Goal: Task Accomplishment & Management: Manage account settings

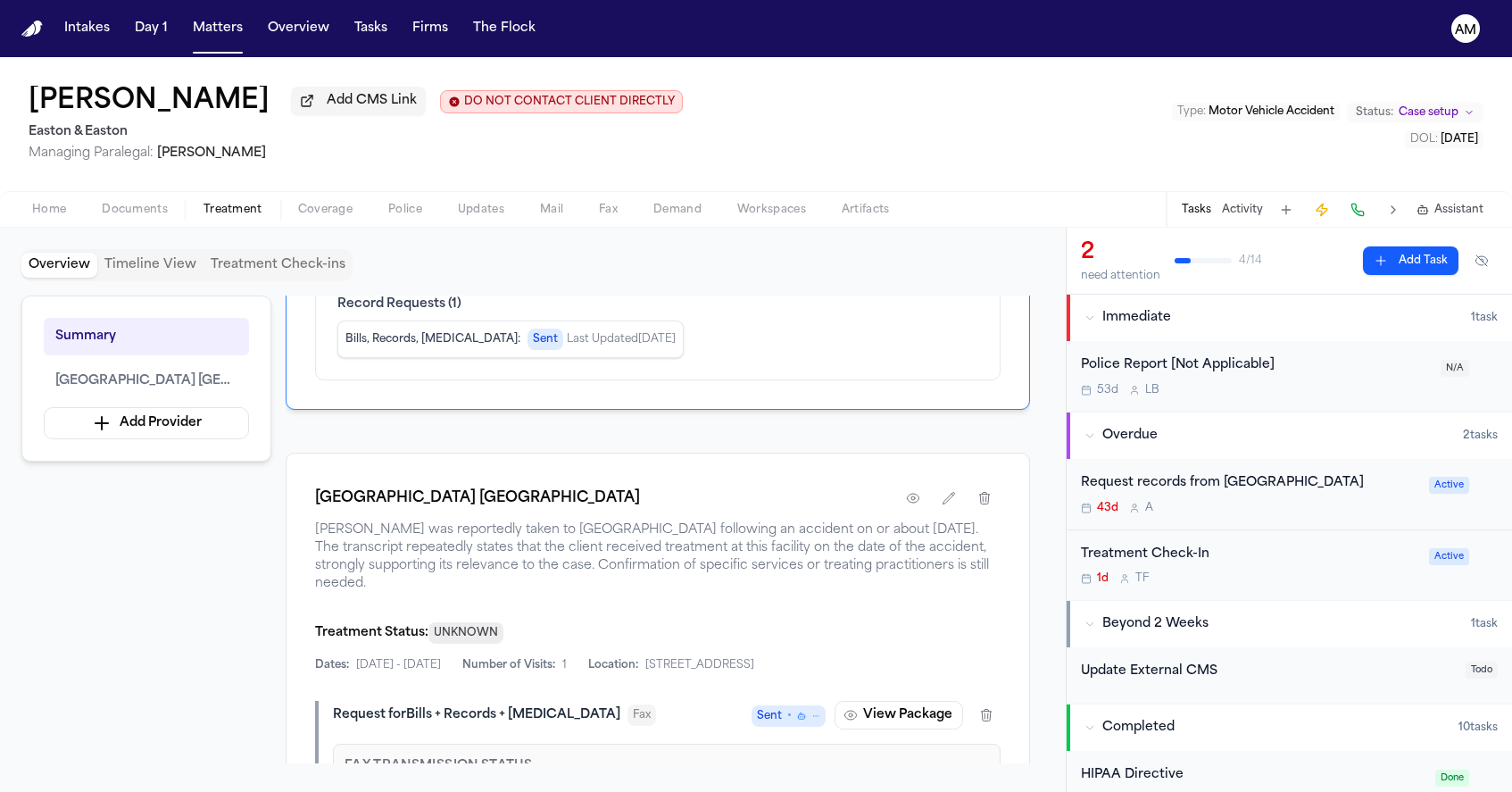
scroll to position [224, 0]
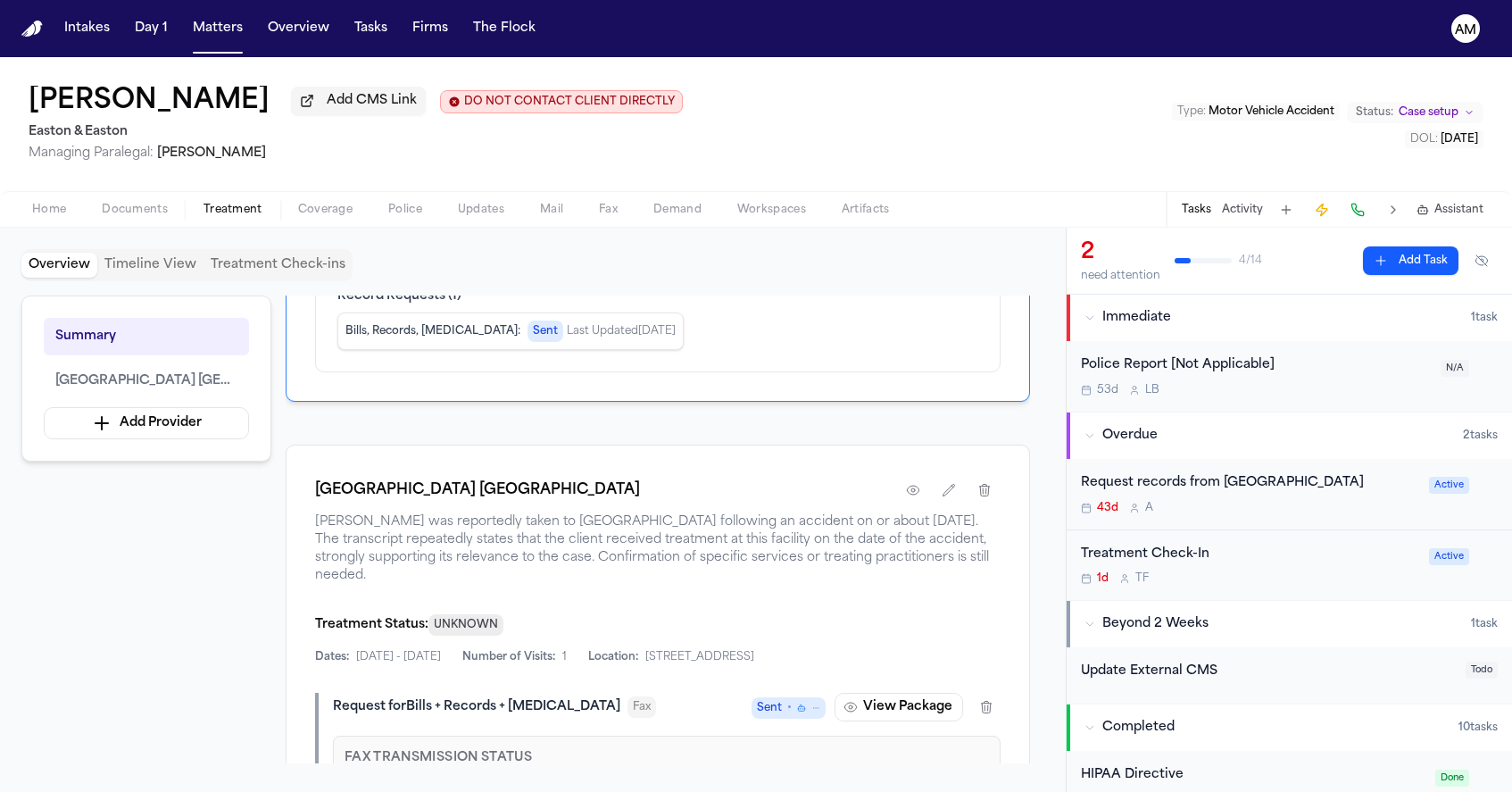
click at [885, 506] on div "Providence Mission Hospital Mission Viejo" at bounding box center [657, 490] width 686 height 32
click at [908, 497] on icon "button" at bounding box center [913, 490] width 14 height 14
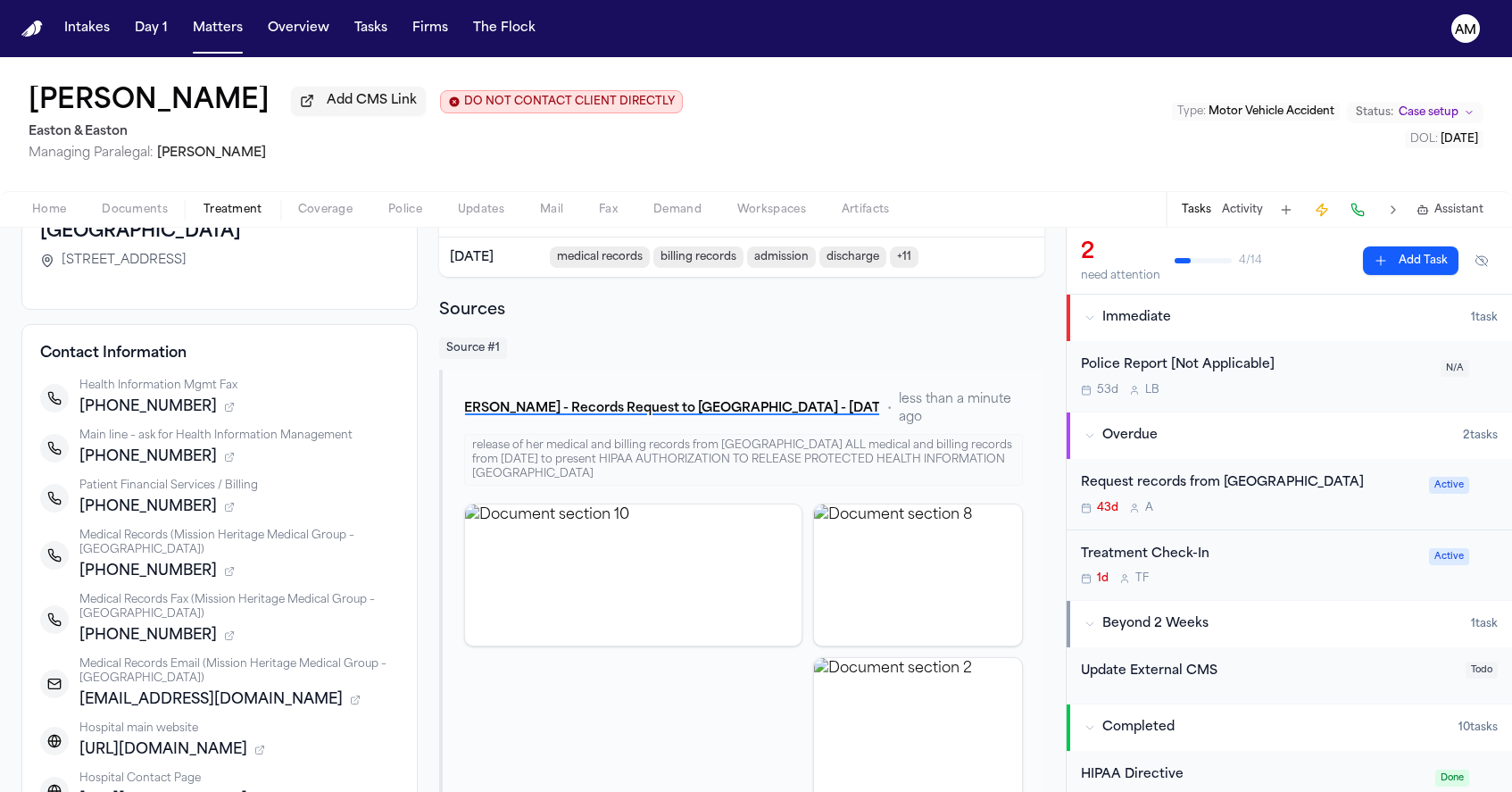
scroll to position [153, 0]
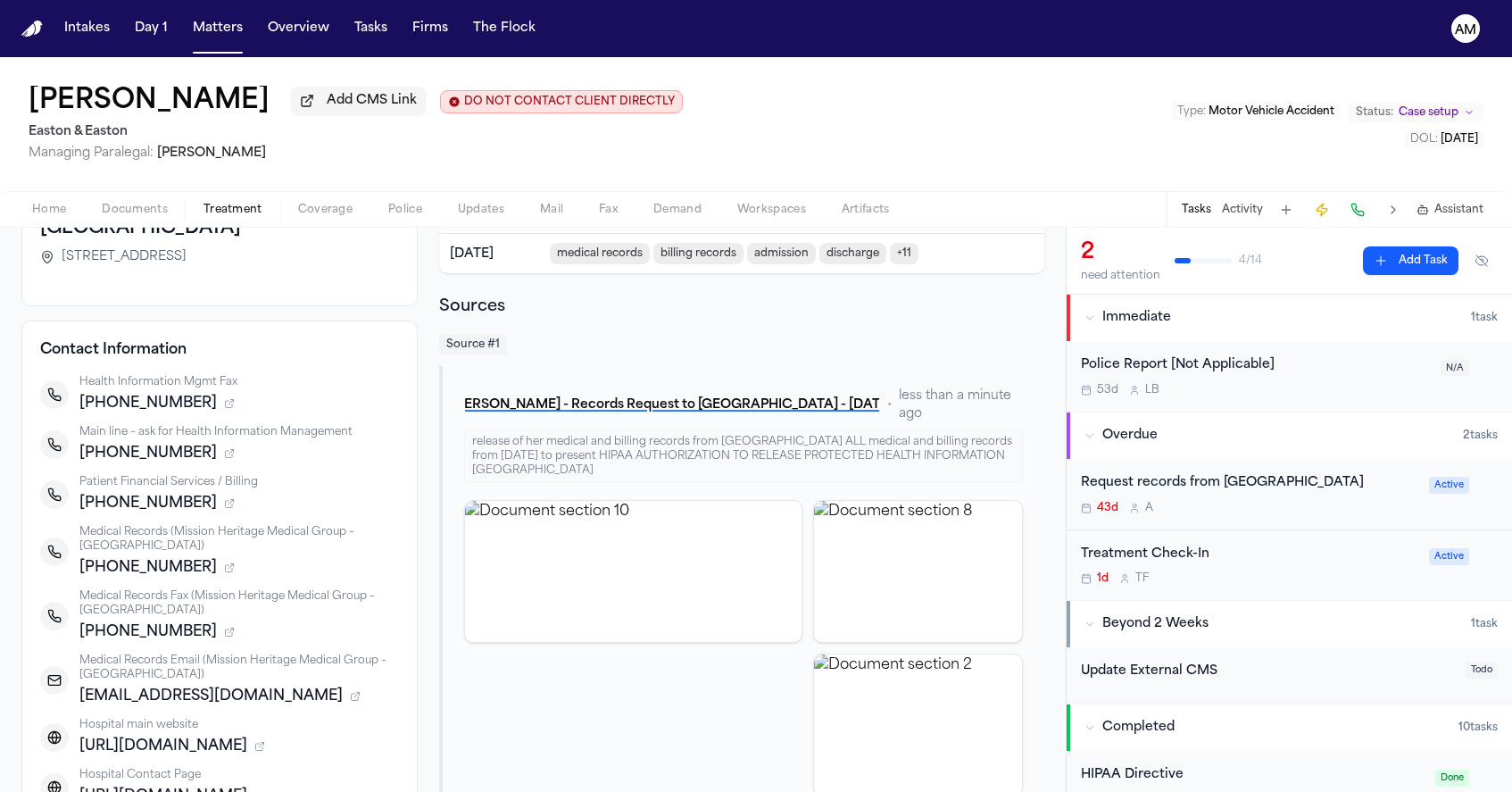
click at [1313, 530] on div "Request records from Mission Hospital Mission Viejo 43d A Active" at bounding box center [1289, 494] width 445 height 72
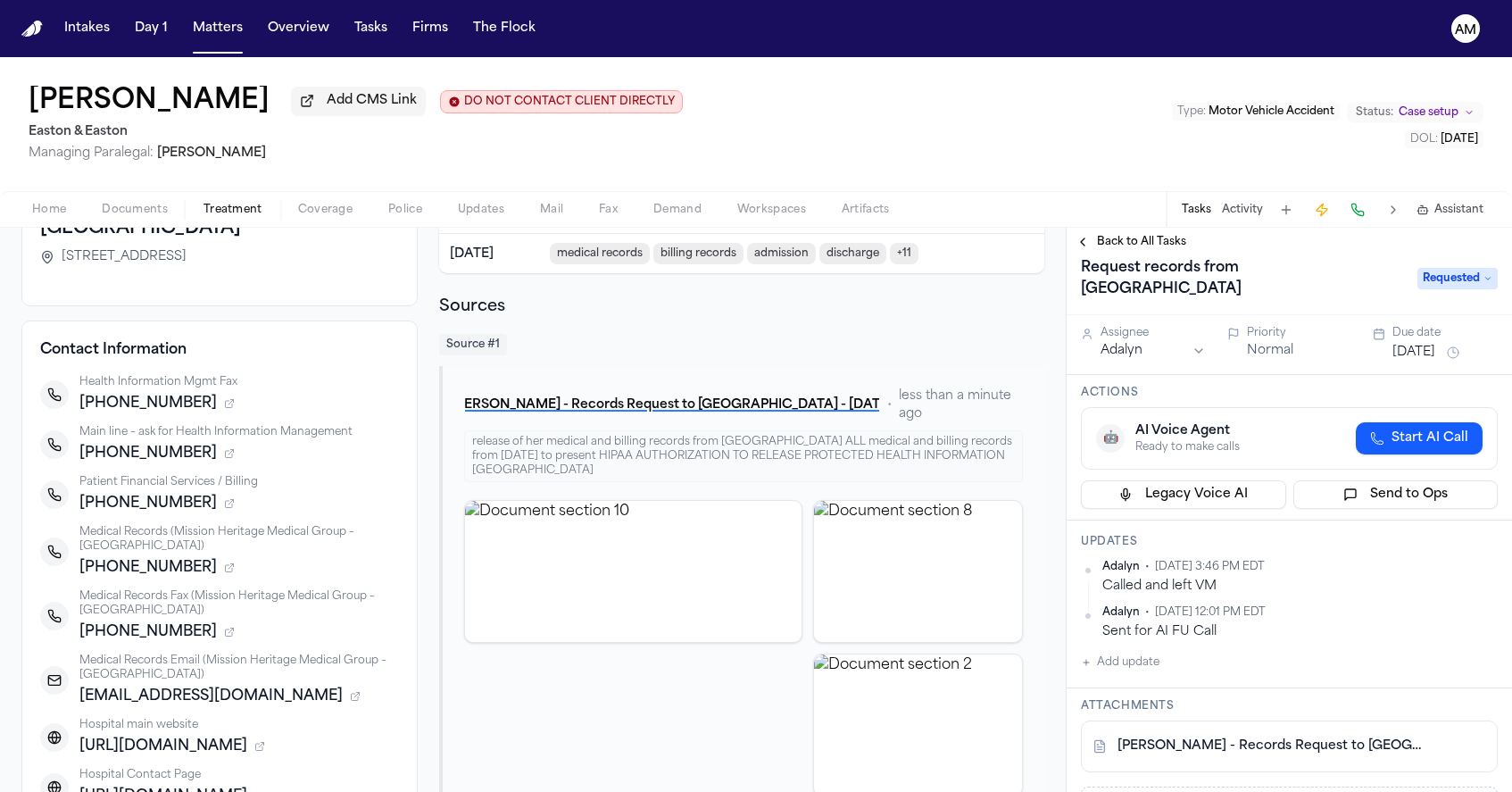
scroll to position [23, 0]
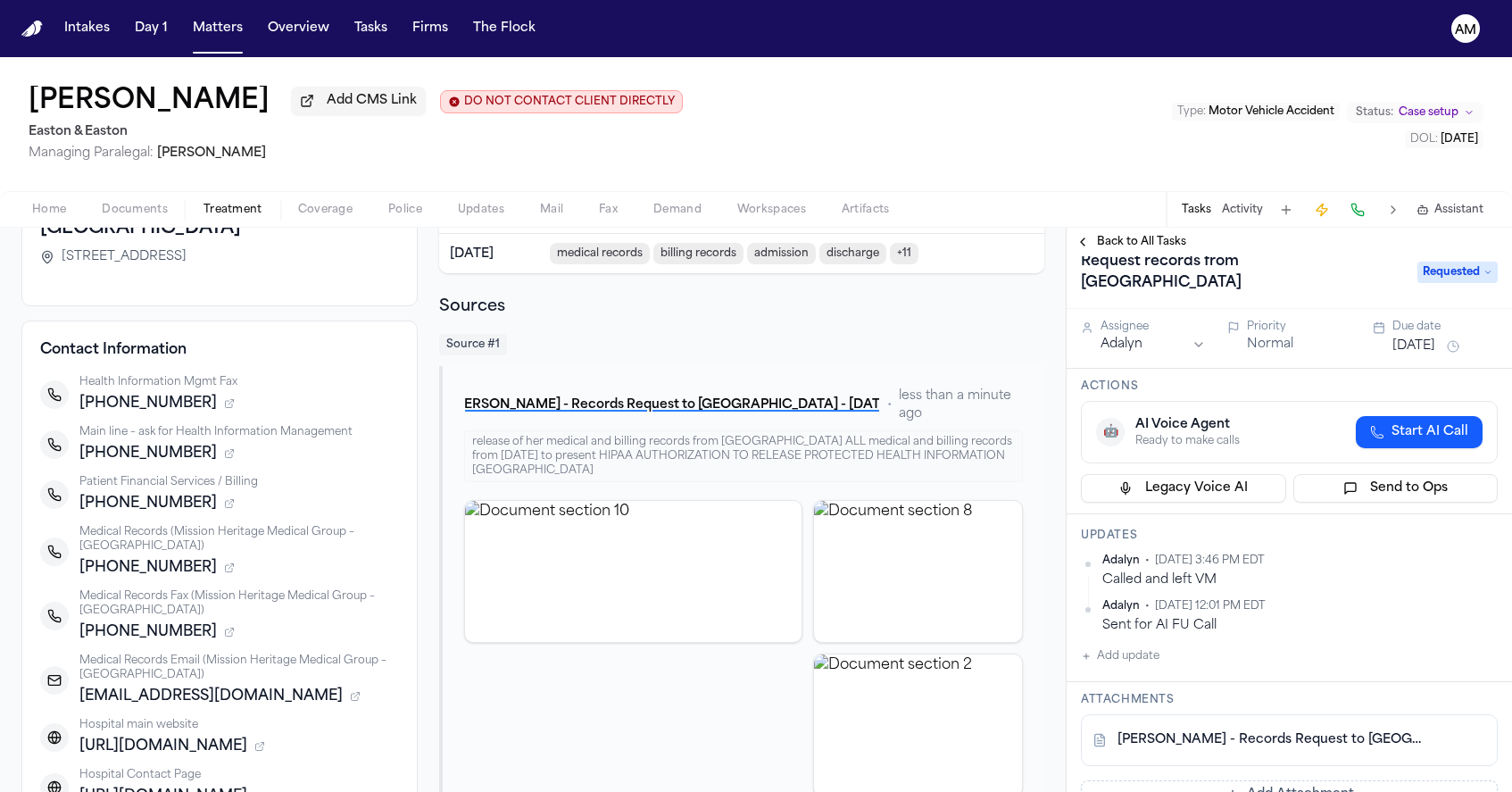
click at [1423, 437] on span "Start AI Call" at bounding box center [1431, 432] width 77 height 18
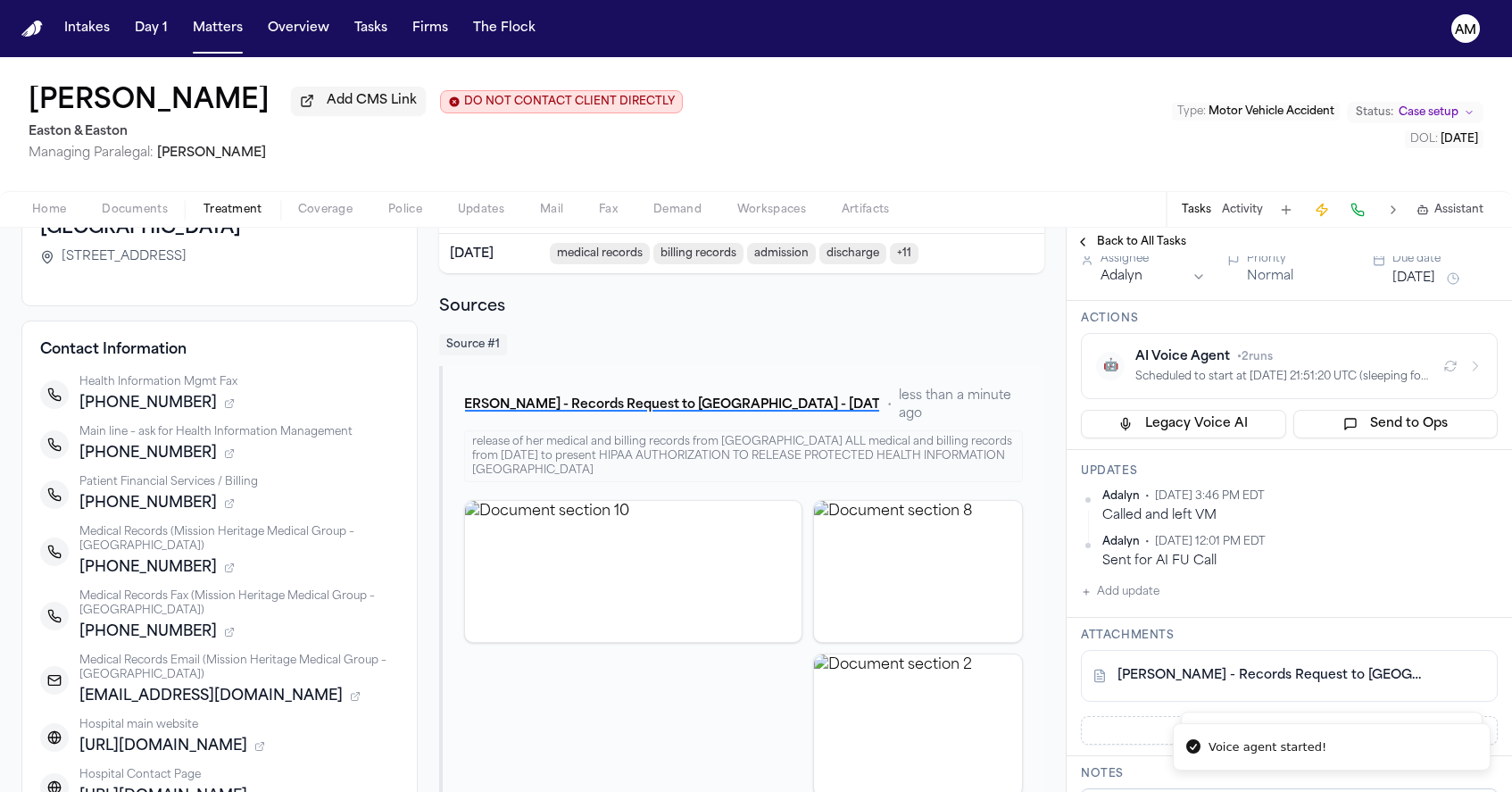
scroll to position [92, 0]
click at [1137, 594] on button "Add update" at bounding box center [1120, 591] width 79 height 21
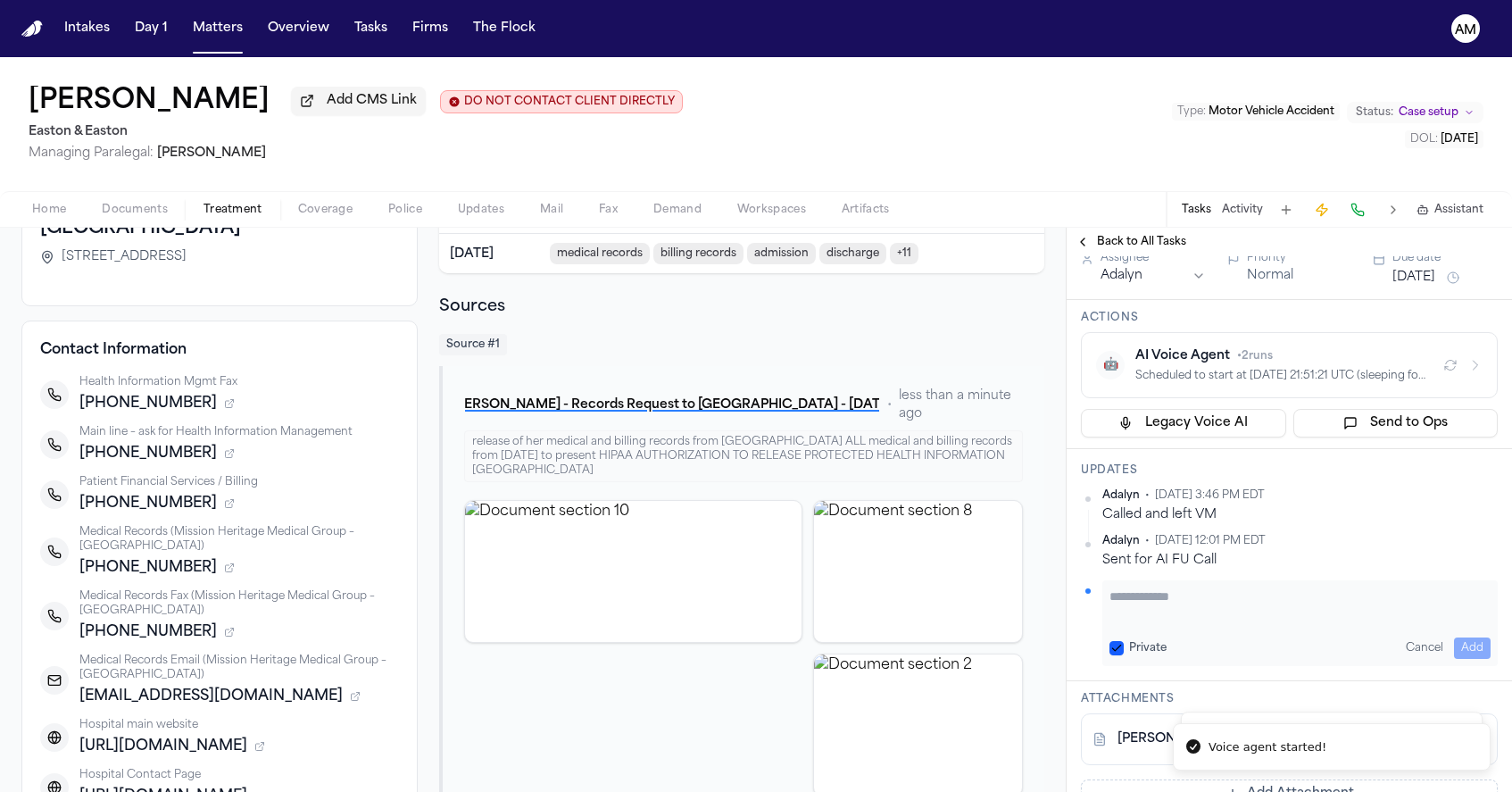
click at [1149, 626] on div "Private Cancel Add" at bounding box center [1300, 623] width 395 height 86
click at [1137, 612] on textarea "Add your update" at bounding box center [1300, 605] width 381 height 36
click at [1114, 645] on button "Private" at bounding box center [1117, 648] width 14 height 14
click at [1158, 604] on textarea "Add your update" at bounding box center [1300, 605] width 381 height 36
type textarea "**********"
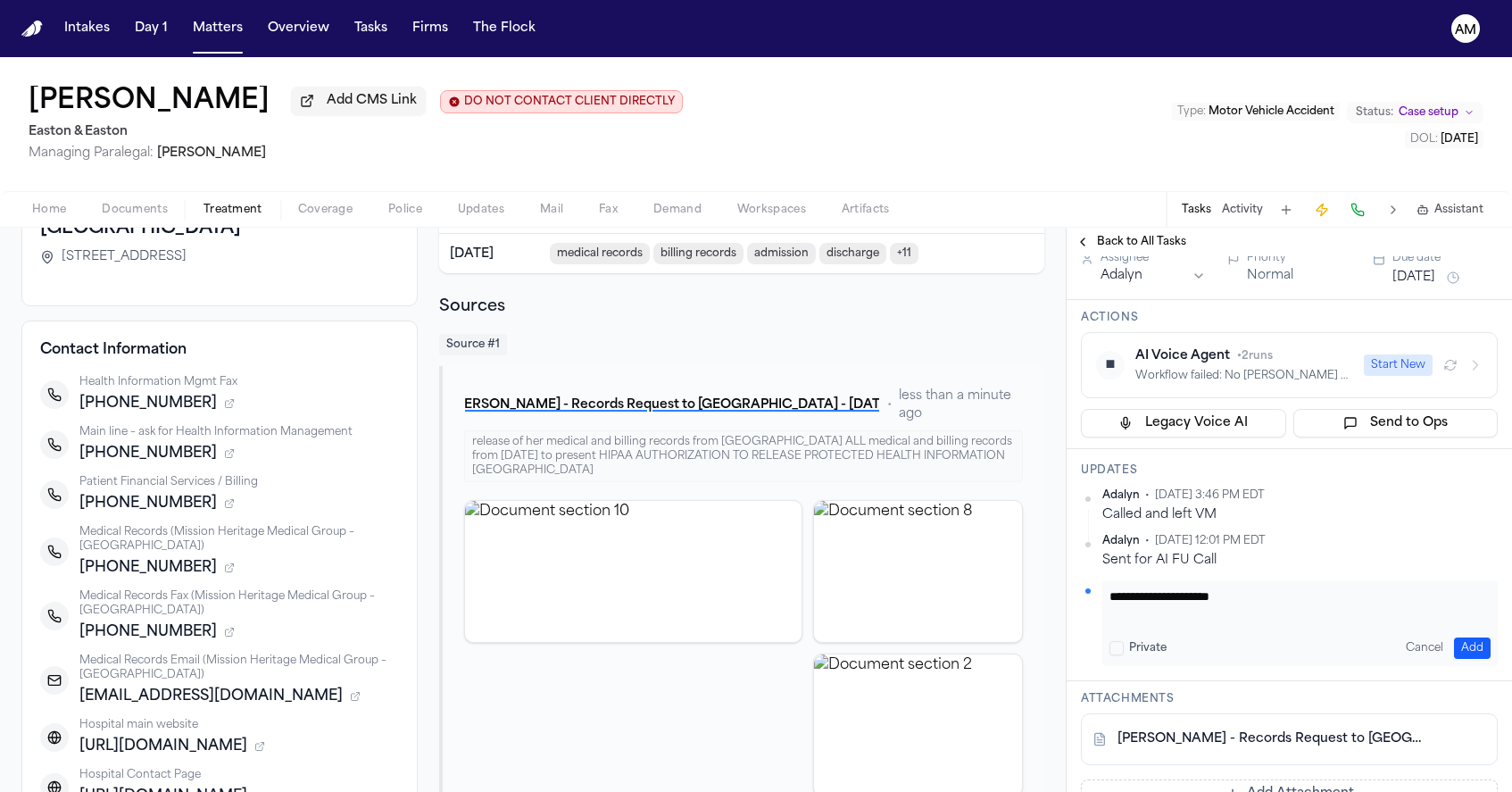
click at [1468, 645] on button "Add" at bounding box center [1472, 648] width 37 height 21
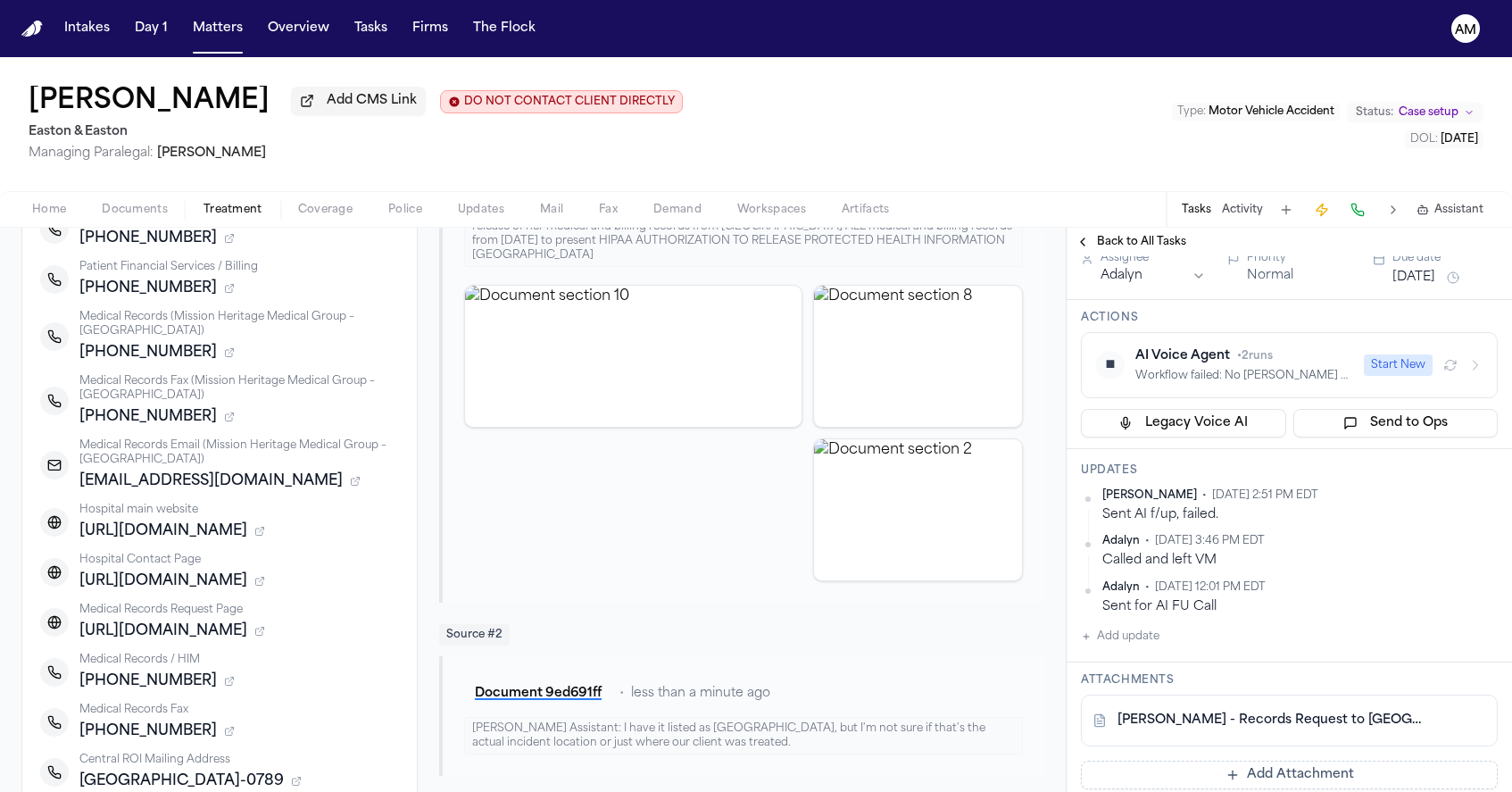
scroll to position [375, 0]
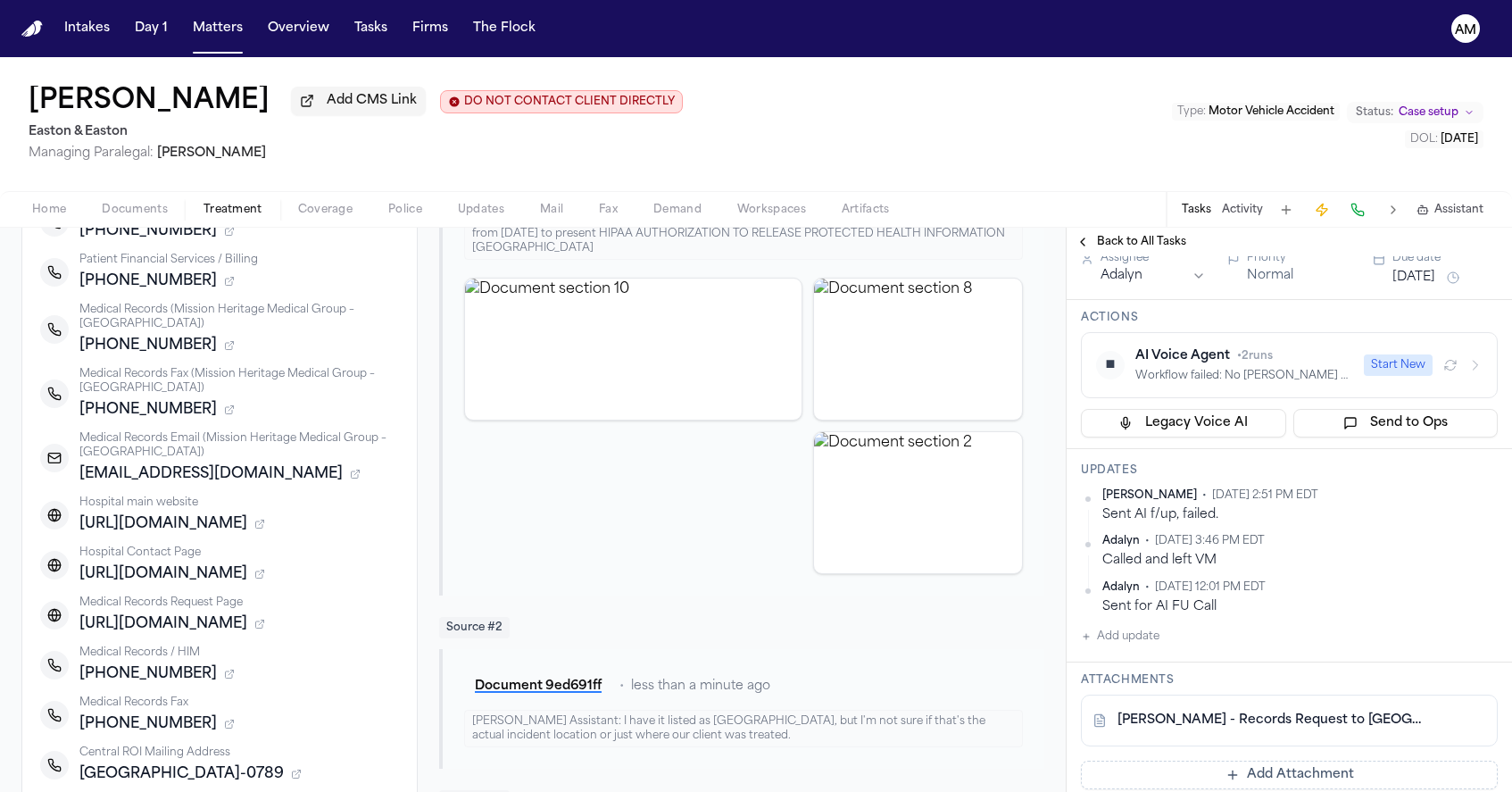
click at [1132, 639] on button "Add update" at bounding box center [1120, 636] width 79 height 21
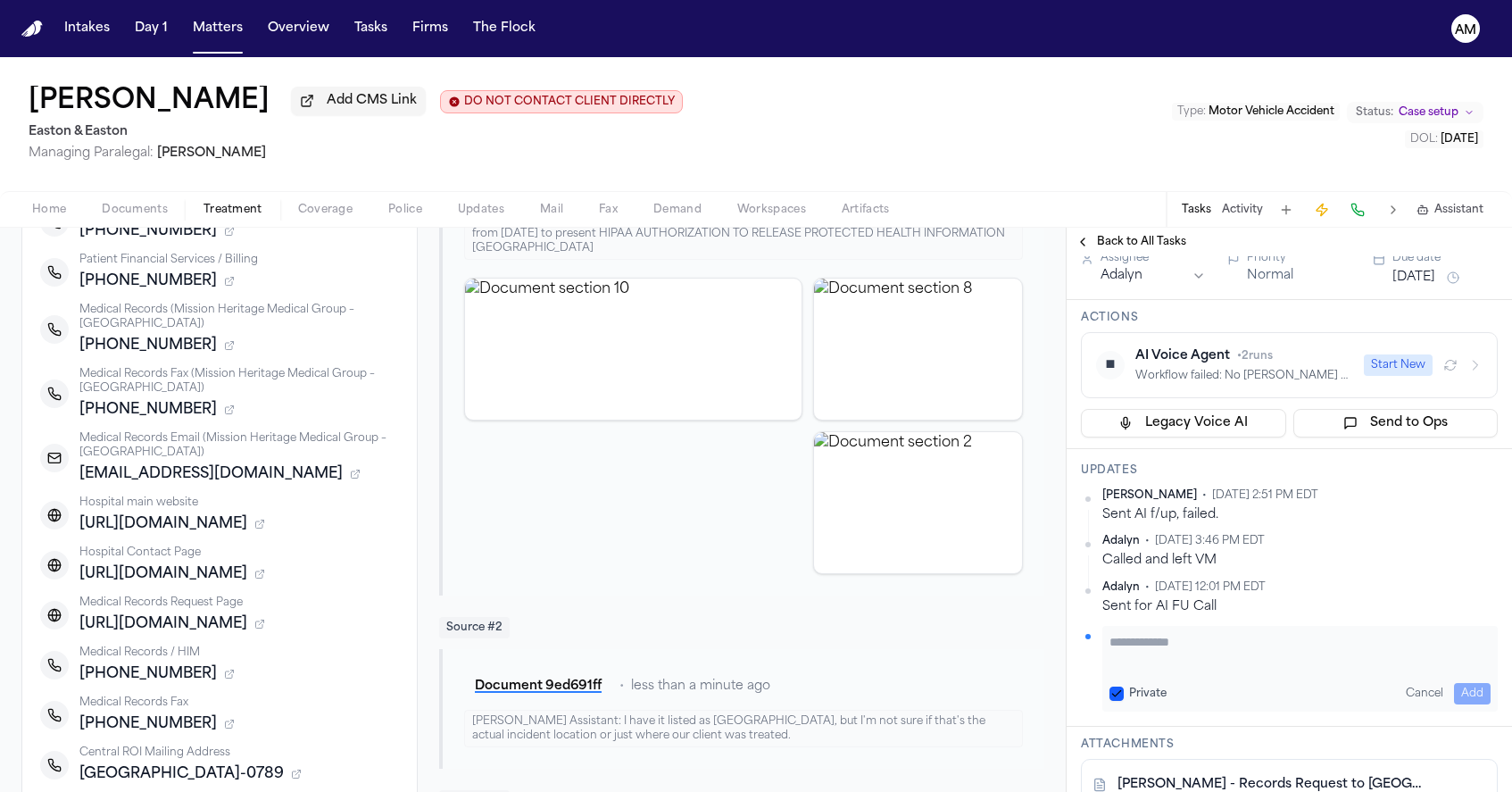
click at [1116, 691] on button "Private" at bounding box center [1117, 694] width 14 height 14
click at [1157, 657] on textarea "Add your update" at bounding box center [1300, 651] width 381 height 36
type textarea "**********"
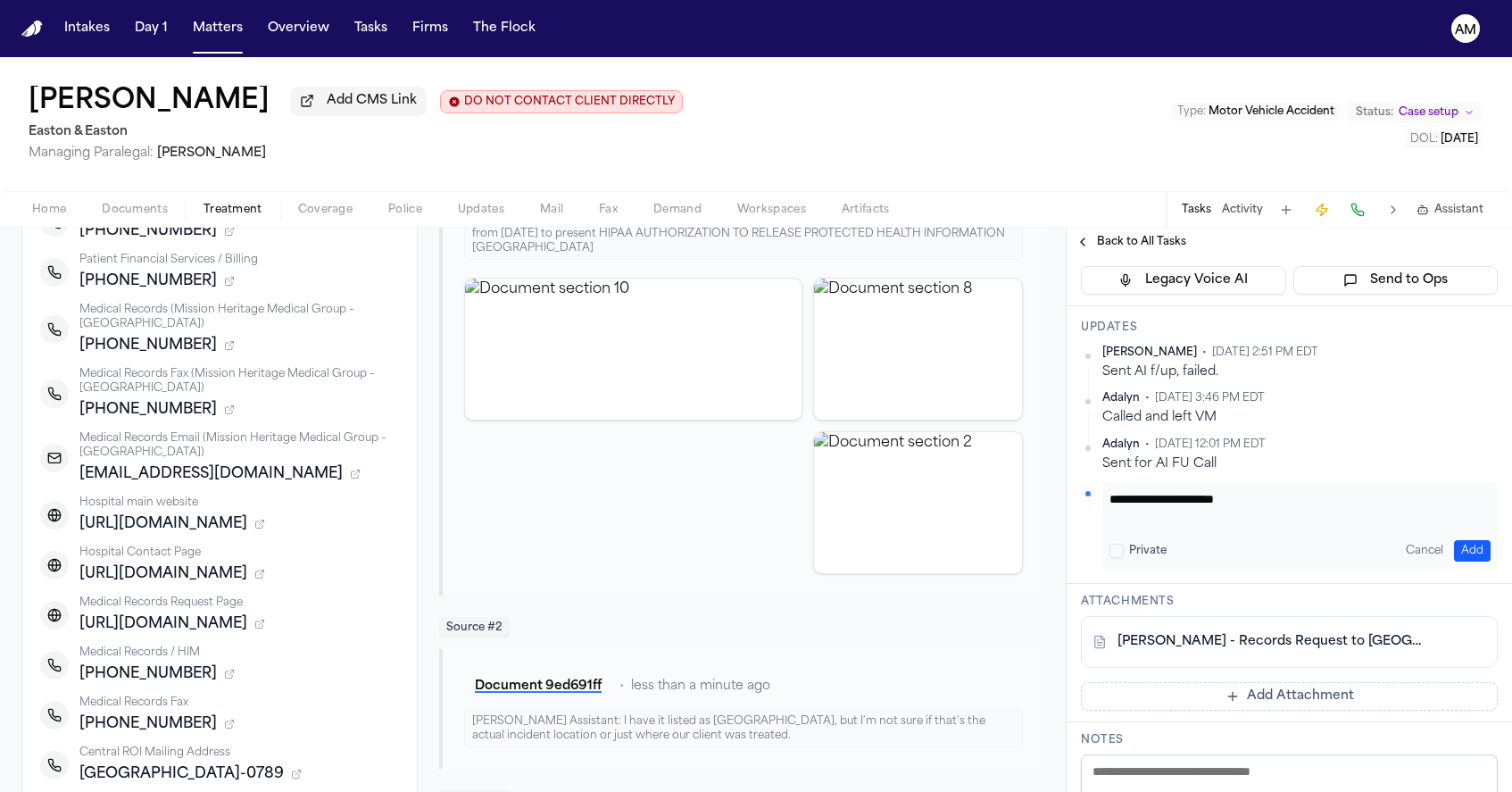
scroll to position [257, 0]
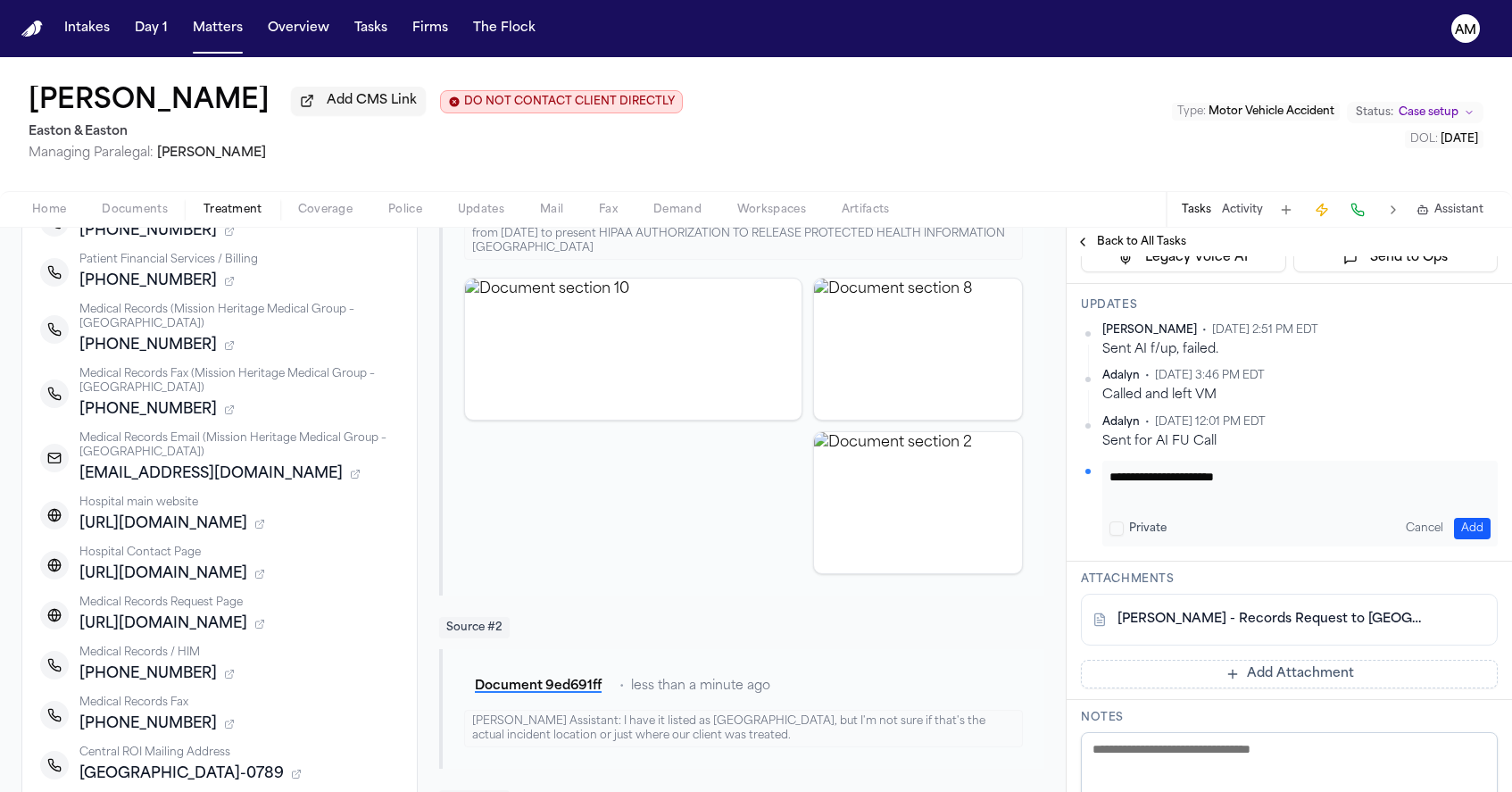
click at [1476, 529] on button "Add" at bounding box center [1472, 528] width 37 height 21
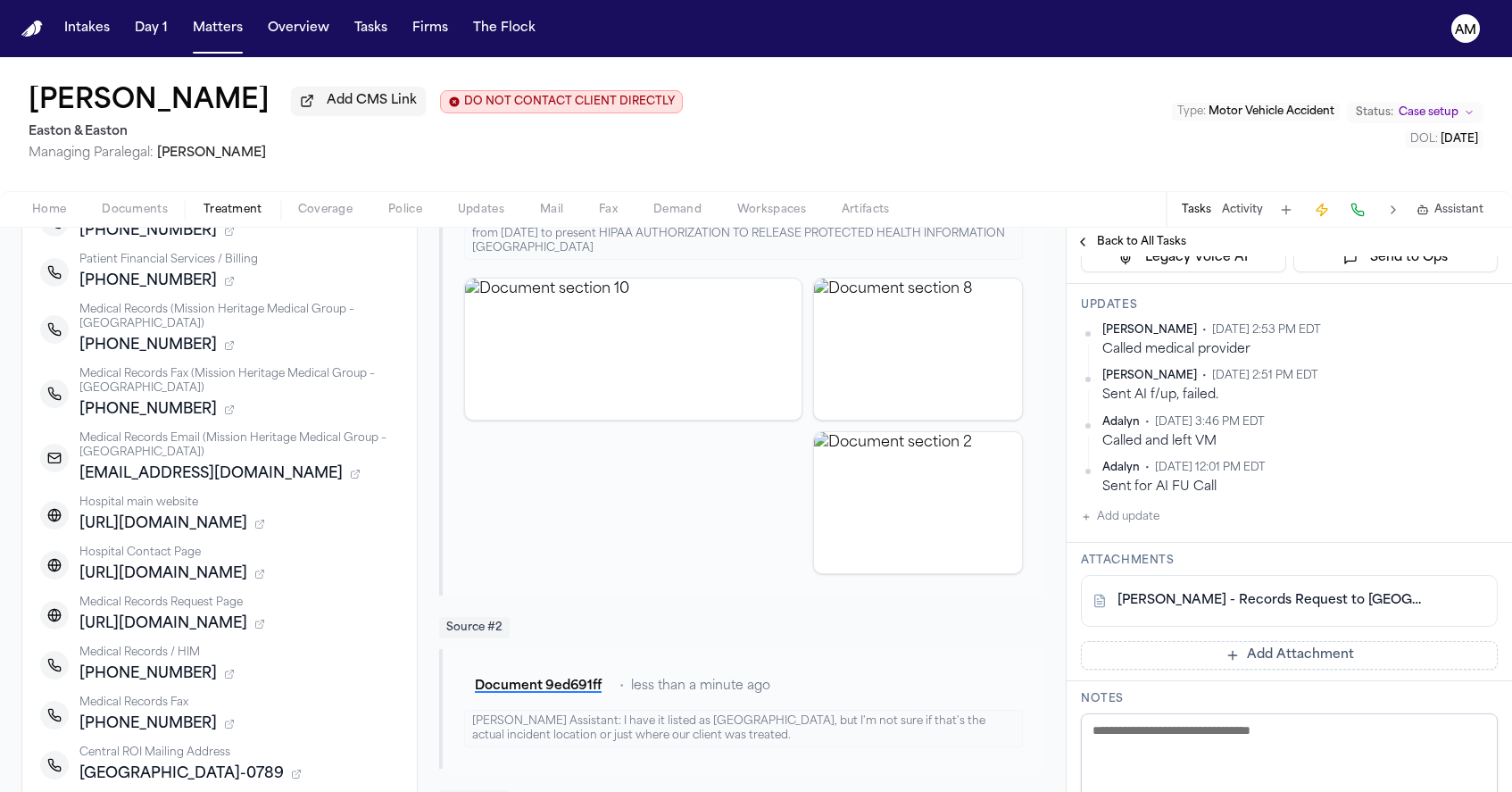
click at [63, 217] on span "Home" at bounding box center [49, 210] width 34 height 14
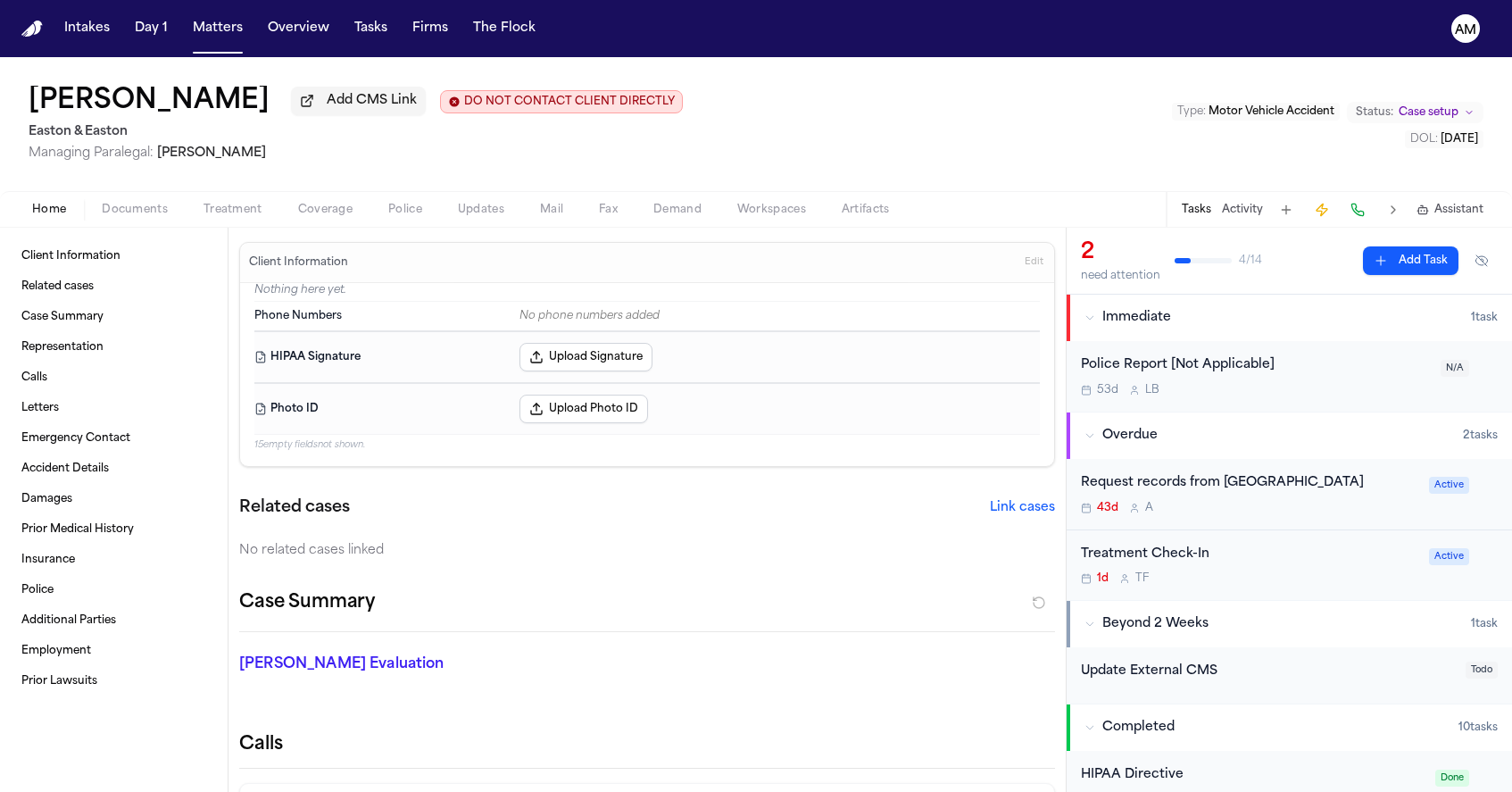
click at [166, 206] on span "Documents" at bounding box center [135, 210] width 66 height 14
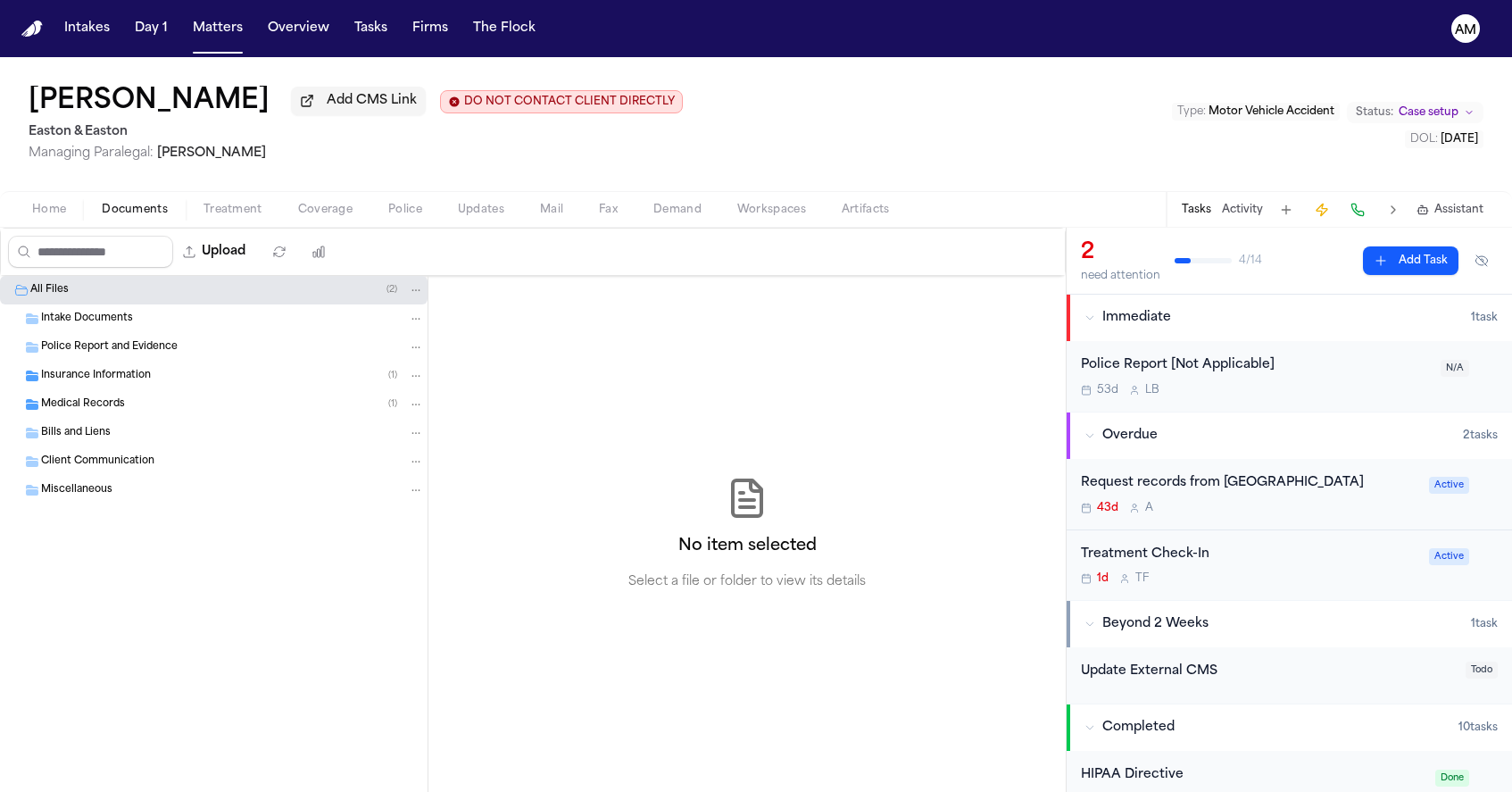
click at [106, 383] on span "Insurance Information" at bounding box center [96, 375] width 110 height 15
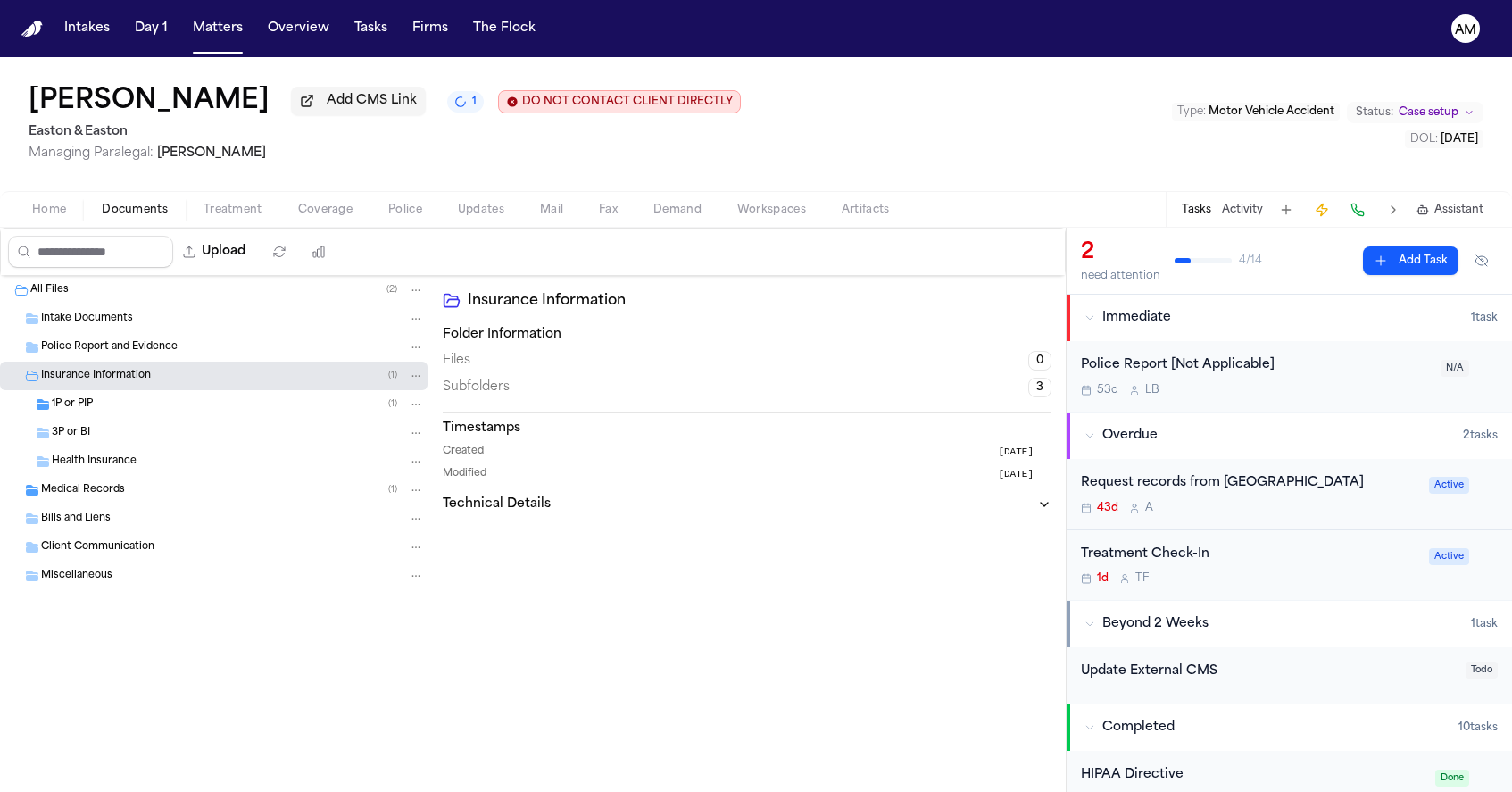
click at [111, 412] on div "1P or PIP ( 1 )" at bounding box center [238, 404] width 372 height 16
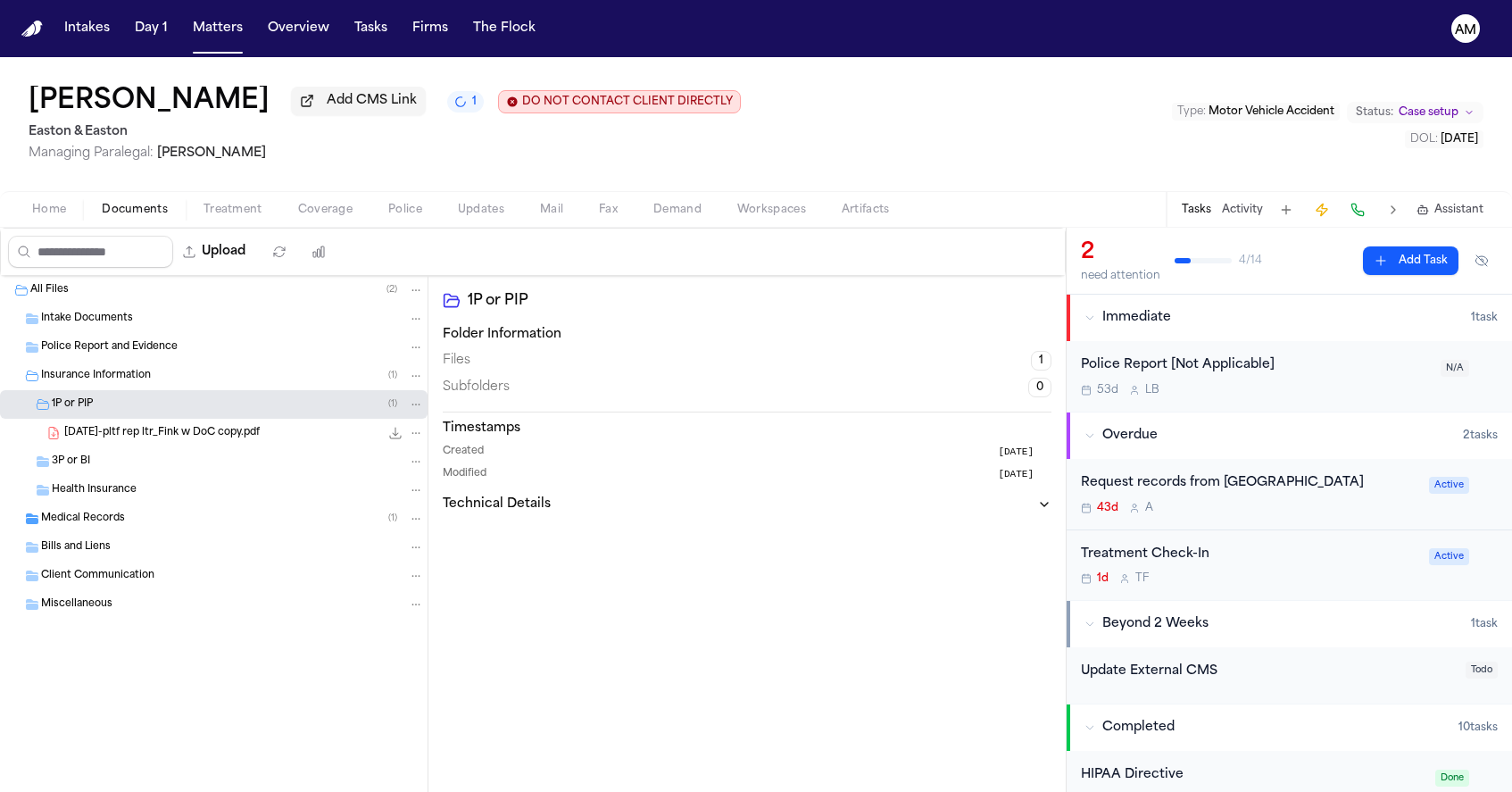
click at [114, 492] on span "Health Insurance" at bounding box center [94, 490] width 85 height 15
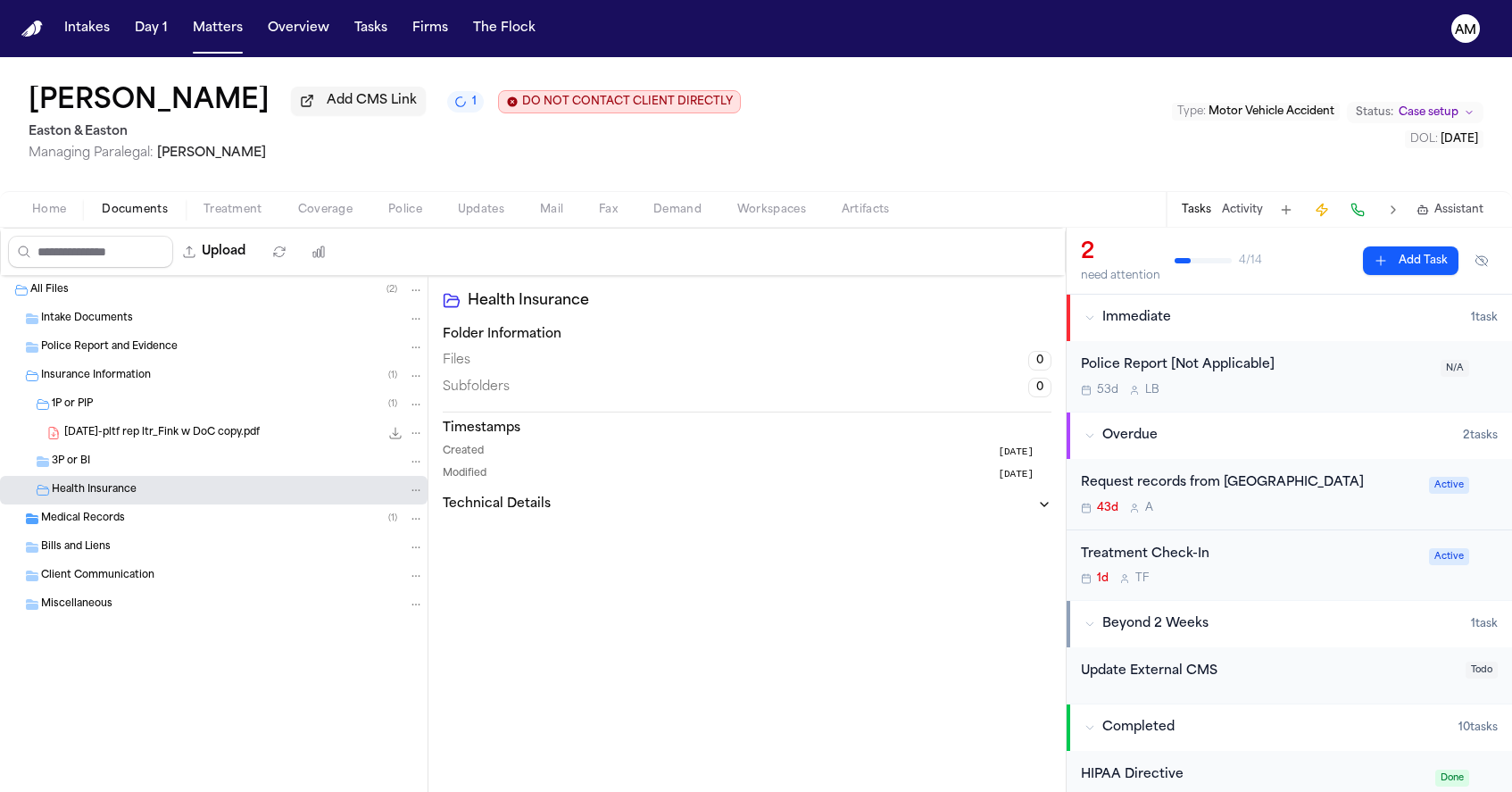
click at [110, 525] on span "Medical Records" at bounding box center [83, 518] width 84 height 15
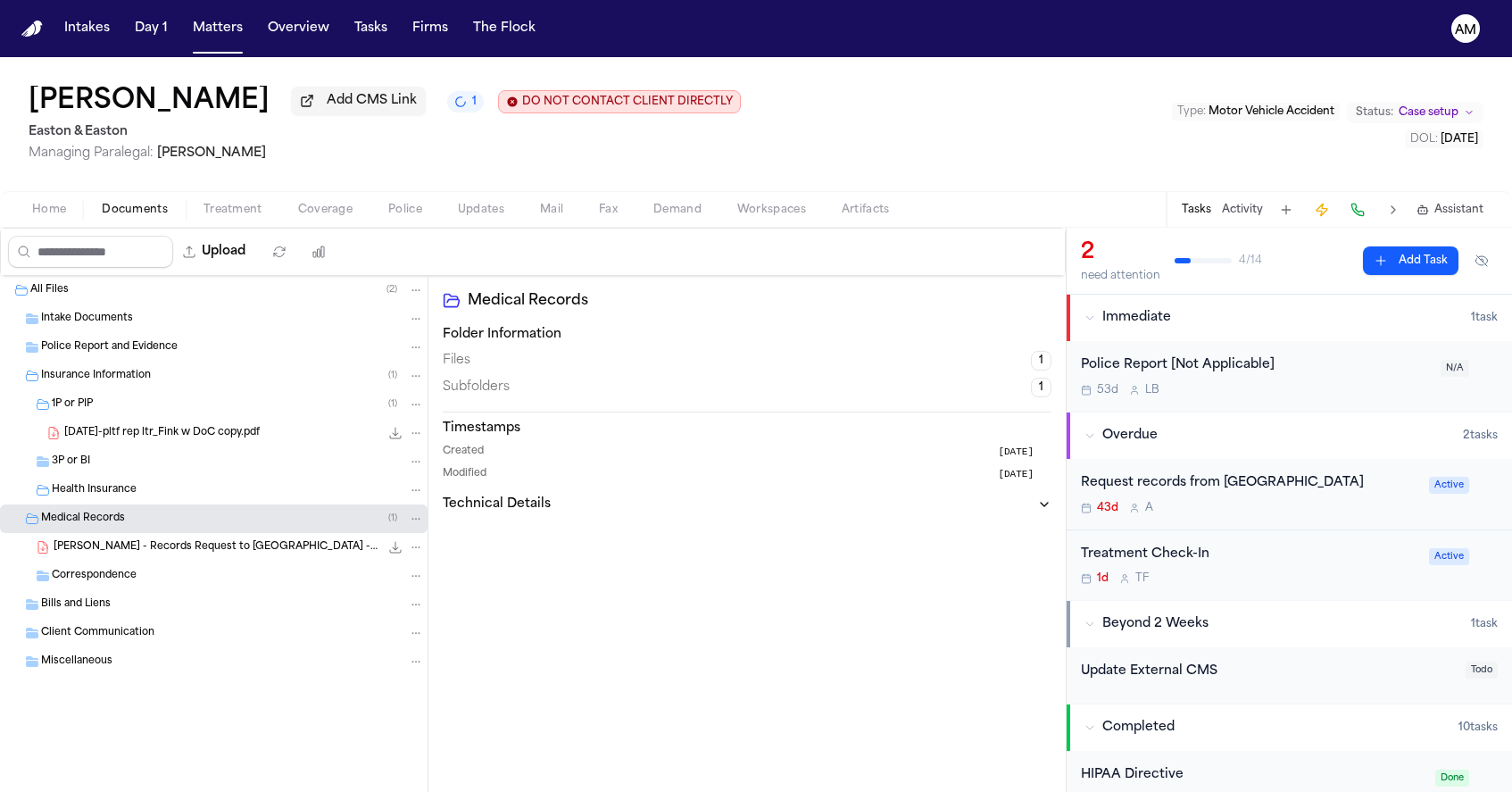
click at [106, 555] on span "S. Fink - Records Request to Mission Hospital - 8.6.25" at bounding box center [216, 547] width 325 height 15
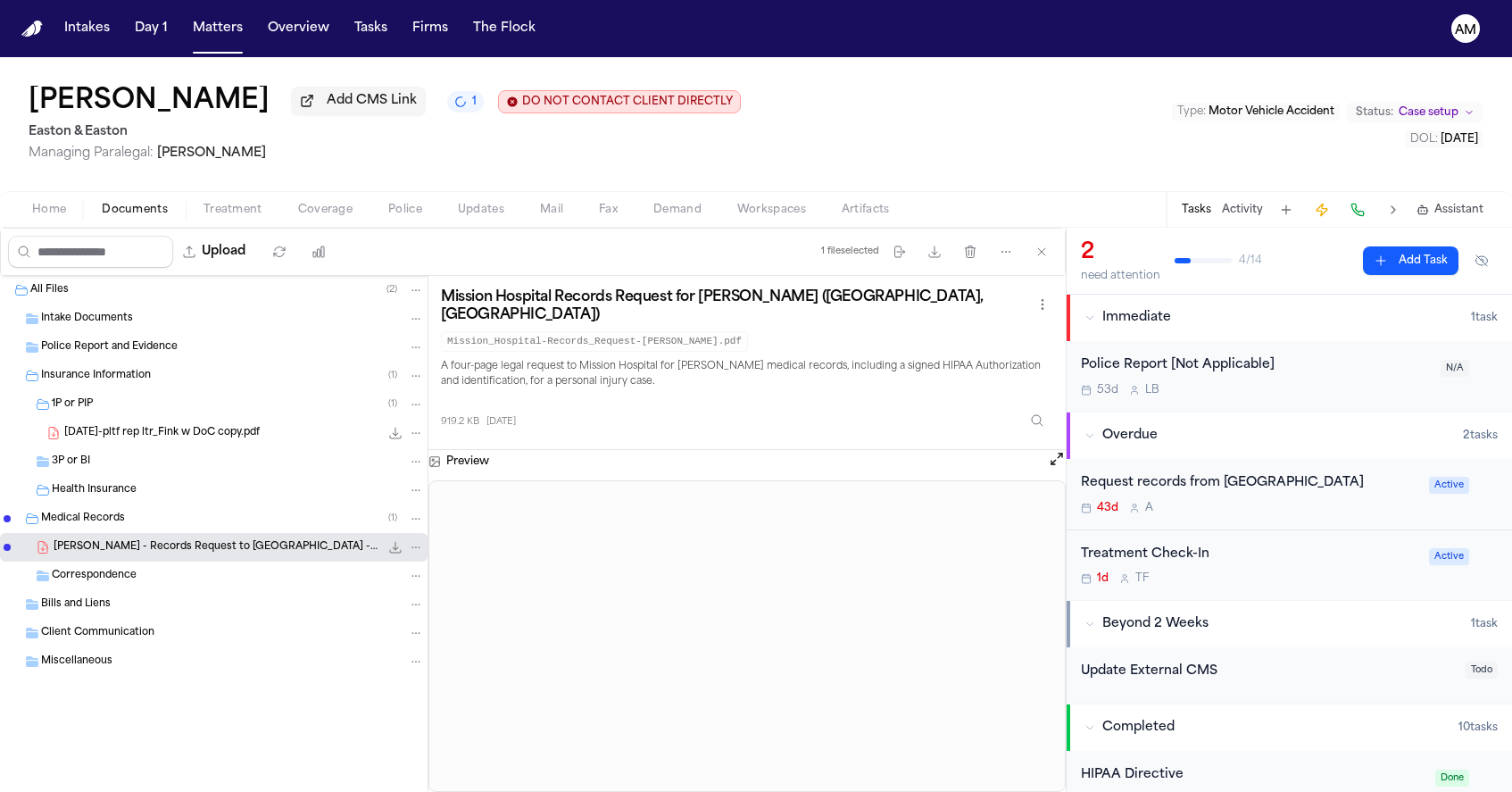
click at [48, 205] on span "Home" at bounding box center [49, 210] width 34 height 14
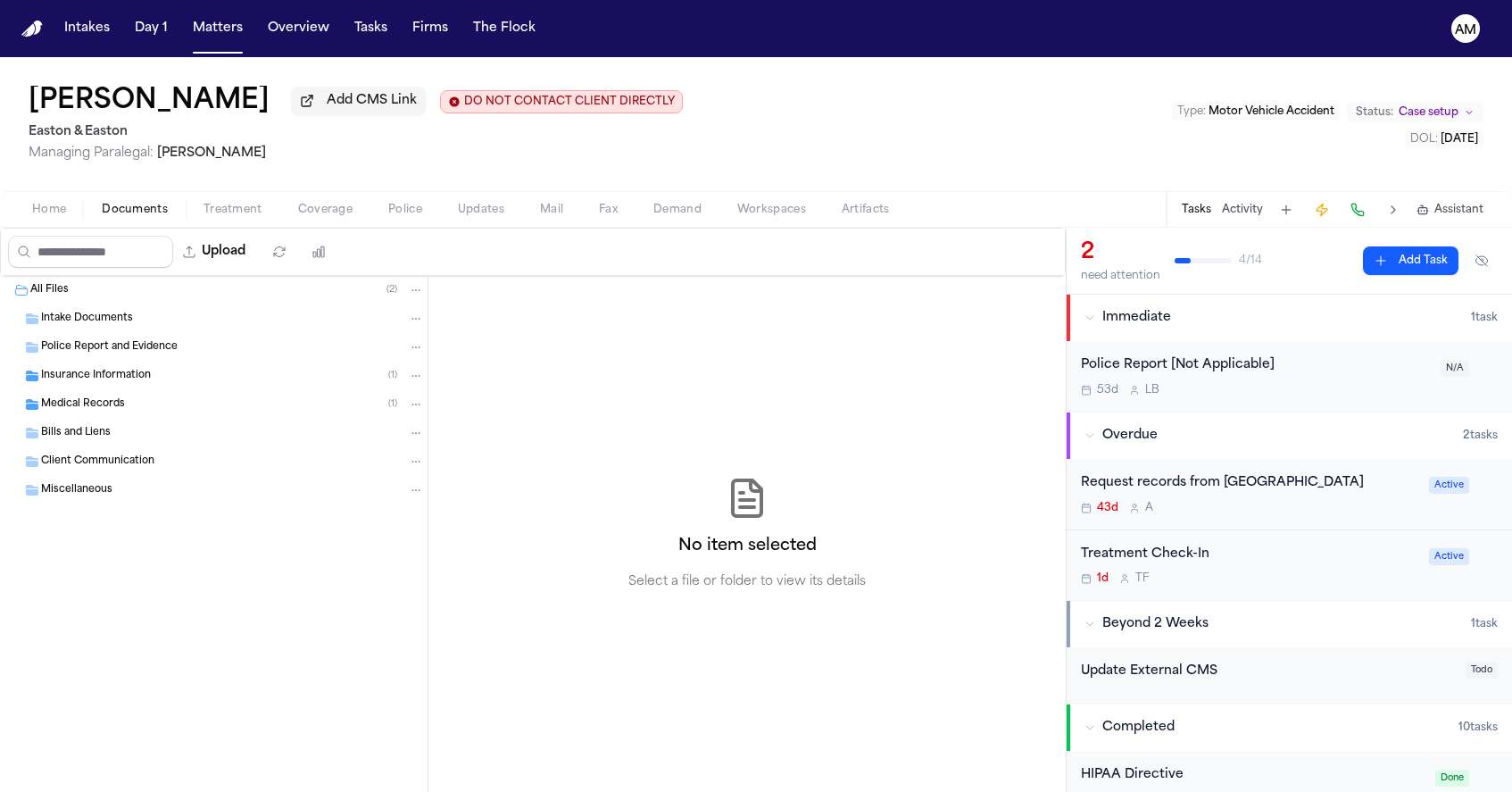
click at [150, 217] on span "Documents" at bounding box center [135, 210] width 66 height 14
click at [129, 395] on div "Medical Records ( 1 )" at bounding box center [214, 404] width 427 height 29
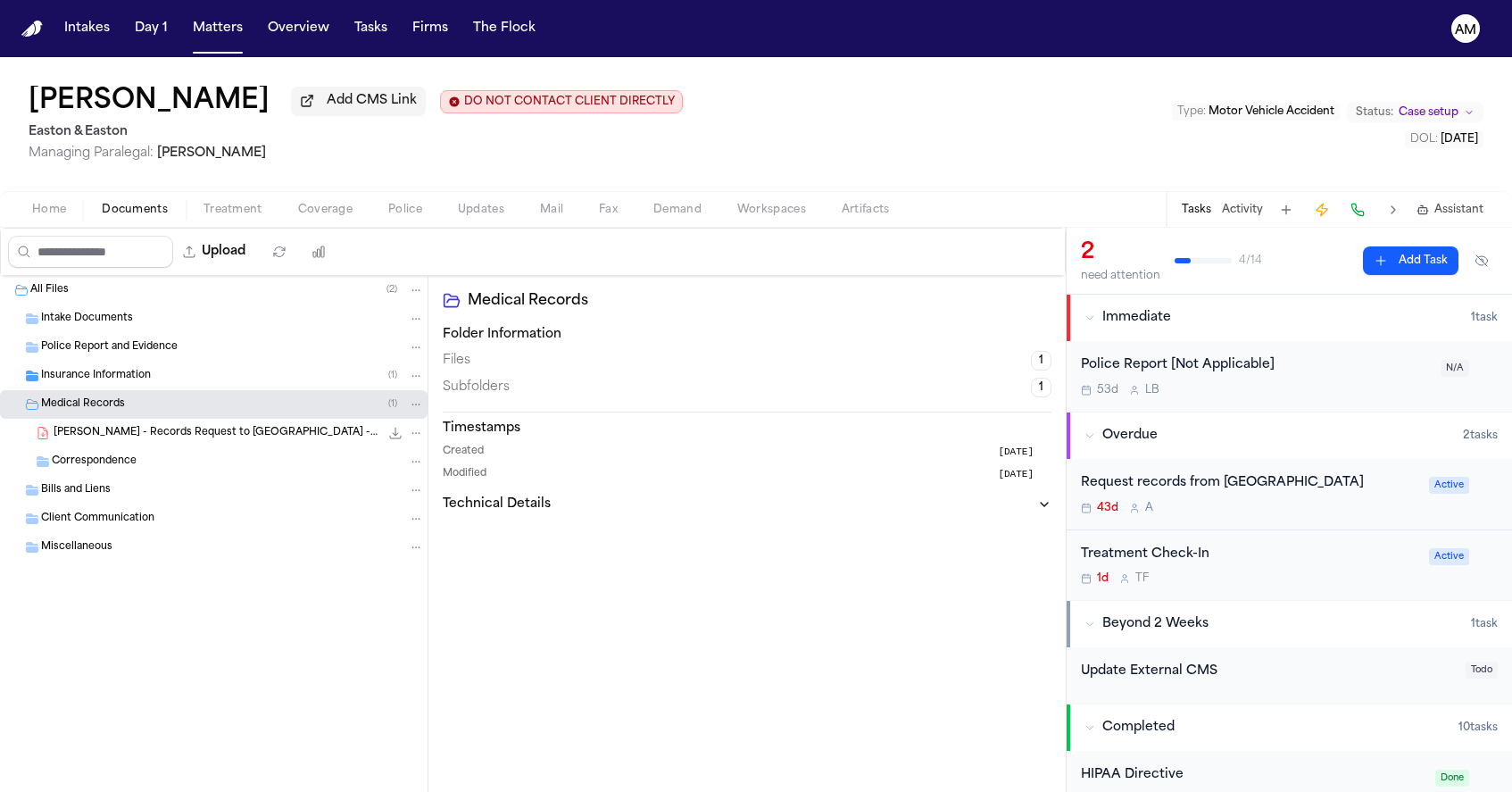
click at [139, 451] on div "Correspondence" at bounding box center [214, 461] width 427 height 29
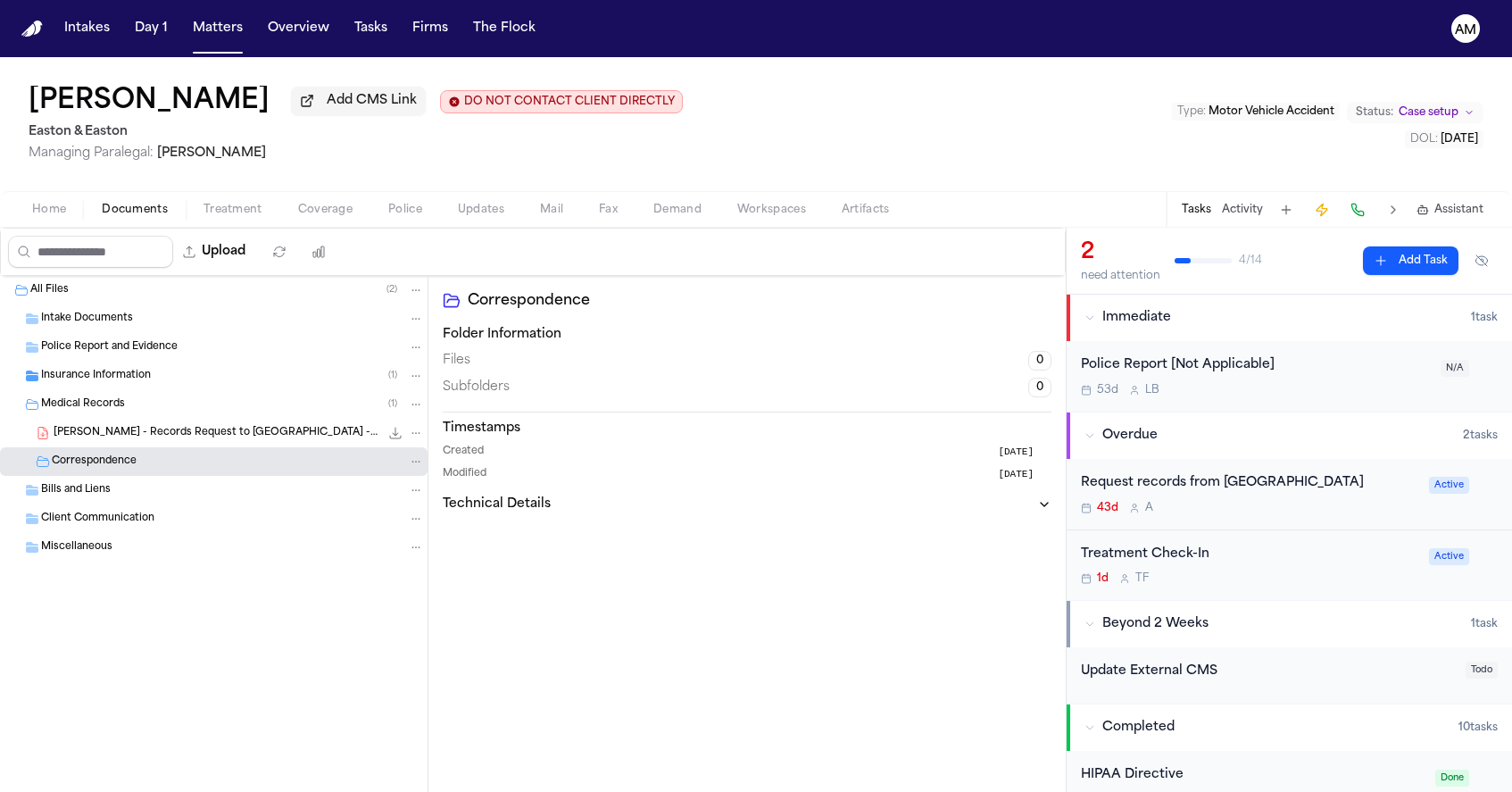
click at [139, 451] on div "Correspondence" at bounding box center [214, 461] width 427 height 29
click at [141, 446] on div "S. Fink - Records Request to Mission Hospital - 8.6.25 919.2 KB • PDF" at bounding box center [214, 433] width 427 height 29
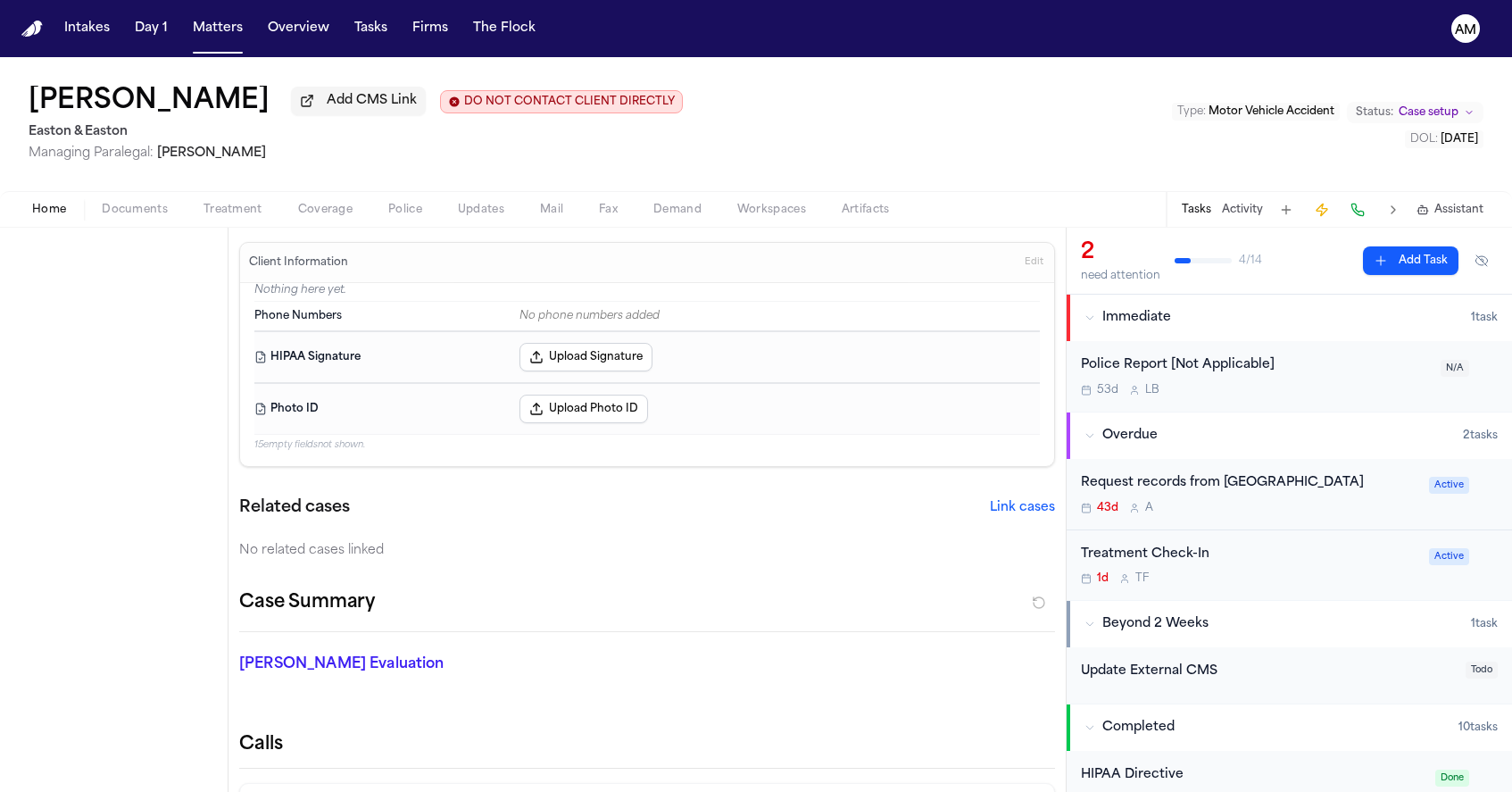
click at [50, 209] on span "Home" at bounding box center [49, 210] width 34 height 14
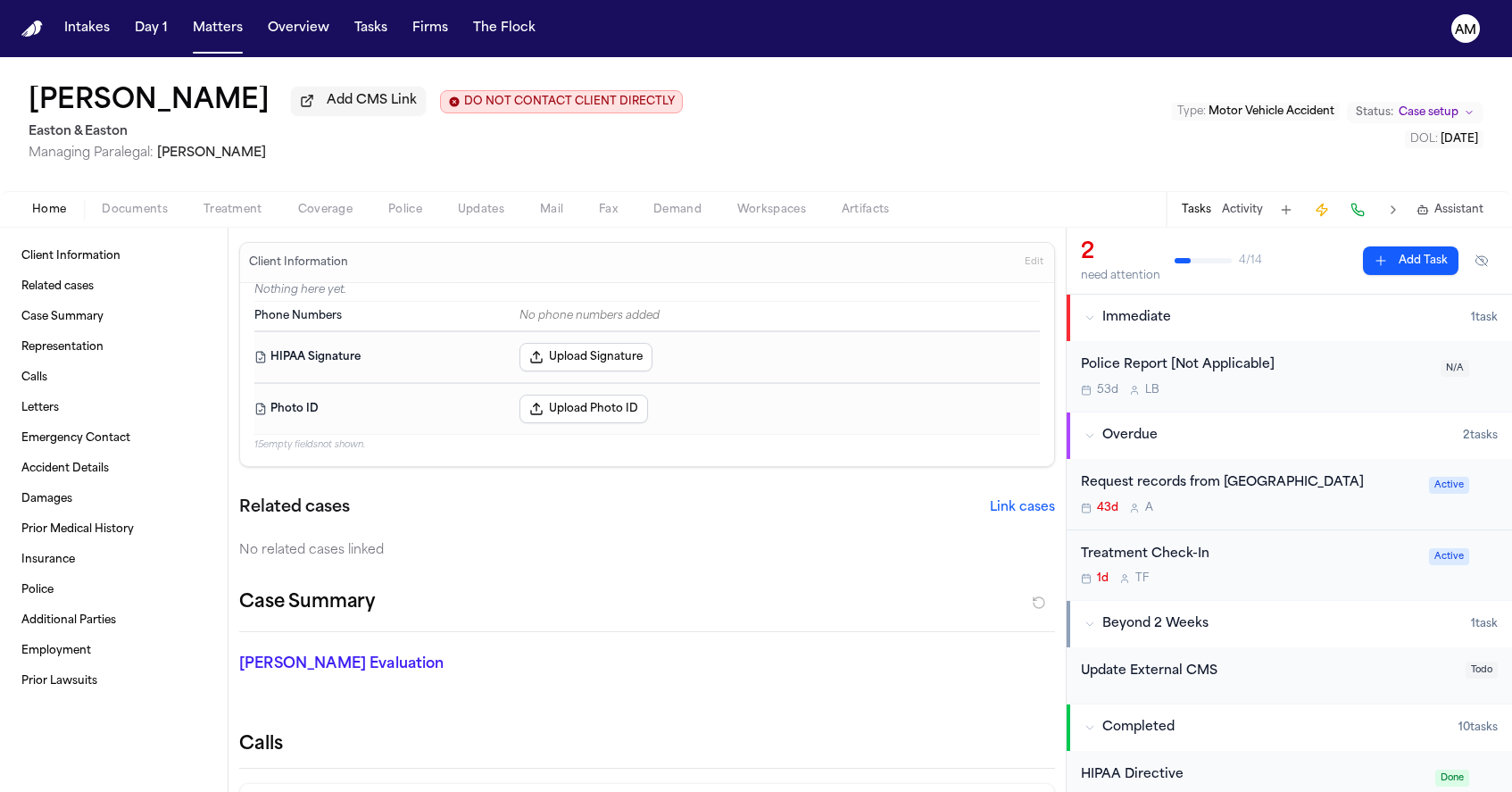
click at [617, 210] on span "Fax" at bounding box center [608, 210] width 19 height 14
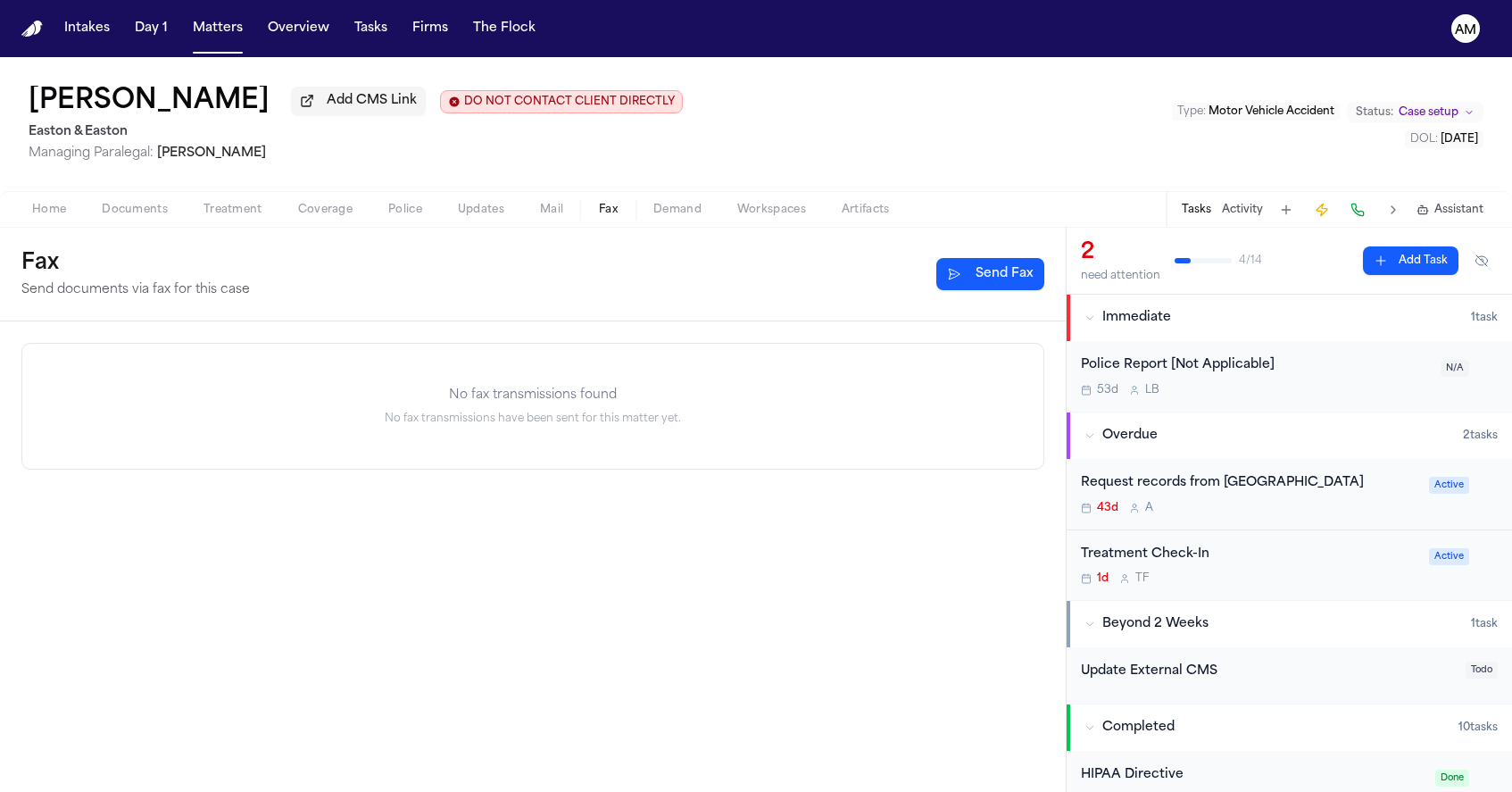
click at [133, 216] on span "Documents" at bounding box center [135, 210] width 66 height 14
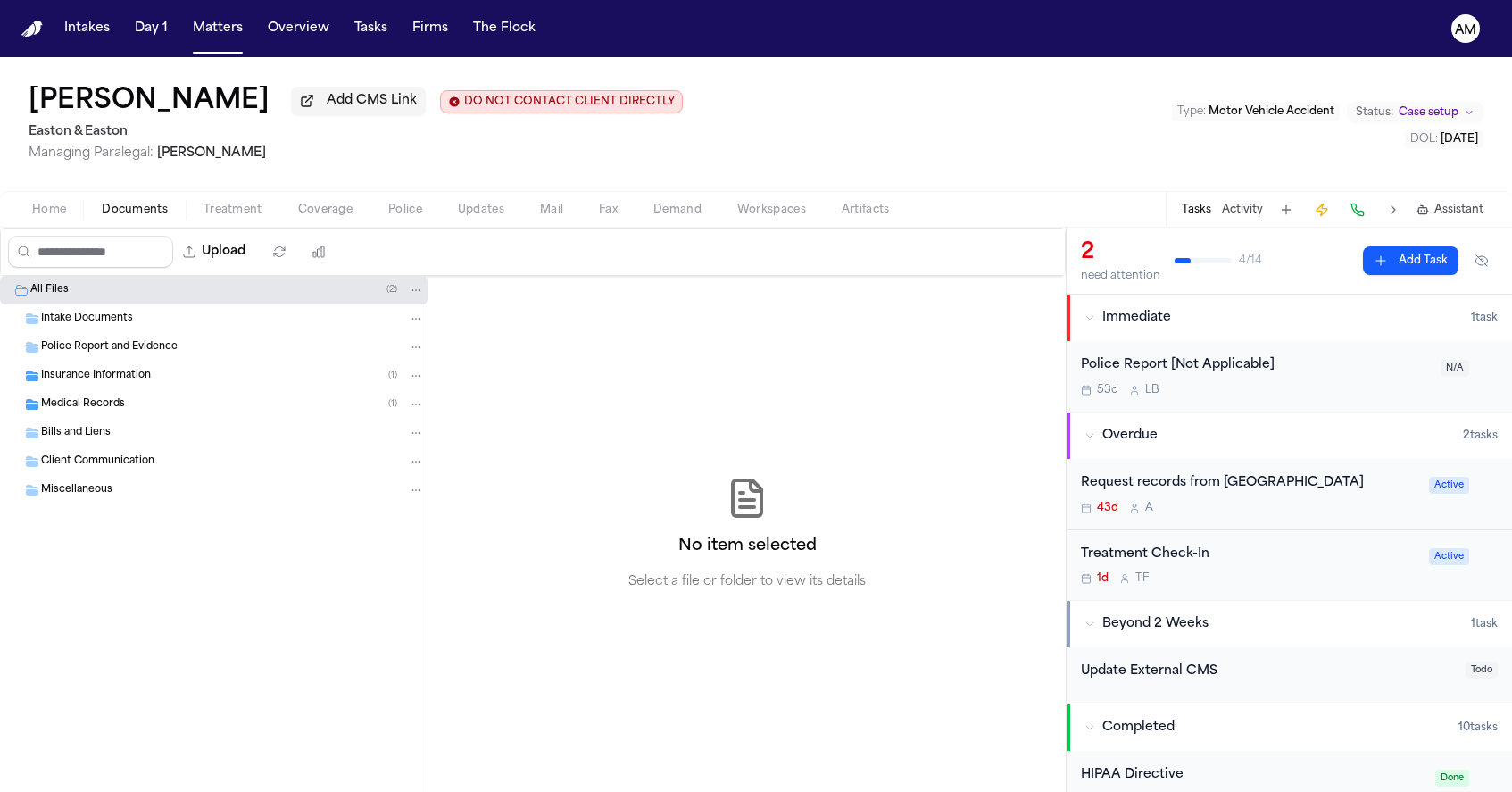
click at [1166, 486] on div "Request records from Mission Hospital Mission Viejo" at bounding box center [1249, 483] width 337 height 21
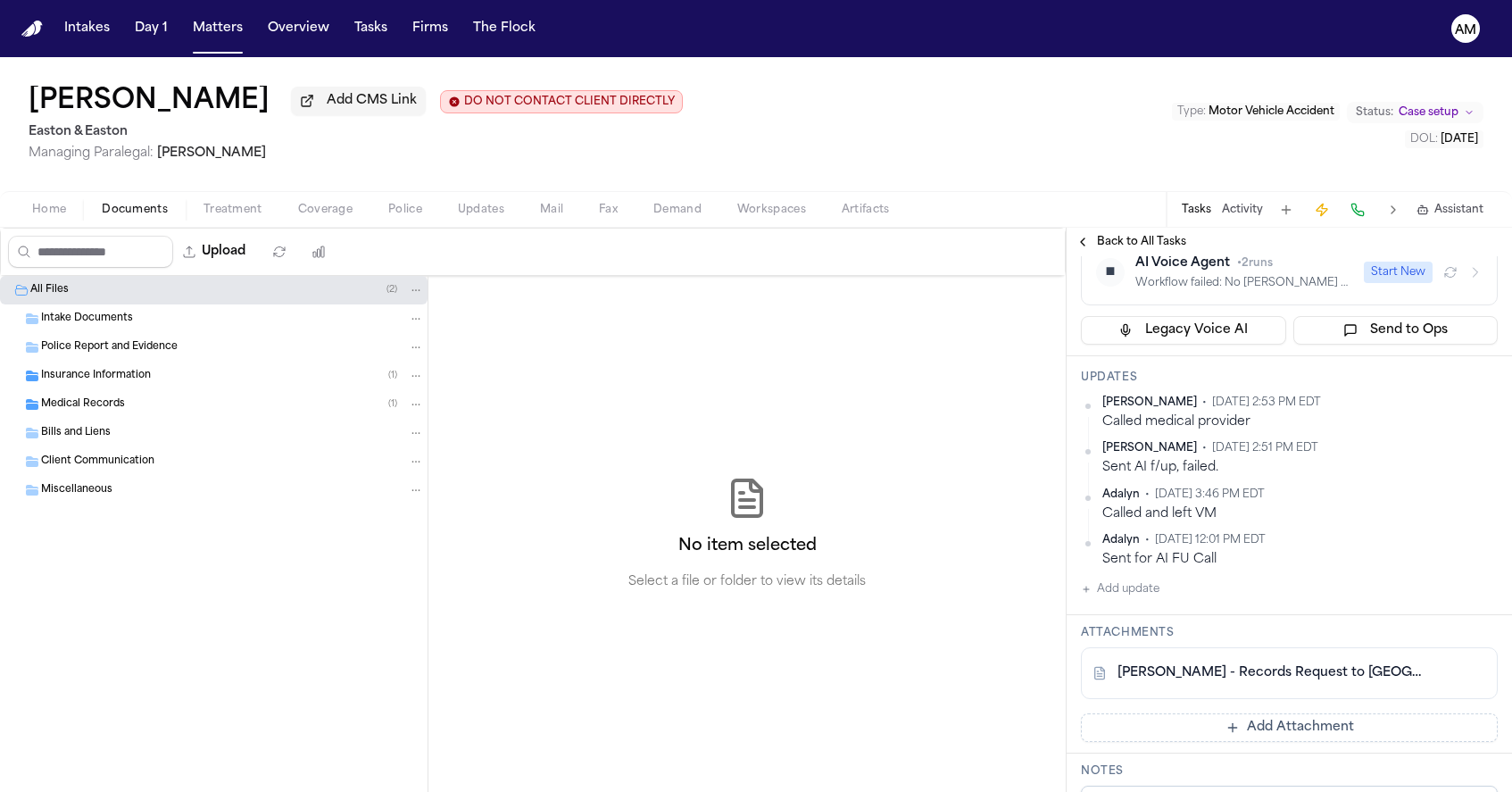
scroll to position [192, 0]
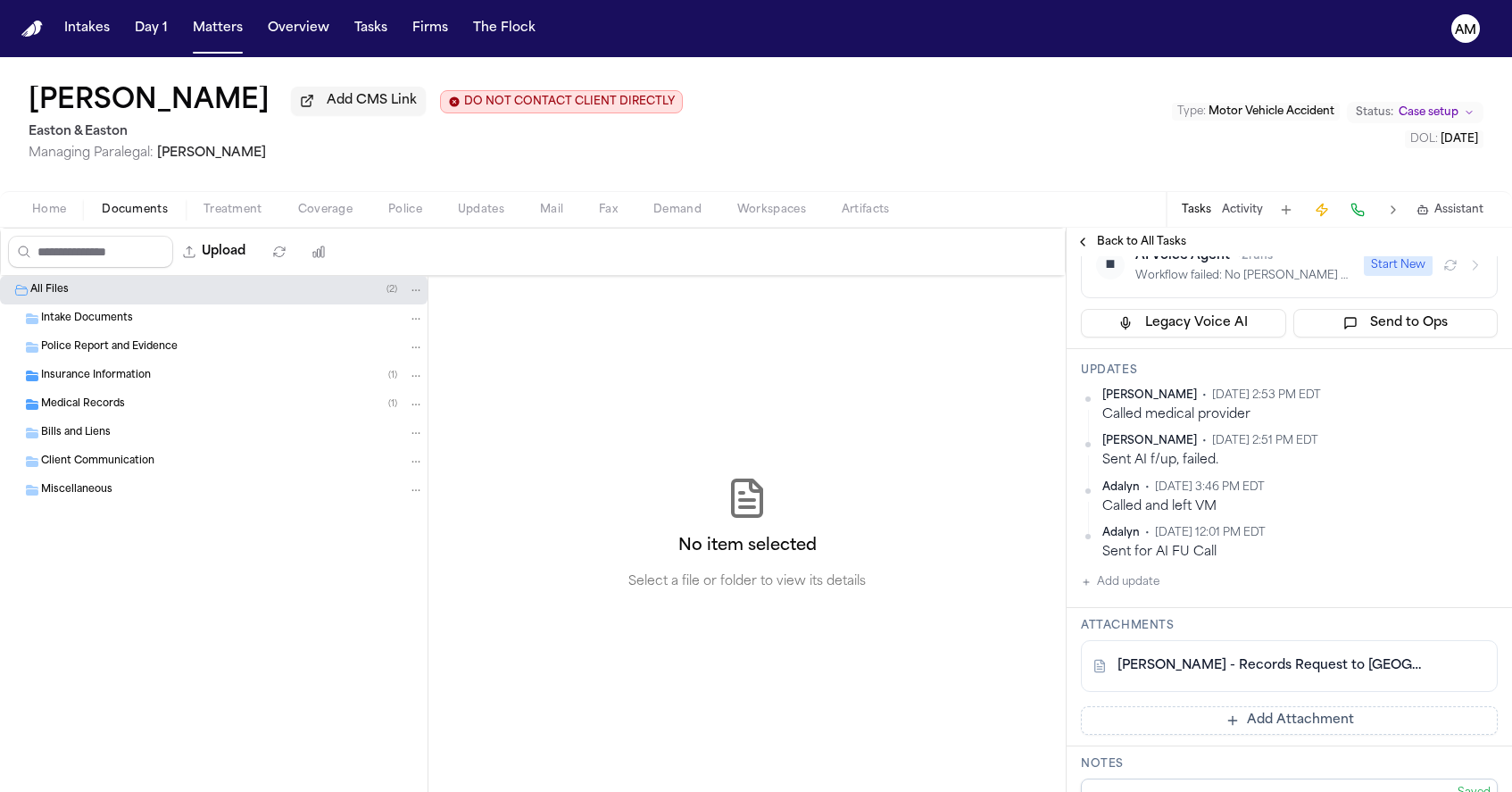
click at [1292, 683] on div "S. Fink - Records Request to Mission Hospital - 8.6.25" at bounding box center [1289, 666] width 417 height 52
click at [1446, 670] on button at bounding box center [1440, 666] width 29 height 29
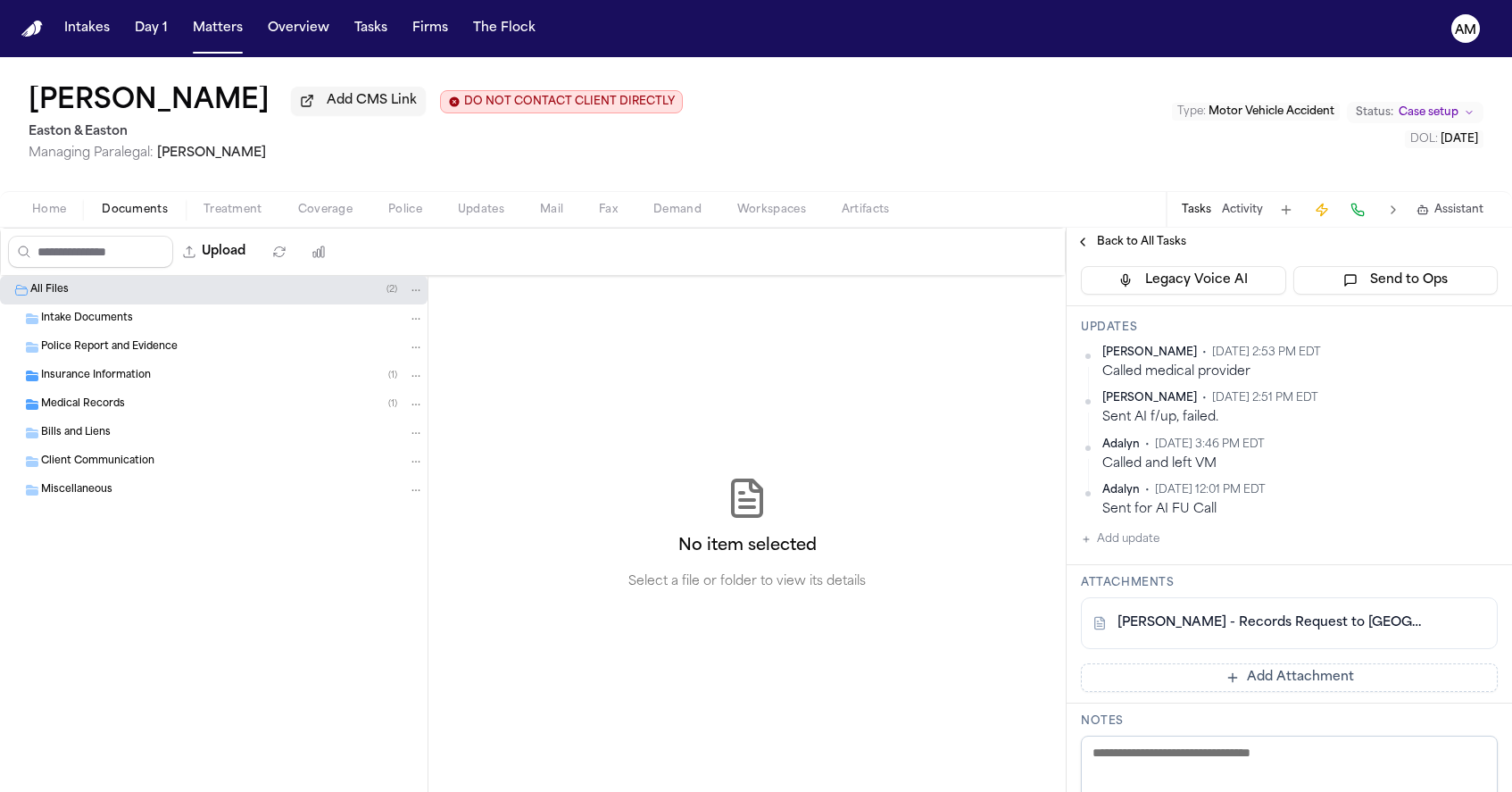
click at [1129, 540] on button "Add update" at bounding box center [1120, 539] width 79 height 21
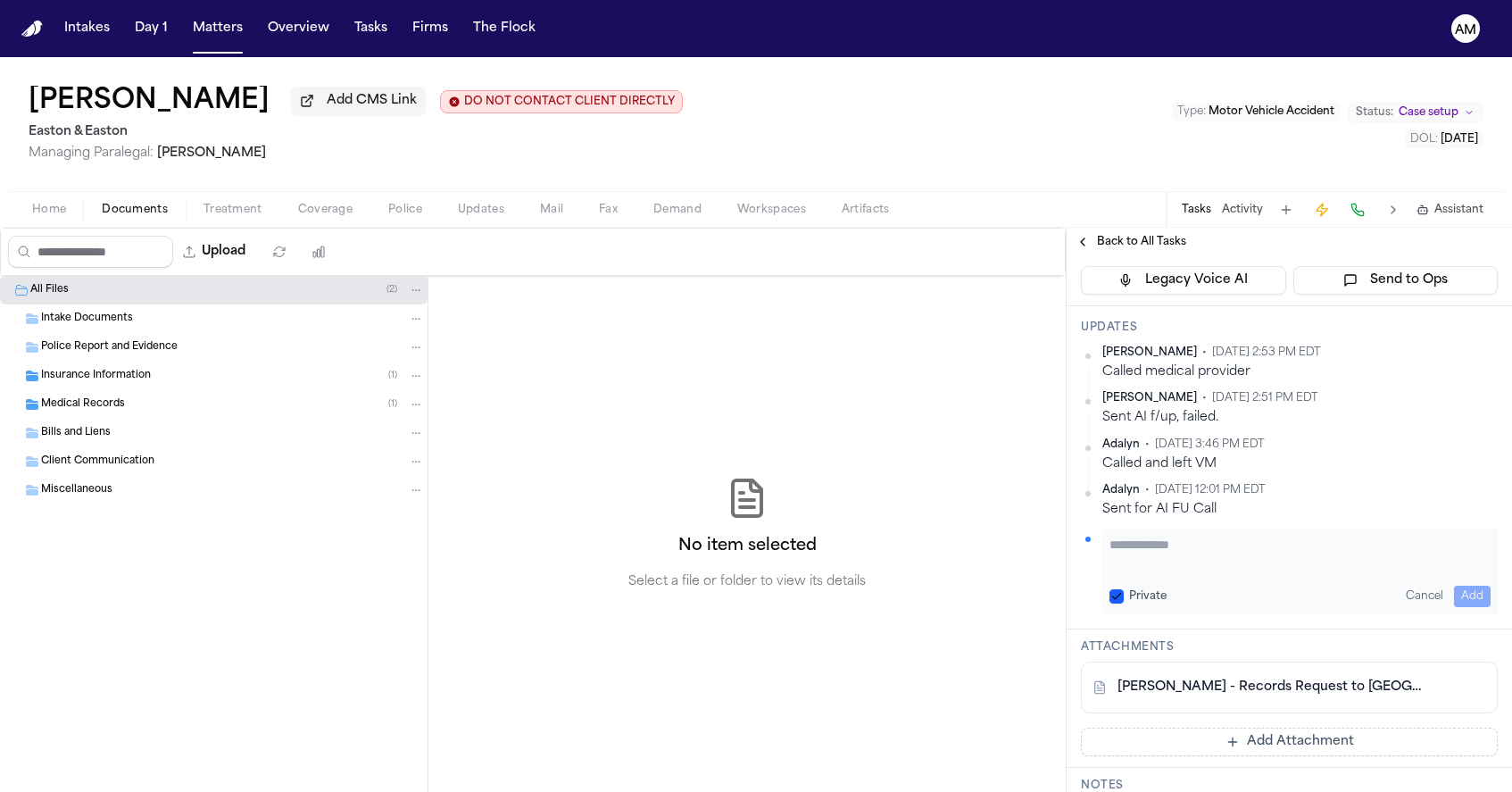
click at [1129, 570] on textarea "Add your update" at bounding box center [1300, 553] width 381 height 36
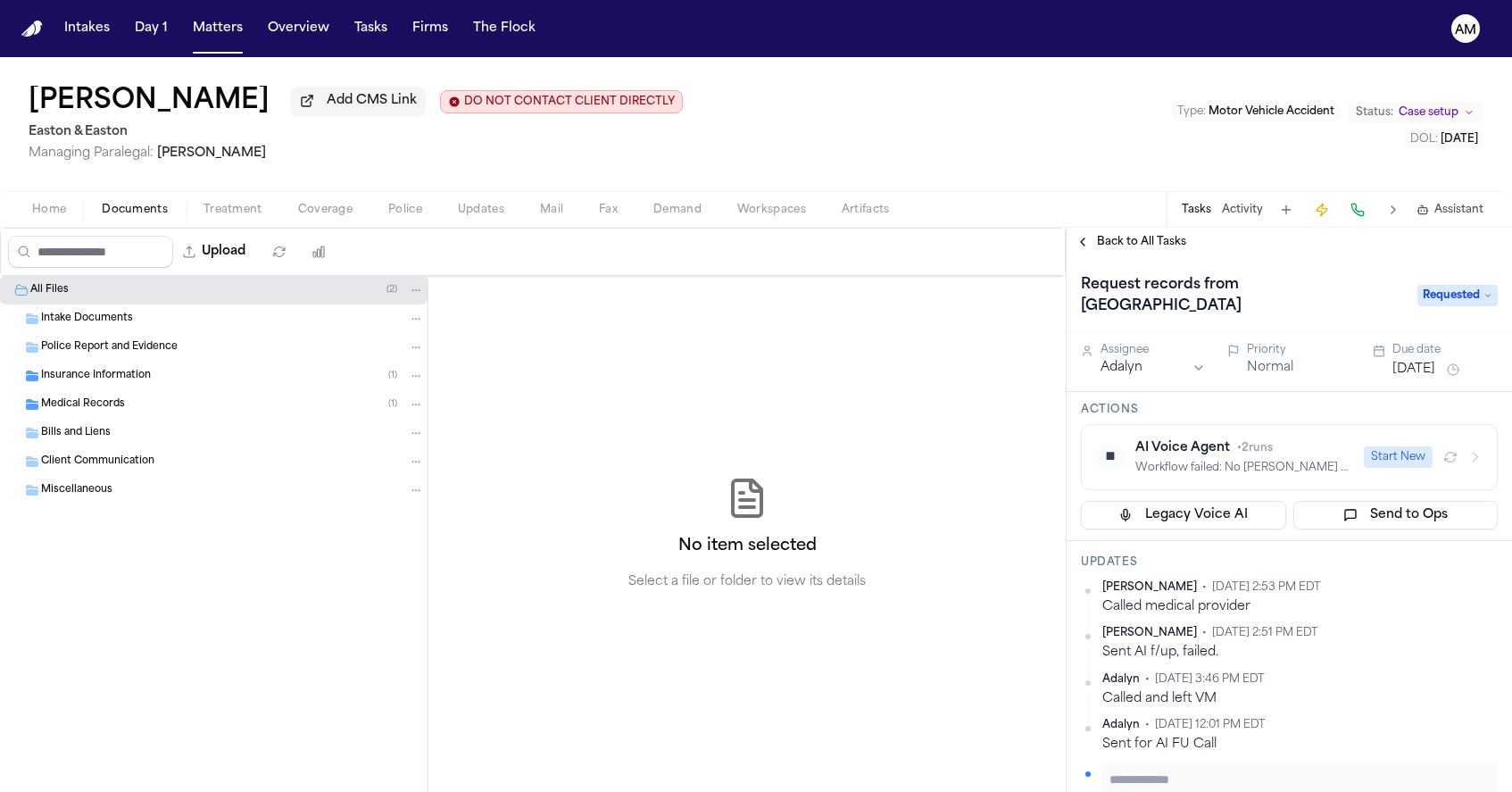
scroll to position [0, 0]
click at [1148, 780] on textarea "Add your update" at bounding box center [1300, 788] width 381 height 36
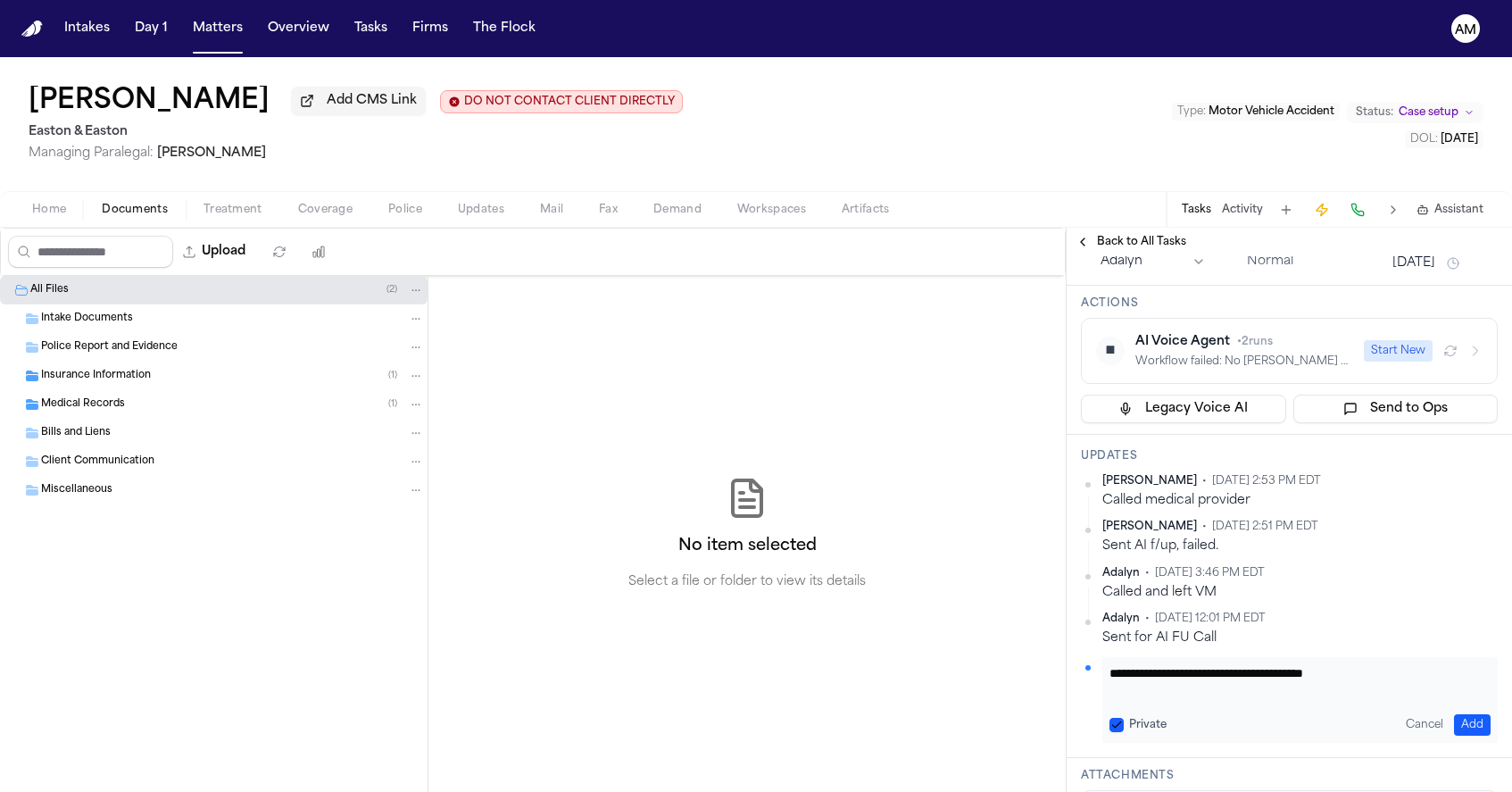
scroll to position [110, 0]
click at [1268, 669] on textarea "**********" at bounding box center [1300, 678] width 381 height 36
click at [1491, 676] on div "**********" at bounding box center [1300, 696] width 395 height 86
click at [1452, 666] on textarea "**********" at bounding box center [1300, 678] width 381 height 36
click at [1110, 677] on textarea "**********" at bounding box center [1300, 678] width 381 height 36
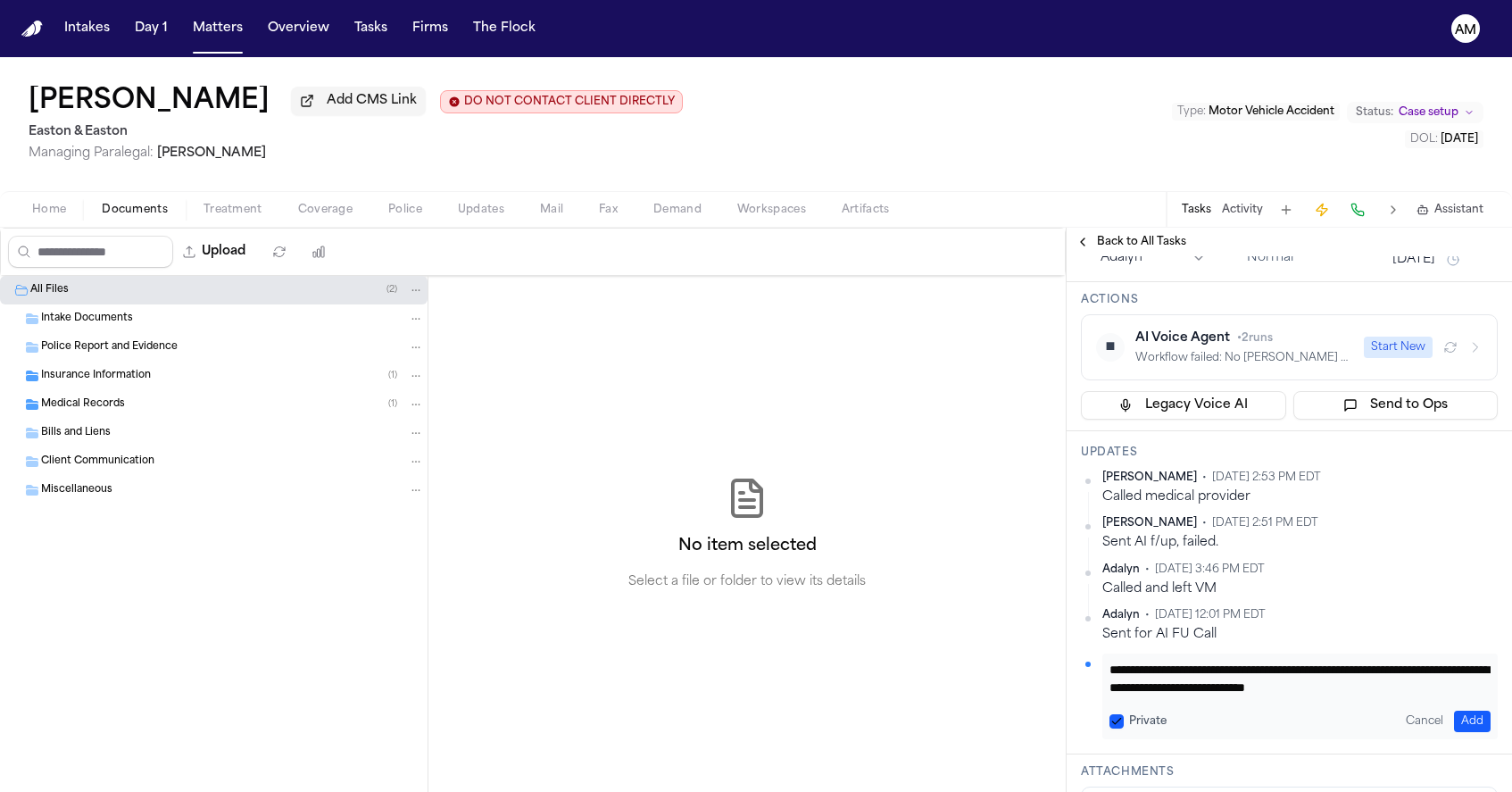
scroll to position [18, 0]
type textarea "**********"
click at [1478, 715] on button "Add" at bounding box center [1472, 721] width 37 height 21
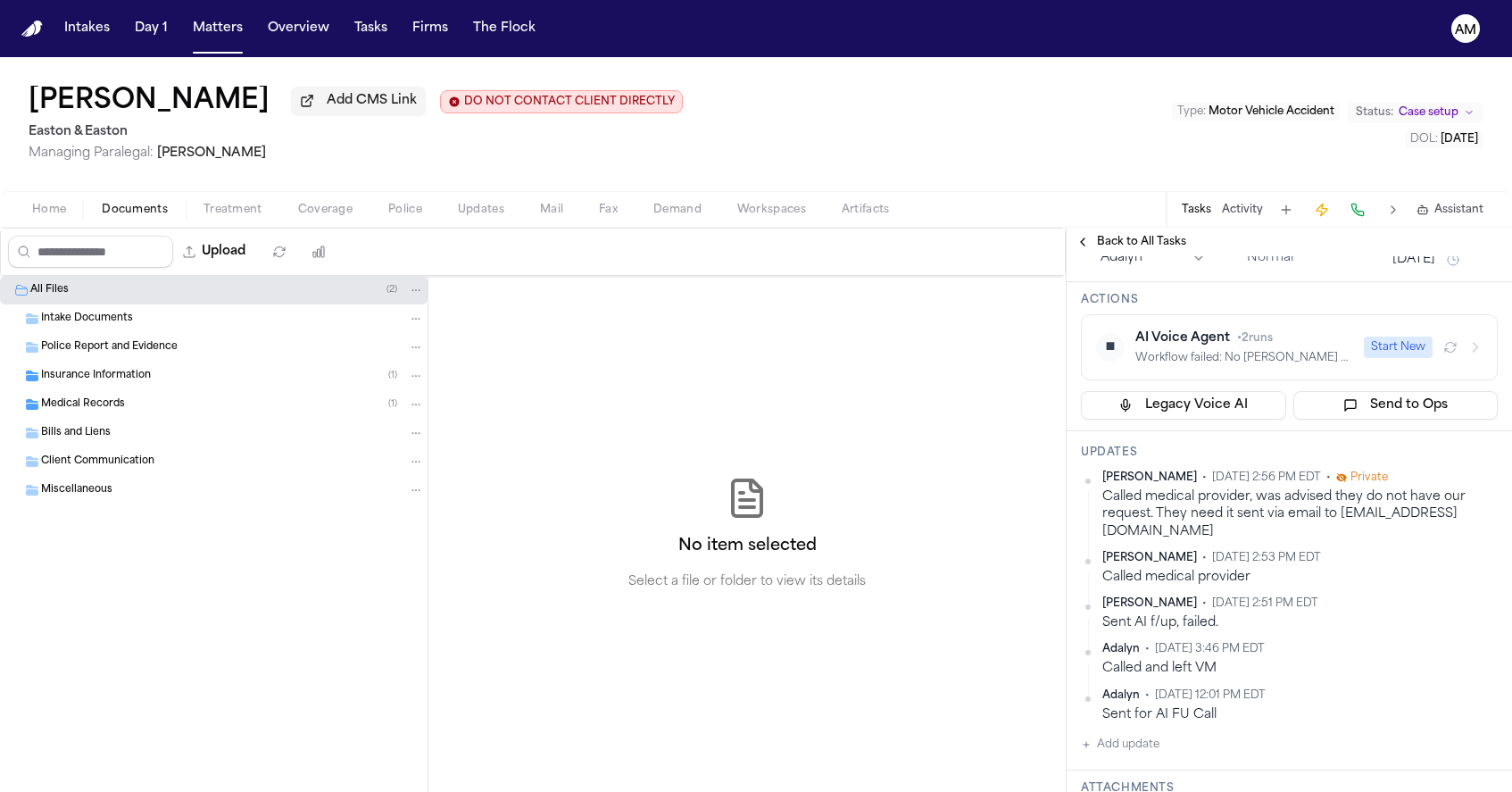
click at [1494, 484] on html "Intakes Day 1 Matters Overview Tasks Firms The Flock AM Sydney Fink Add CMS Lin…" at bounding box center [756, 396] width 1512 height 792
click at [1437, 506] on div "Edit" at bounding box center [1441, 509] width 106 height 25
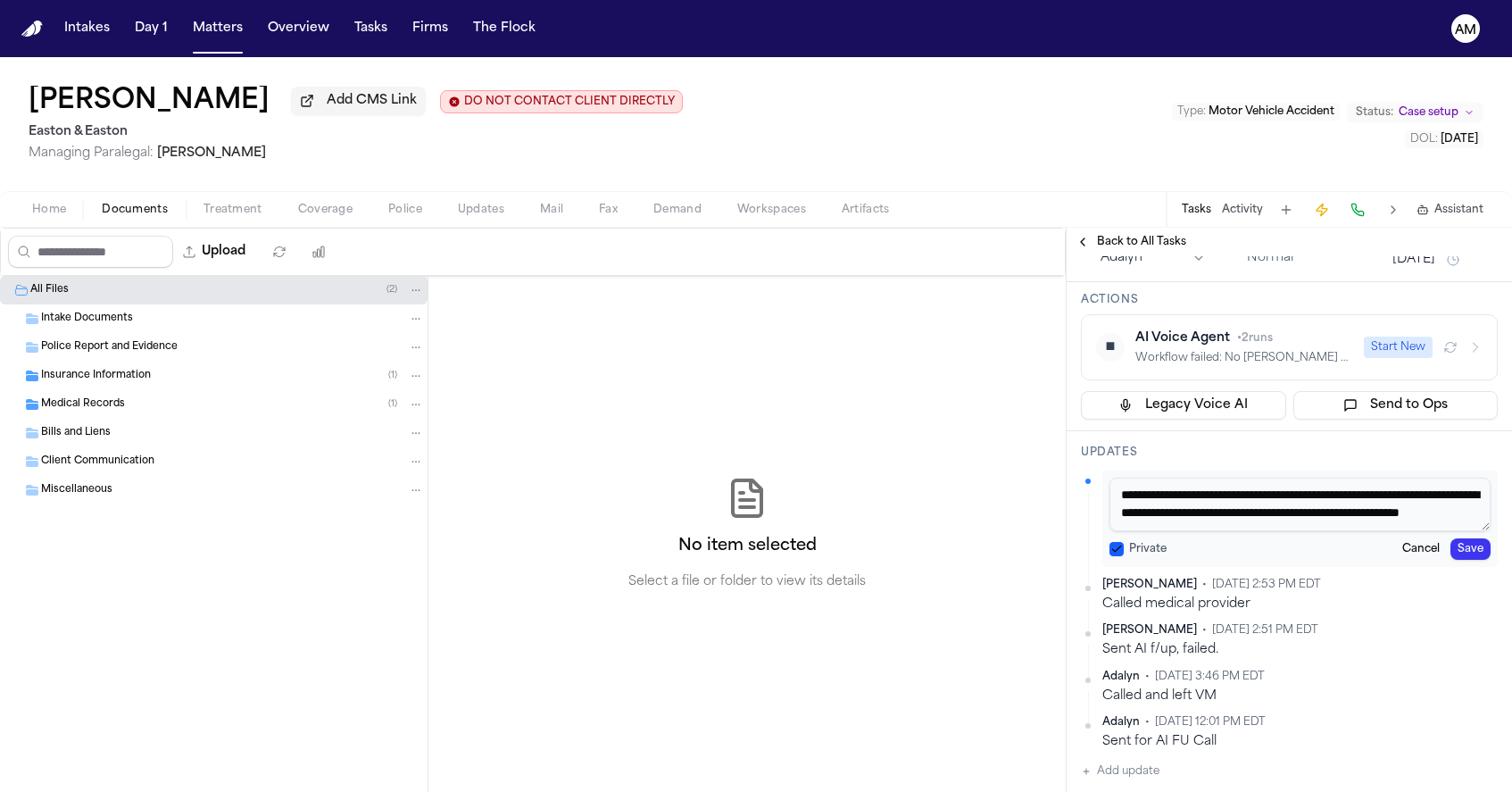
click at [1122, 560] on div "Private Cancel Save" at bounding box center [1300, 549] width 381 height 21
click at [1116, 553] on button "Private" at bounding box center [1117, 549] width 14 height 14
click at [1474, 551] on button "Save" at bounding box center [1470, 549] width 40 height 21
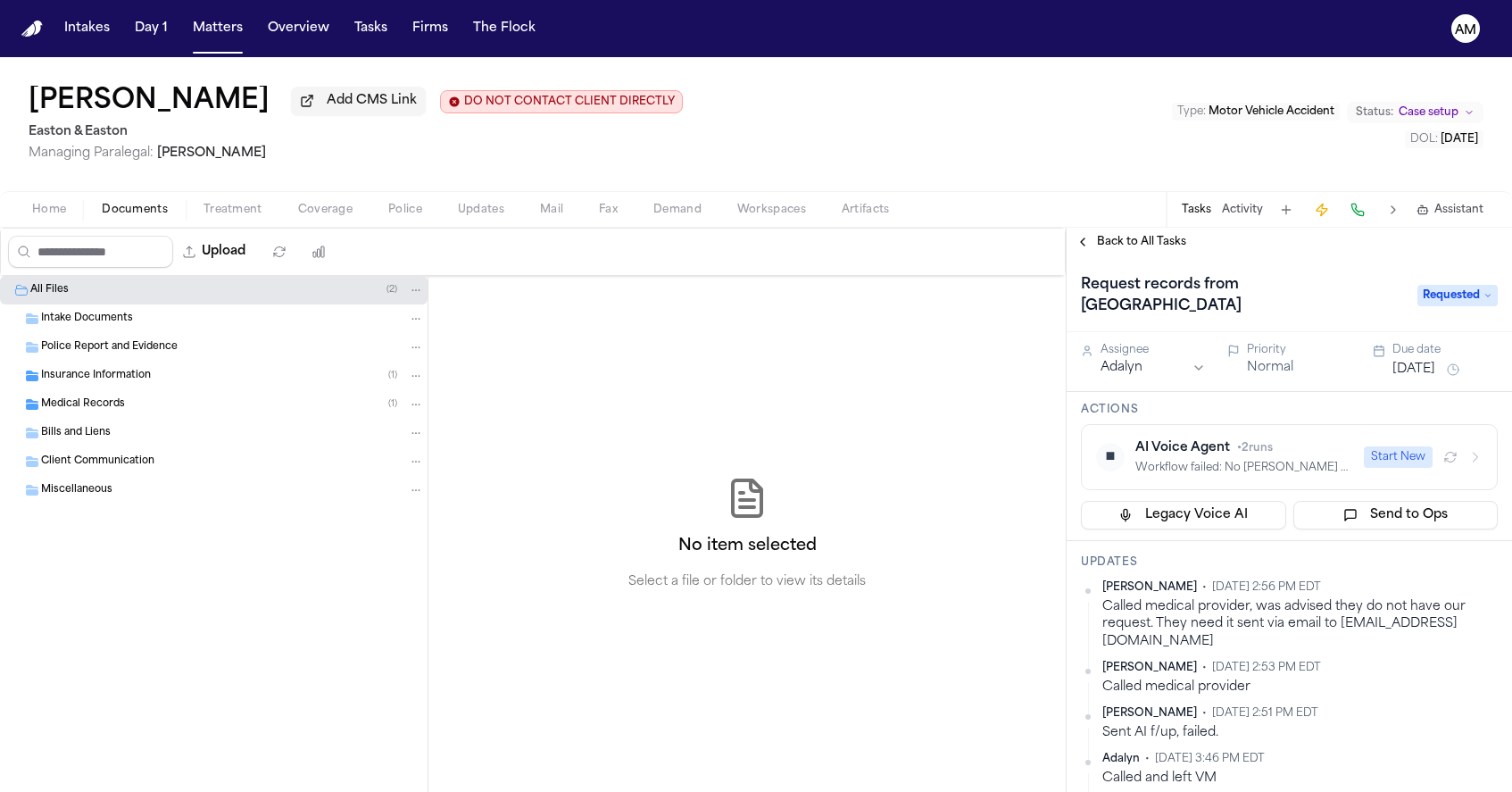
scroll to position [0, 0]
click at [1431, 375] on button "Sep 1, 2025" at bounding box center [1415, 369] width 43 height 18
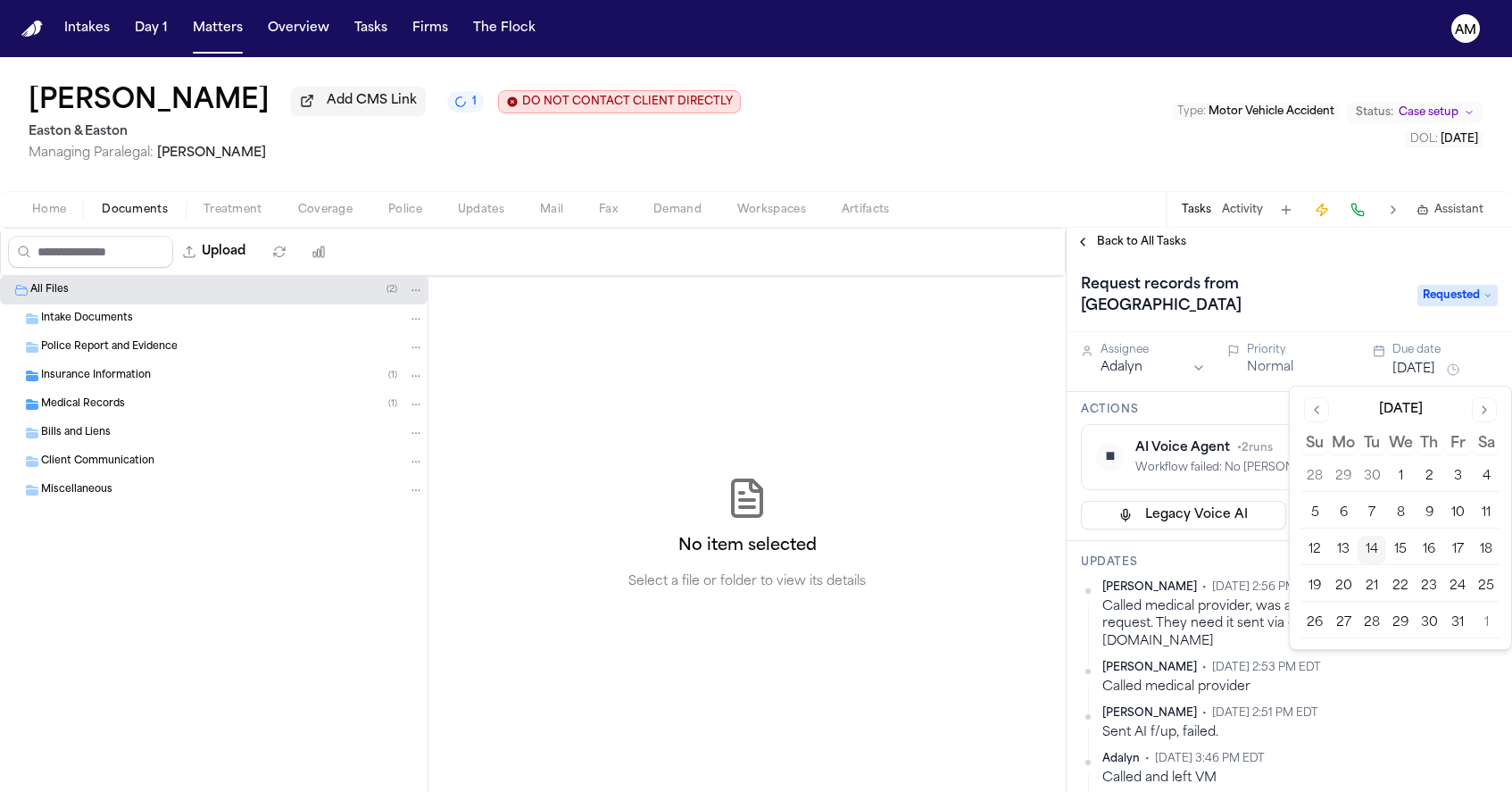
click at [1404, 550] on button "15" at bounding box center [1401, 550] width 29 height 29
click at [1484, 294] on icon at bounding box center [1488, 295] width 9 height 9
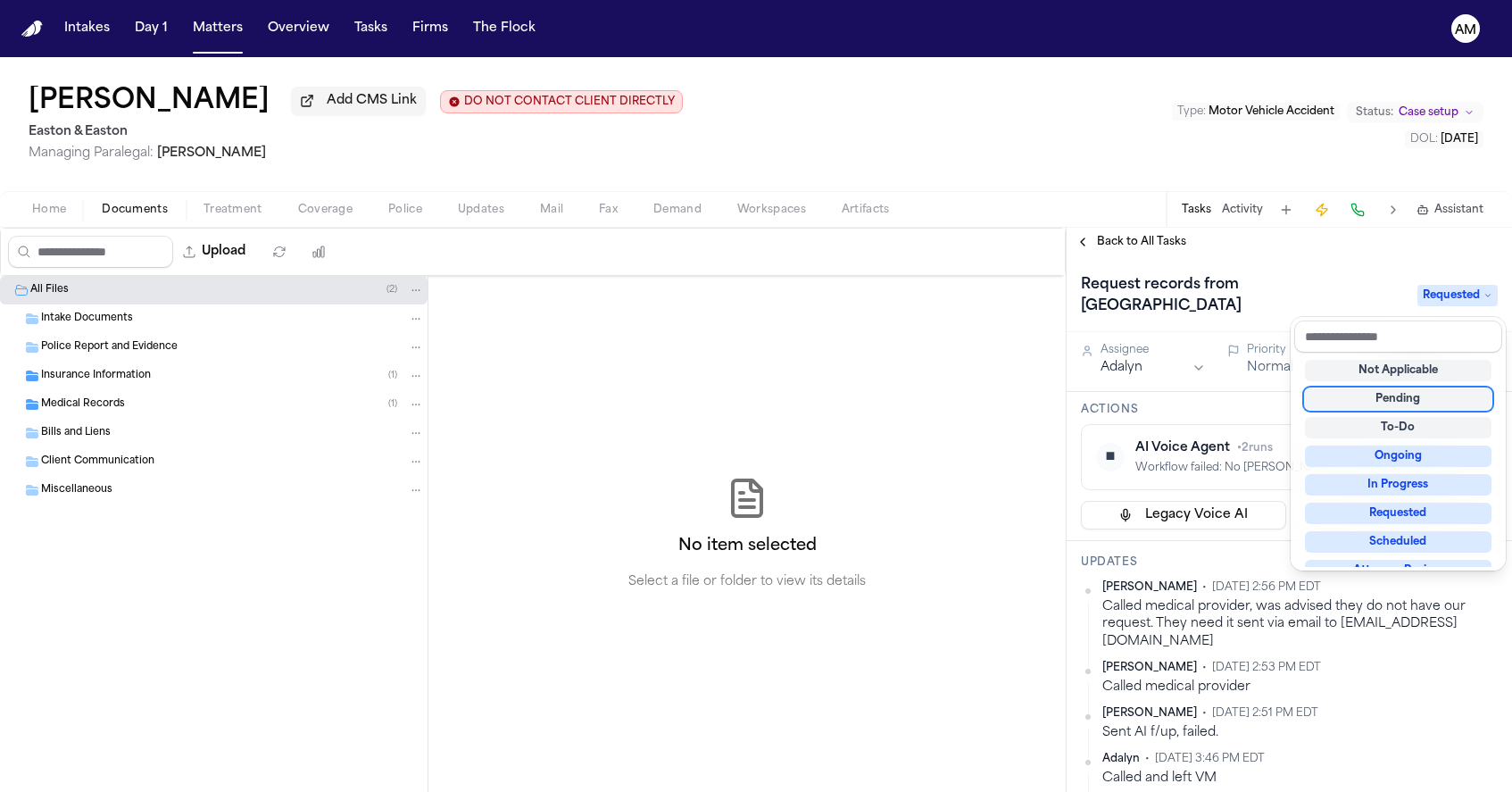
click at [1430, 385] on div "Not Applicable Pending To-Do Ongoing In Progress Requested Scheduled Attorney R…" at bounding box center [1398, 459] width 208 height 215
click at [1428, 395] on div "Pending" at bounding box center [1398, 399] width 187 height 21
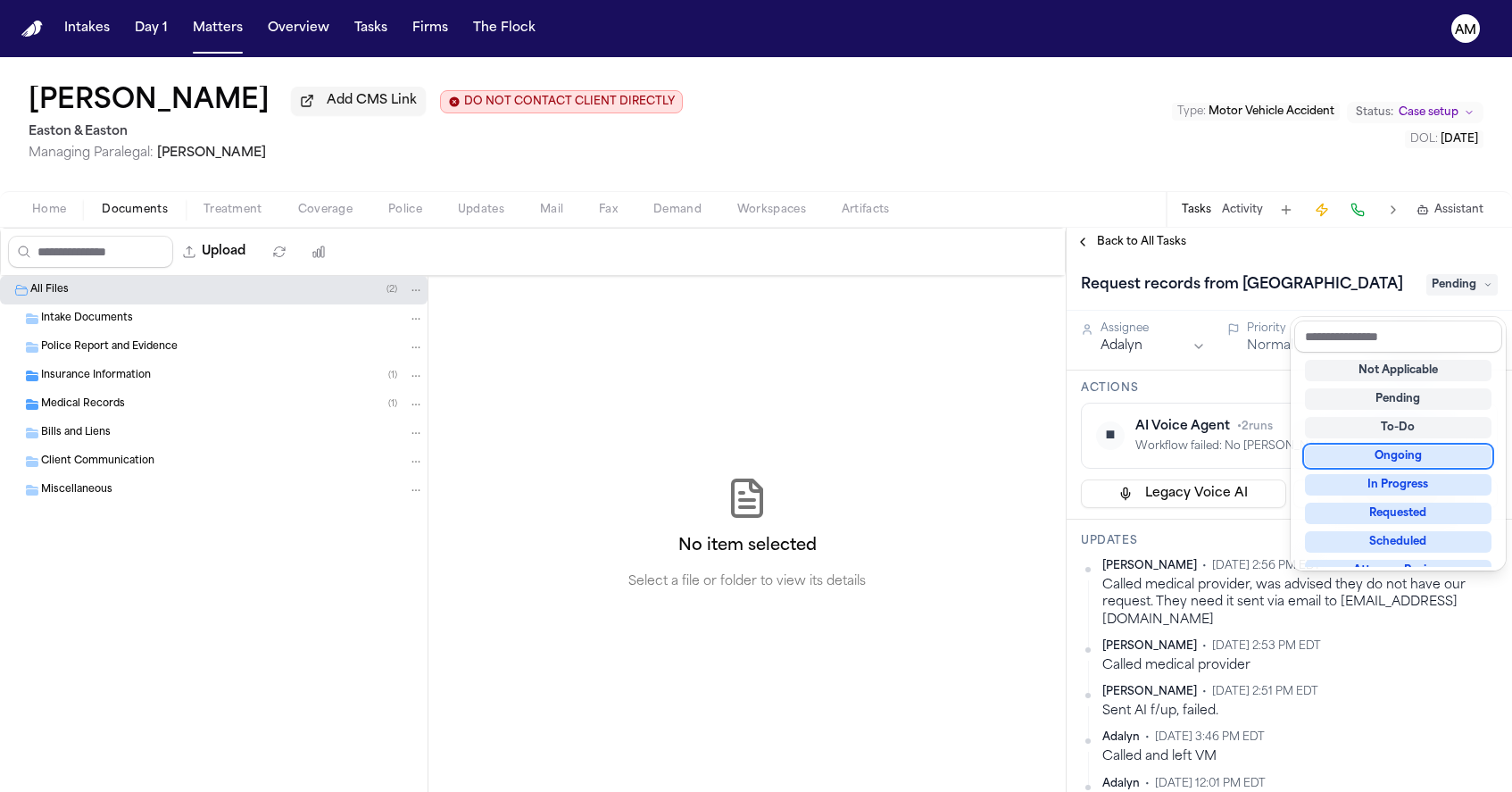
click at [1408, 461] on div "Ongoing" at bounding box center [1398, 456] width 187 height 21
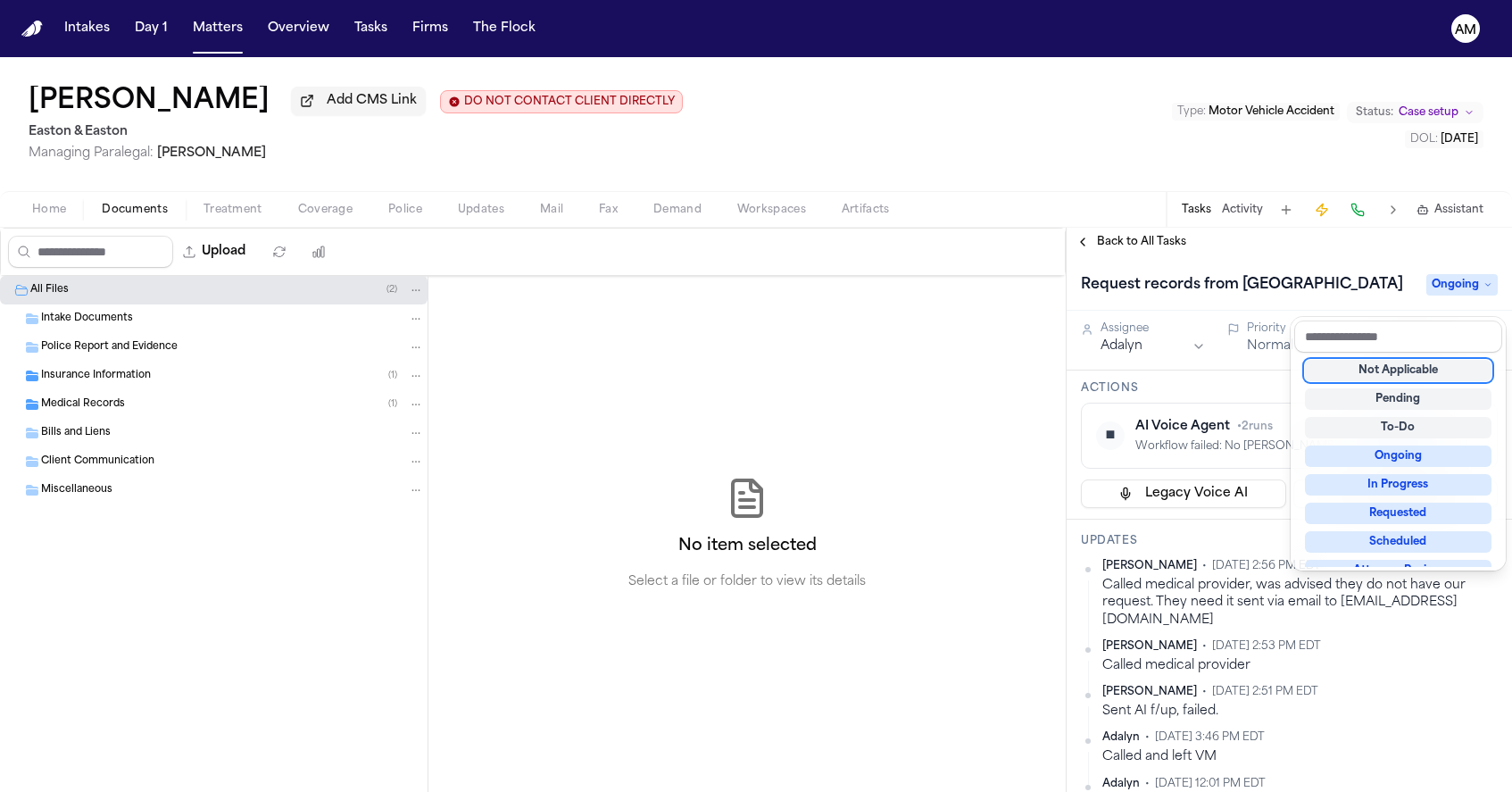
click at [1085, 239] on div "Back to All Tasks Request records from Mission Hospital Mission Viejo Ongoing A…" at bounding box center [1289, 510] width 445 height 564
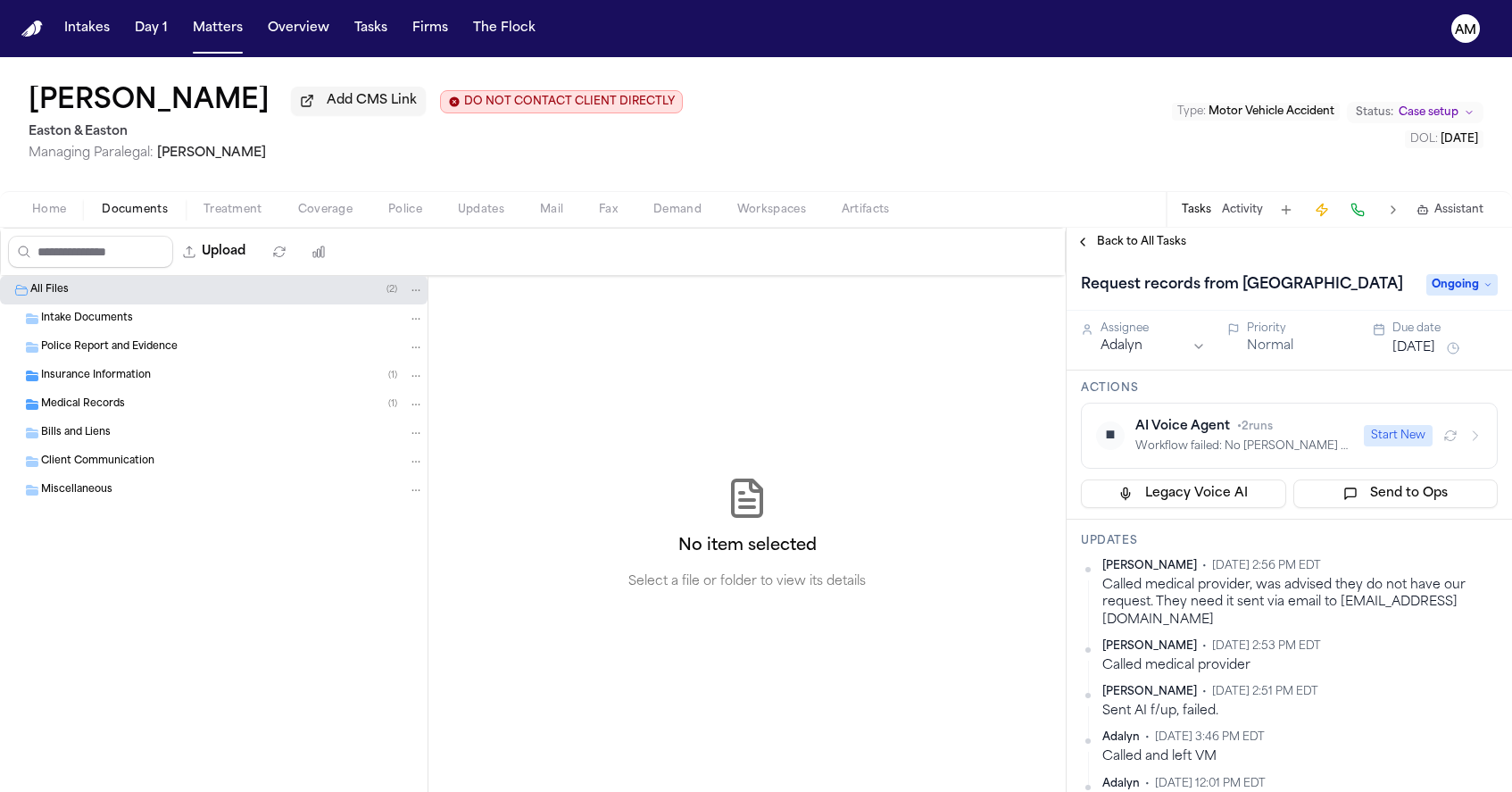
click at [1084, 245] on button "Back to All Tasks" at bounding box center [1131, 242] width 129 height 14
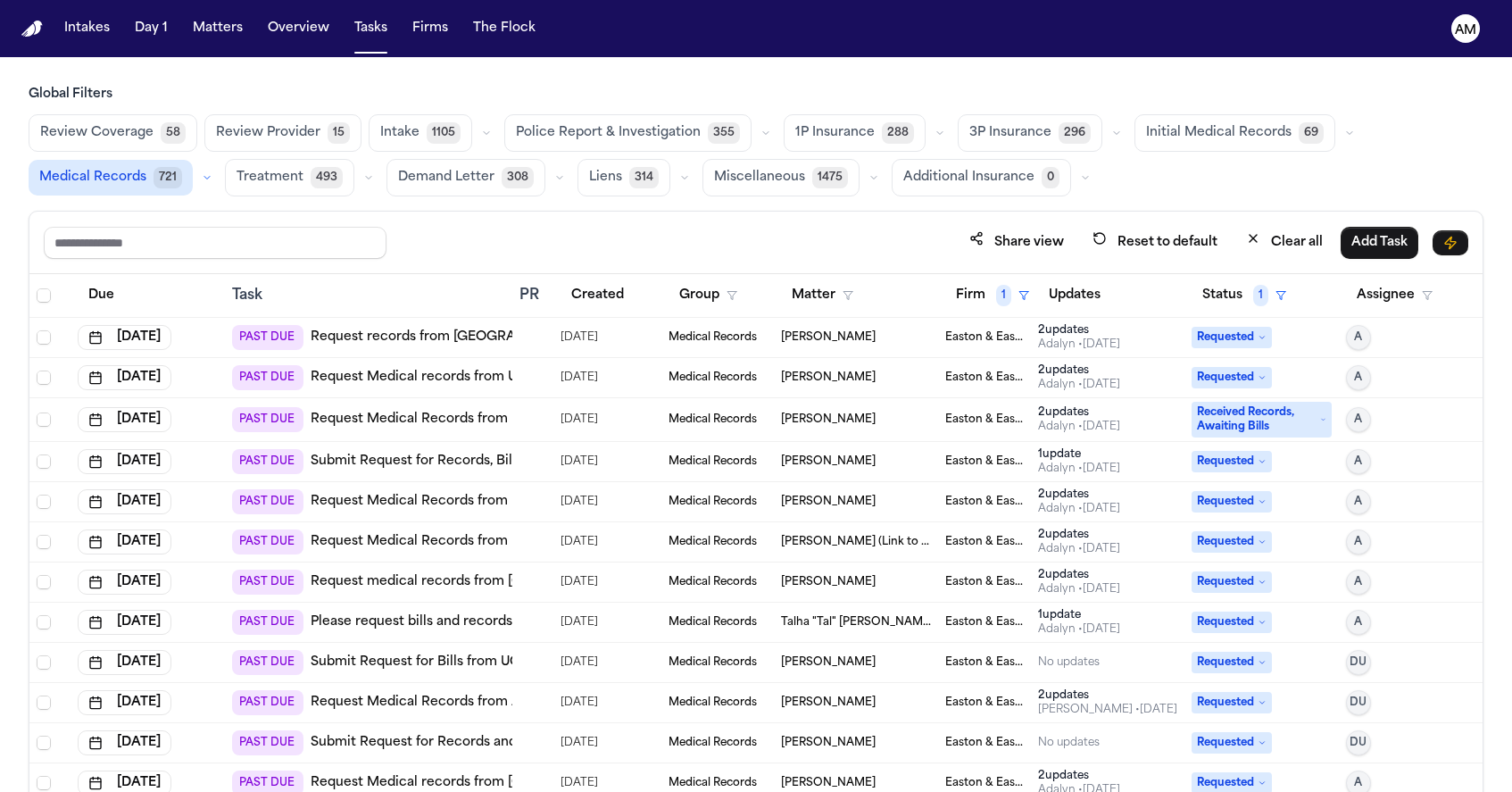
scroll to position [161, 0]
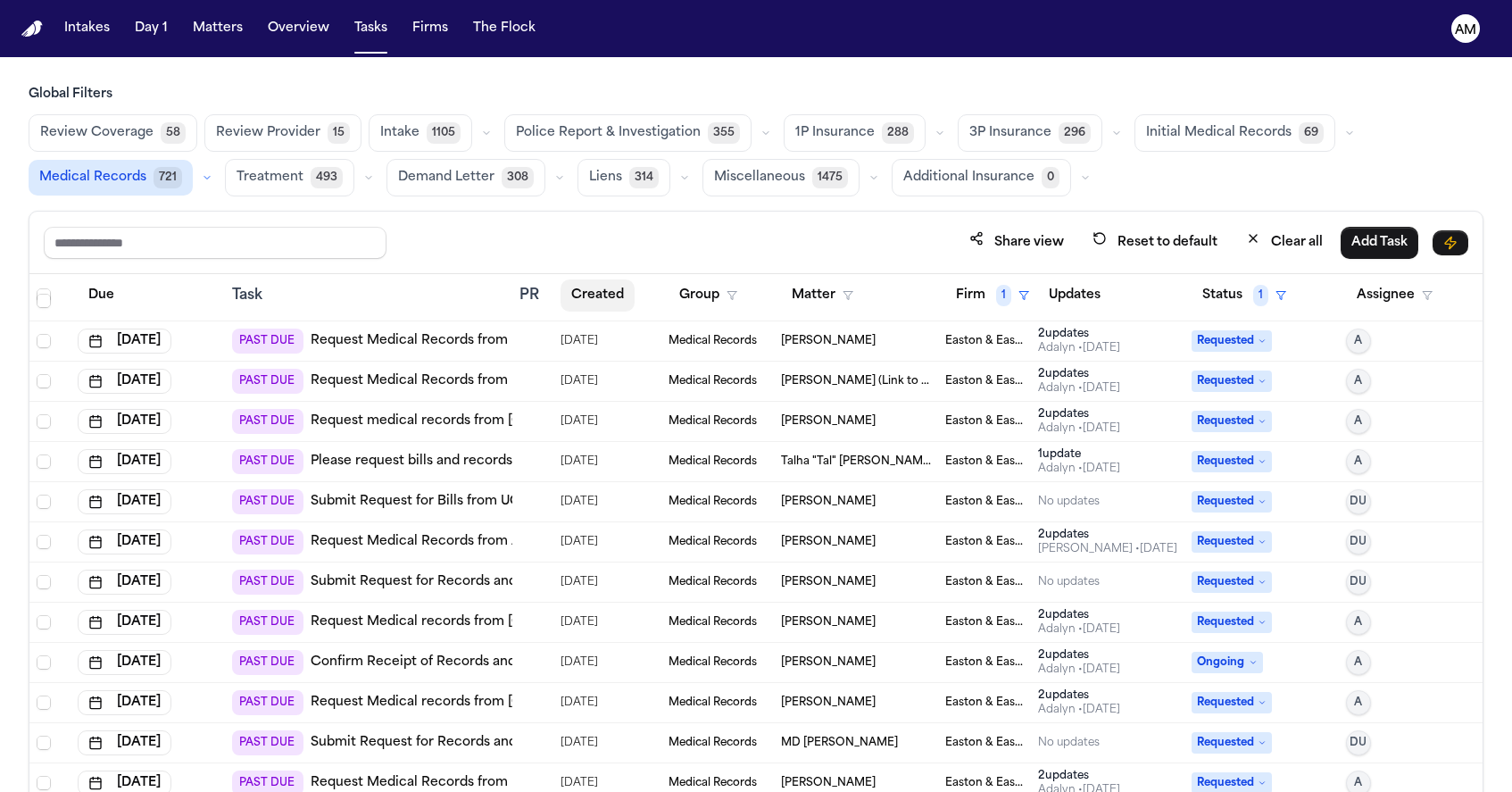
click at [603, 302] on button "Created" at bounding box center [597, 296] width 74 height 32
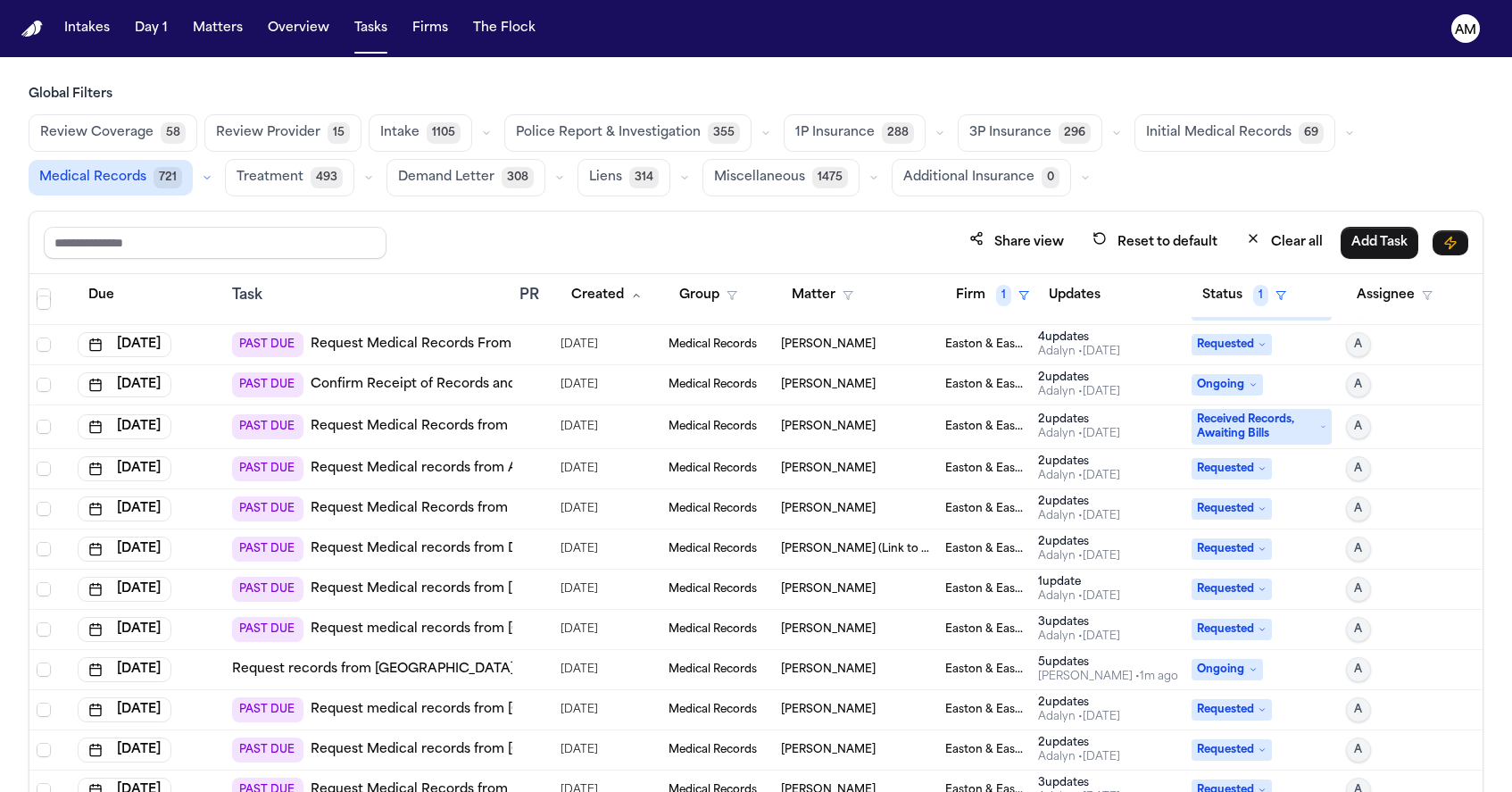
click at [477, 345] on link "Request Medical Records From UCI Health Tustin" at bounding box center [468, 344] width 315 height 18
click at [477, 383] on link "Confirm Receipt of Records and Bills Request with ContinuEM Urgent Care" at bounding box center [551, 384] width 481 height 18
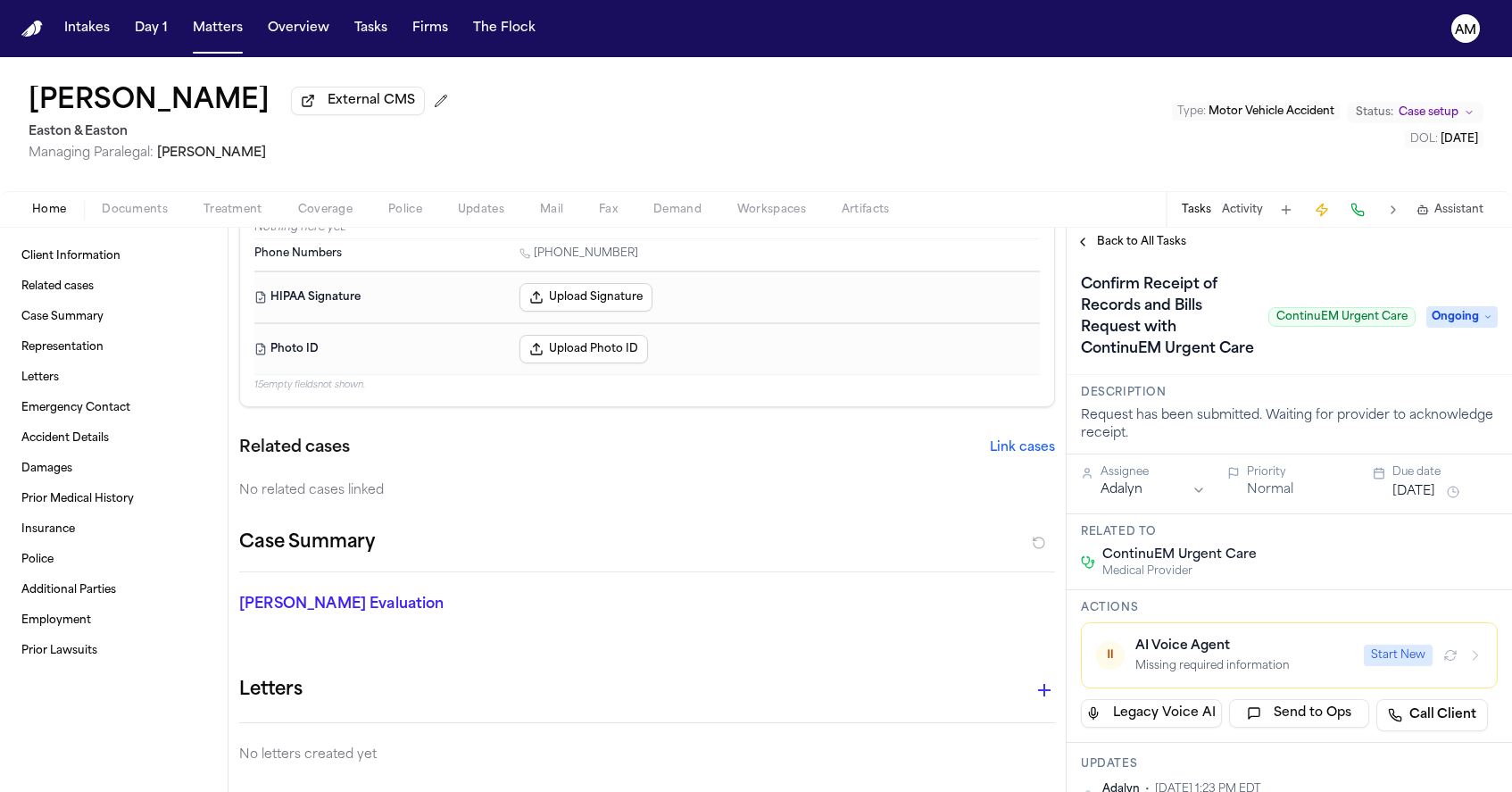
click at [217, 211] on span "Treatment" at bounding box center [233, 210] width 59 height 14
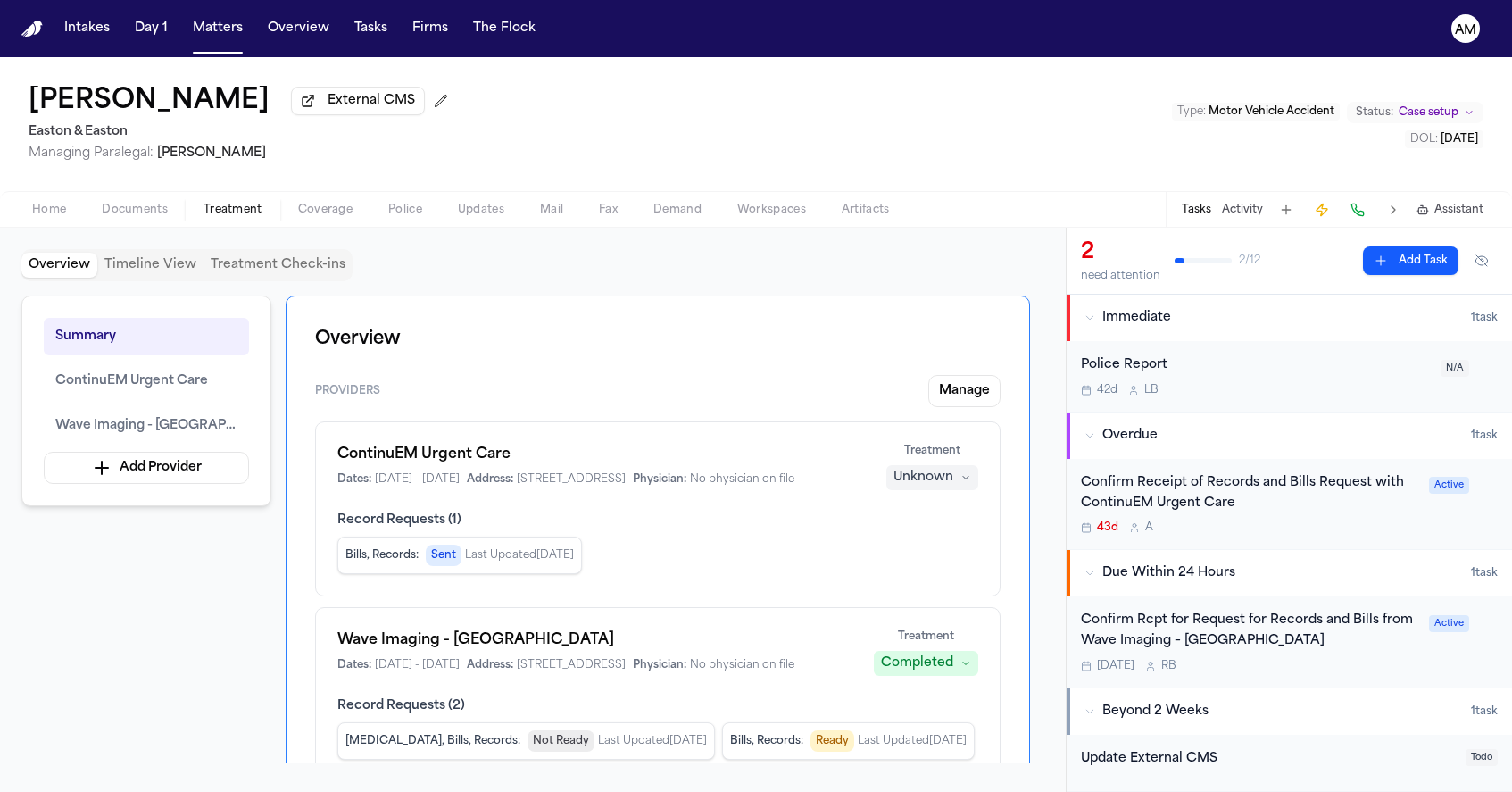
click at [1261, 519] on div "Confirm Receipt of Records and Bills Request with ContinuEM Urgent Care 43d A" at bounding box center [1249, 504] width 337 height 63
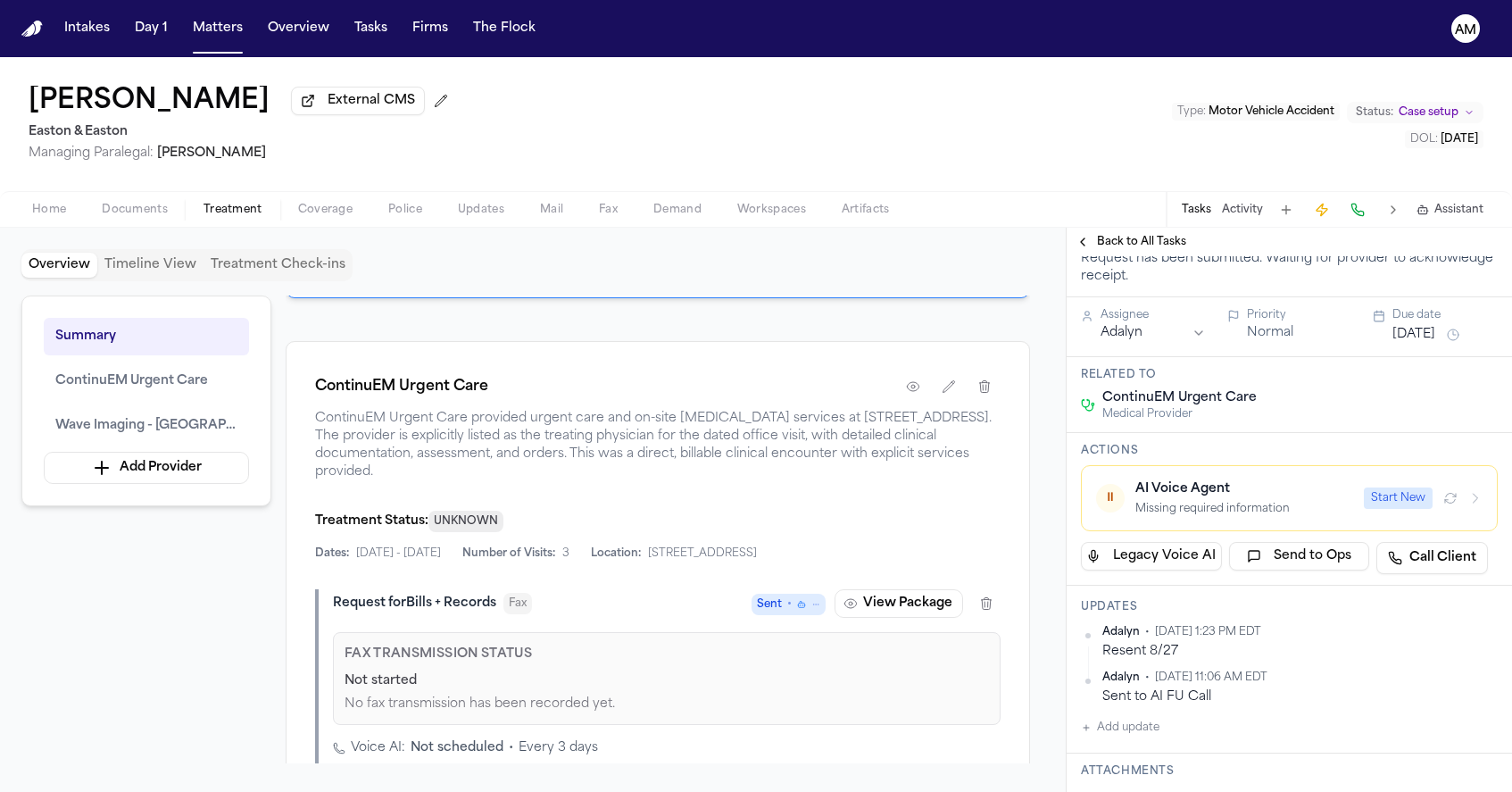
scroll to position [518, 0]
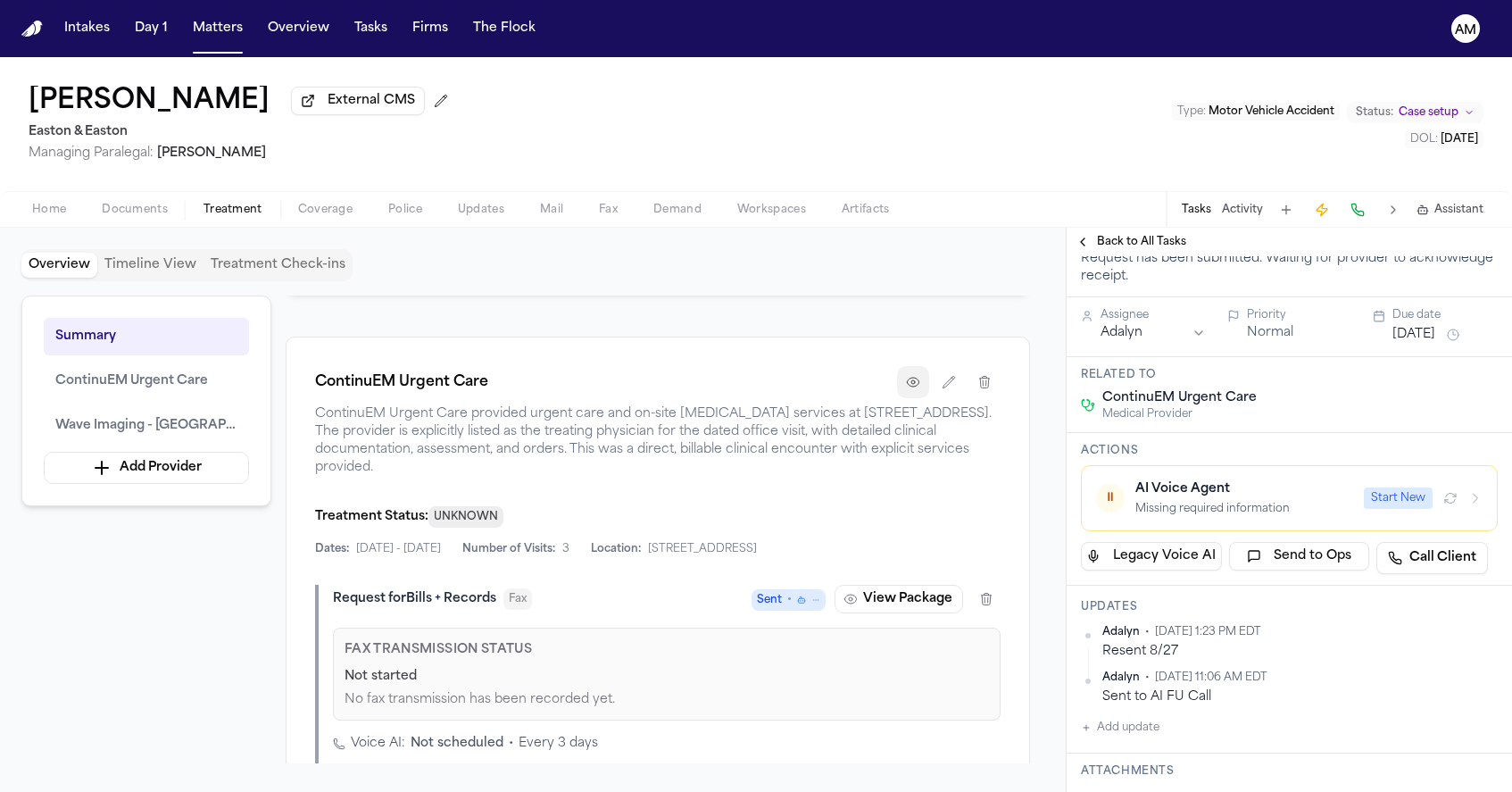
click at [909, 398] on button "button" at bounding box center [913, 382] width 32 height 32
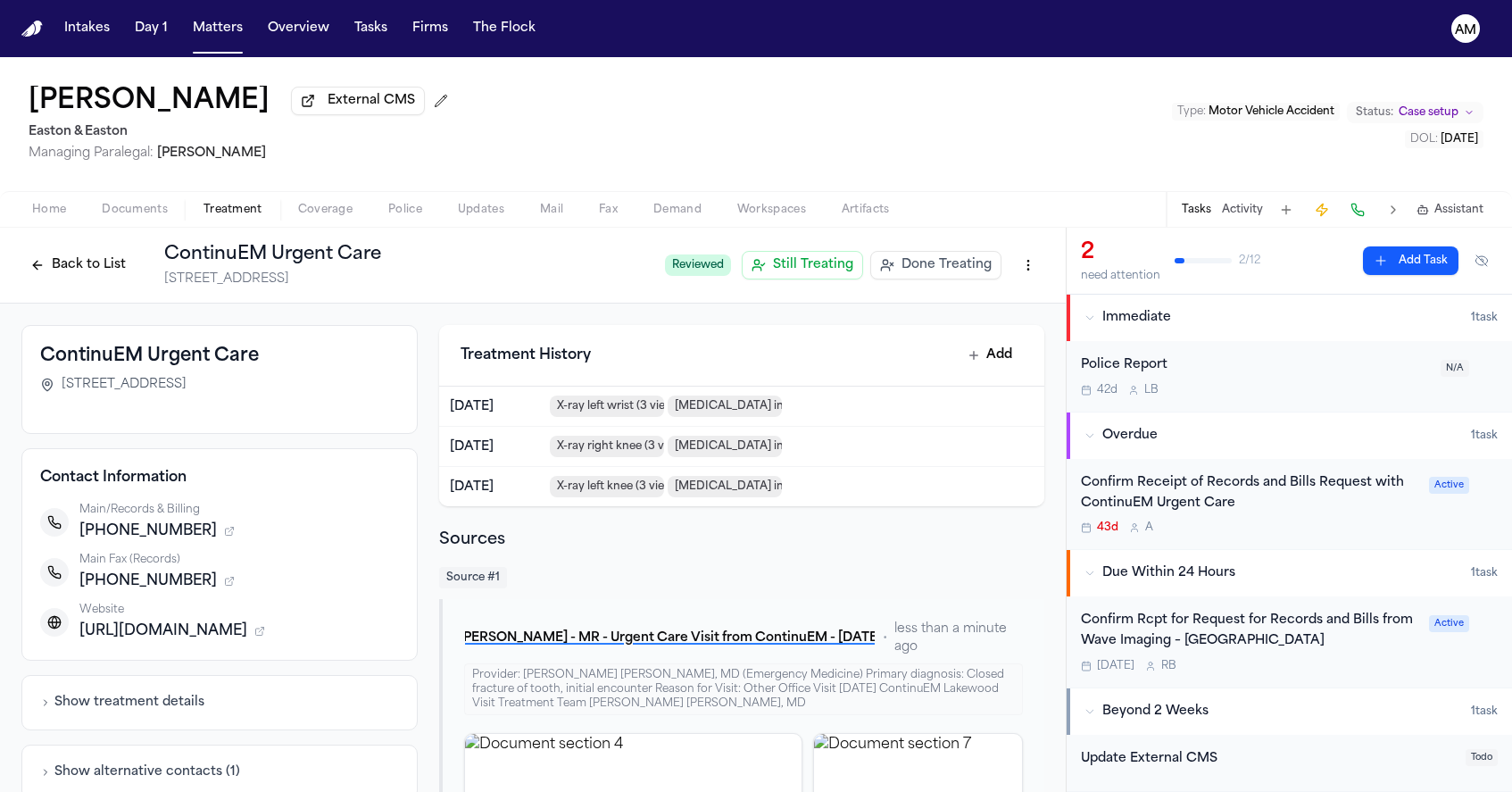
click at [1299, 520] on div "Confirm Receipt of Records and Bills Request with ContinuEM Urgent Care 43d A" at bounding box center [1249, 504] width 337 height 63
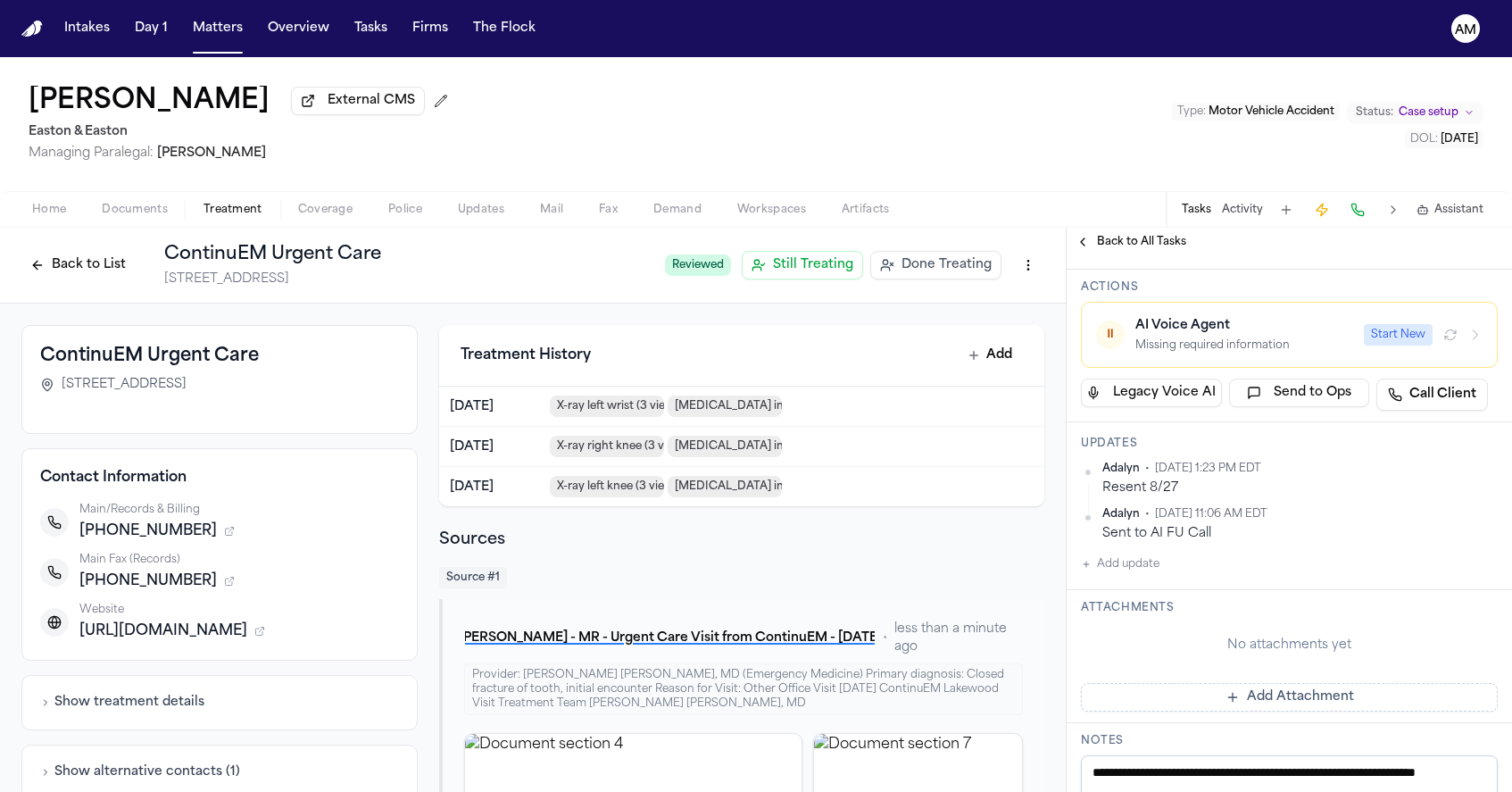
scroll to position [323, 0]
click at [1136, 556] on button "Add update" at bounding box center [1120, 561] width 79 height 21
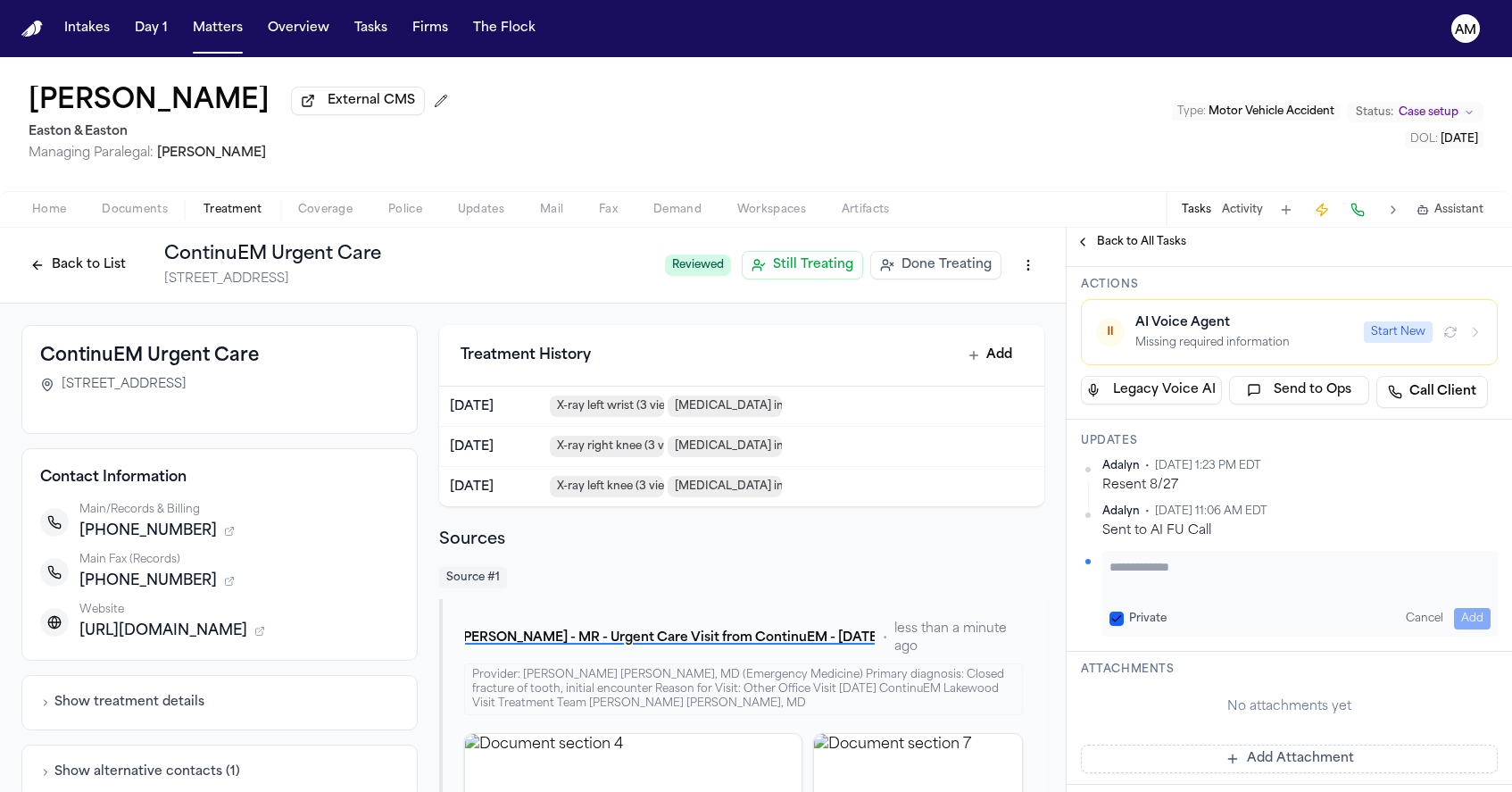
click at [1121, 617] on button "Private" at bounding box center [1117, 619] width 14 height 14
click at [1165, 584] on textarea "Add your update" at bounding box center [1300, 576] width 381 height 36
type textarea "**********"
click at [1112, 565] on textarea "**********" at bounding box center [1300, 576] width 381 height 36
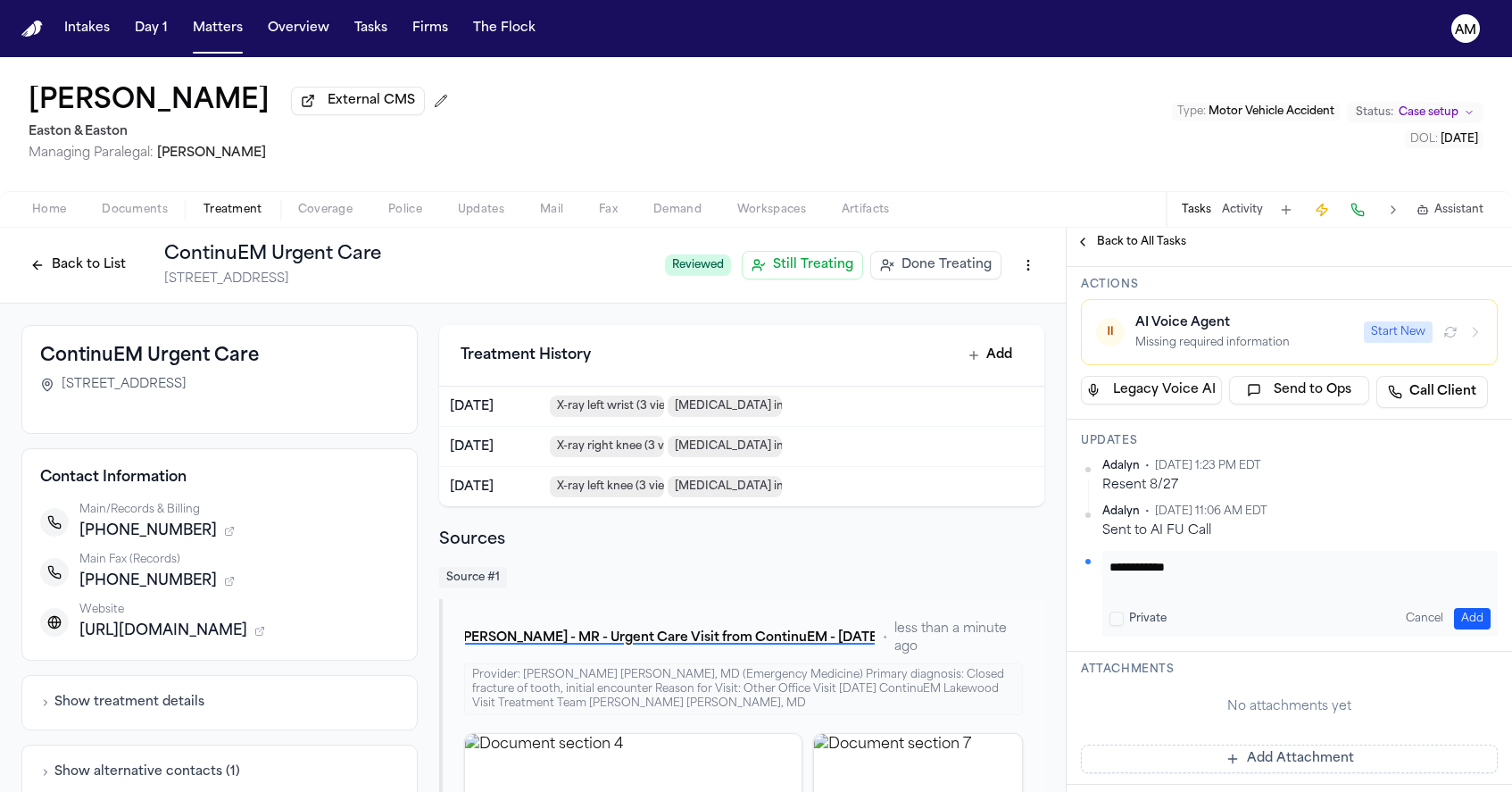
click at [1473, 615] on button "Add" at bounding box center [1472, 619] width 37 height 21
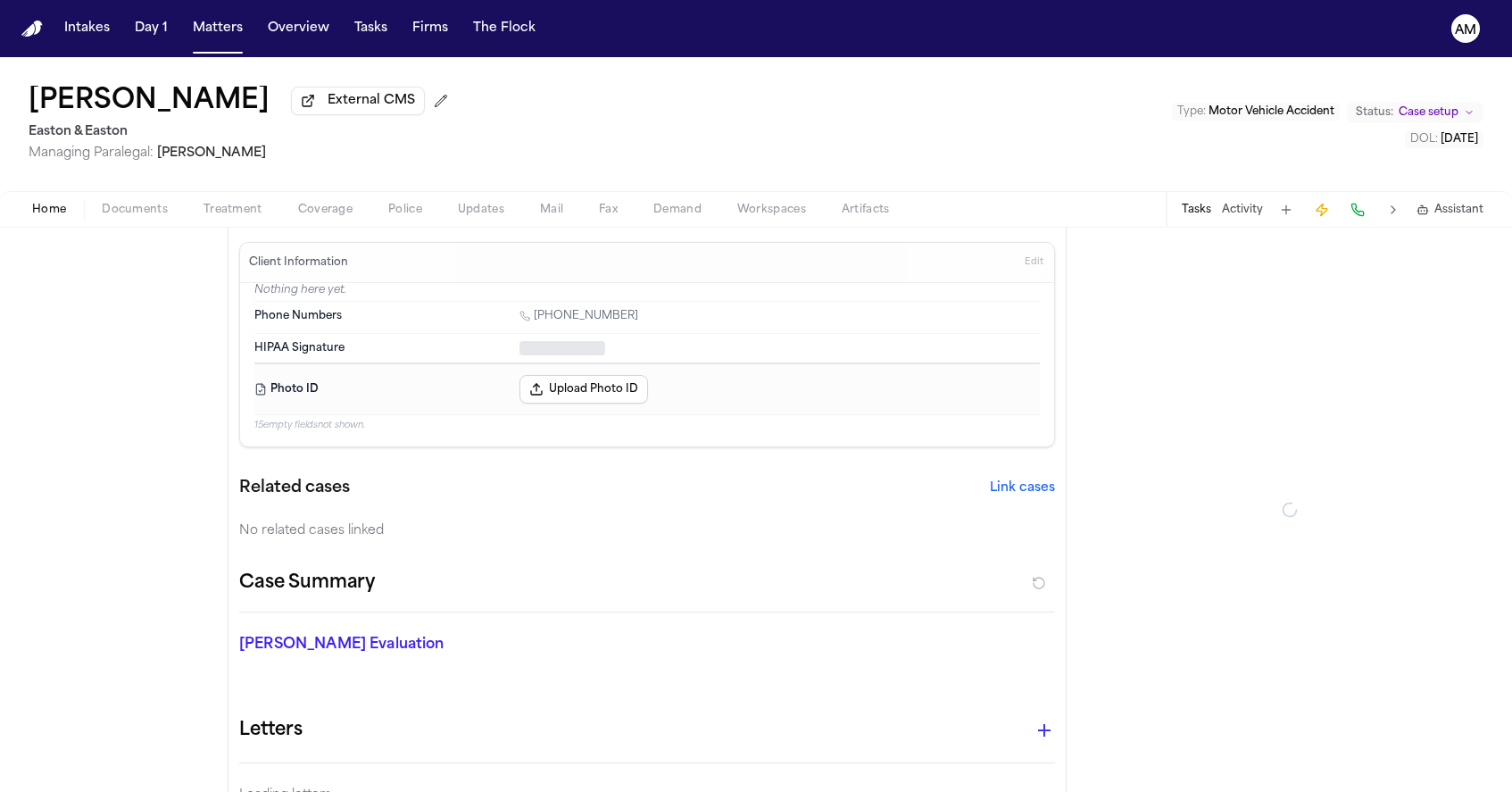
click at [41, 216] on span "Home" at bounding box center [49, 210] width 34 height 14
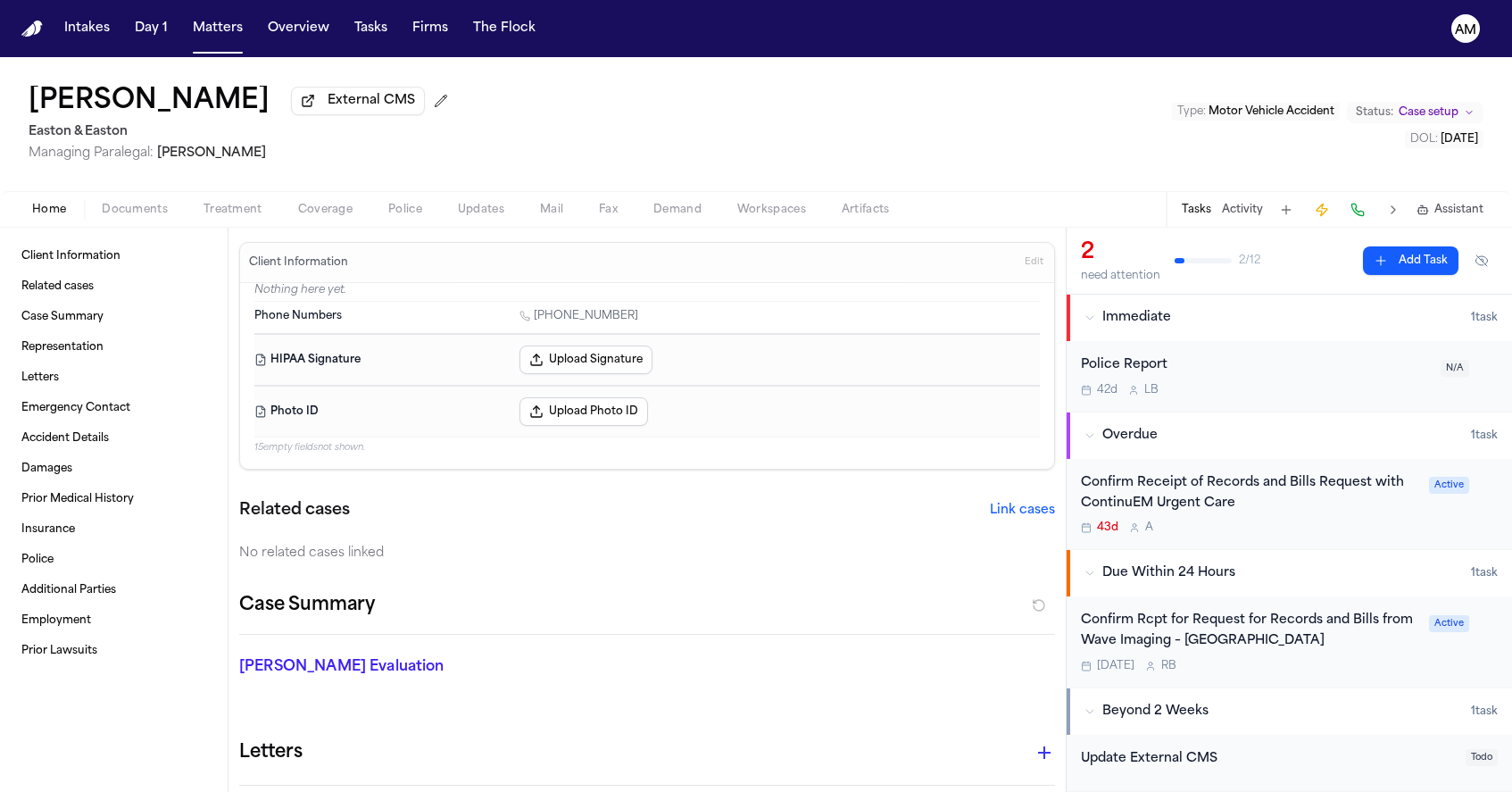
click at [173, 206] on button "Documents" at bounding box center [135, 210] width 102 height 21
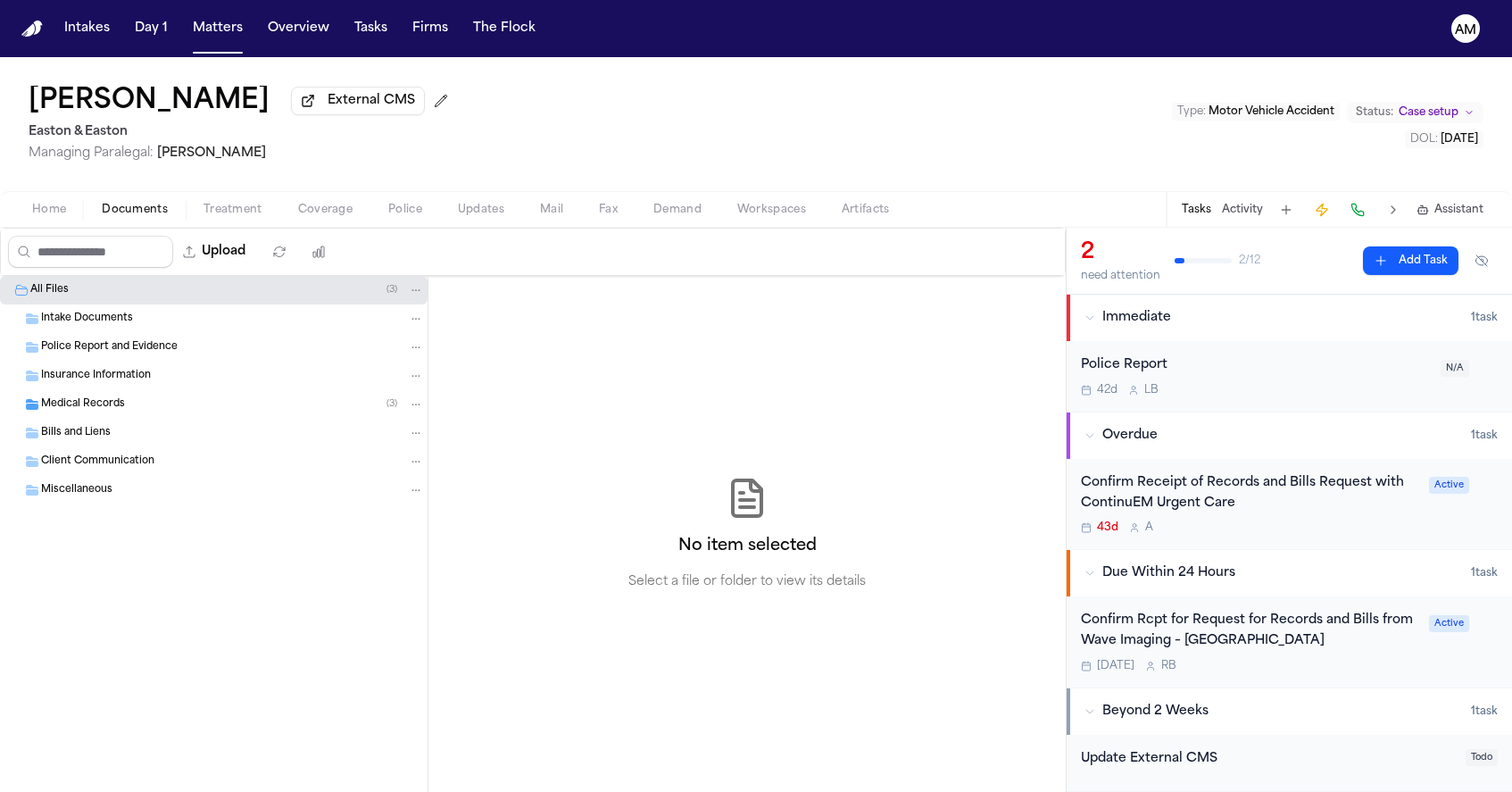
click at [95, 400] on div "Medical Records ( 3 )" at bounding box center [232, 404] width 383 height 16
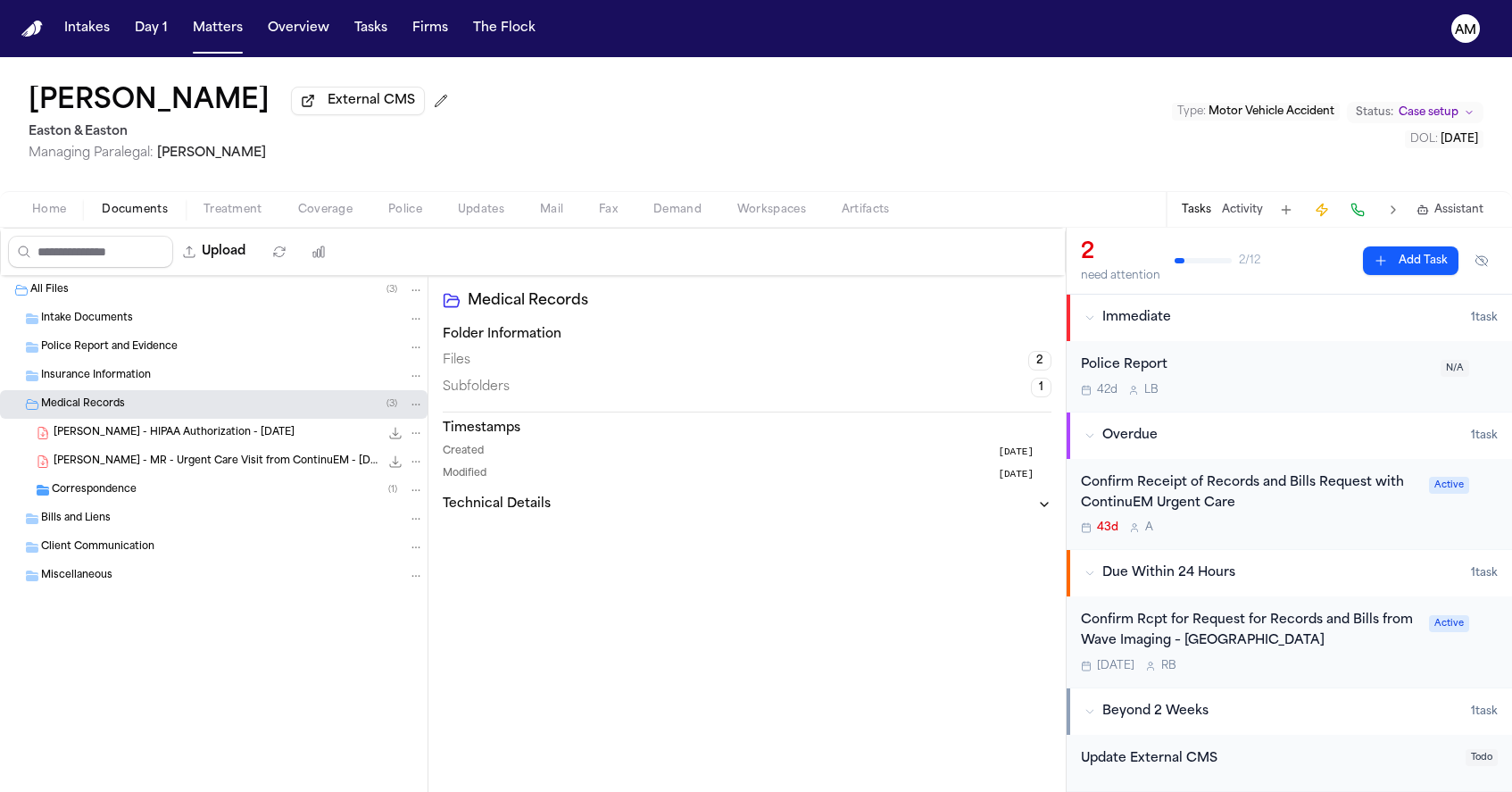
click at [112, 440] on span "Y. Han - HIPAA Authorization - 7.9.25" at bounding box center [174, 433] width 241 height 15
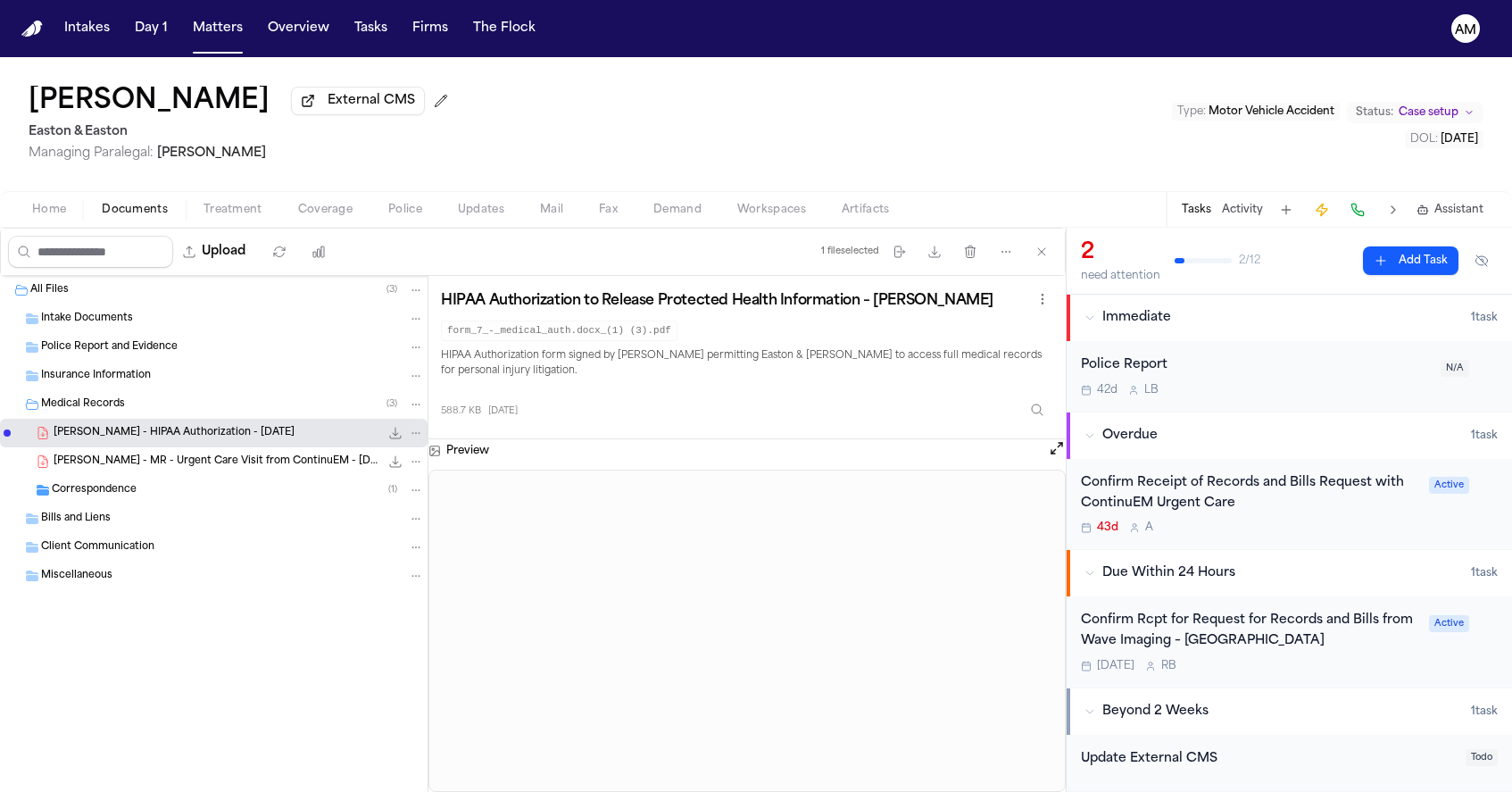
click at [30, 201] on div "Home Documents Treatment Coverage Police Updates Mail Fax Demand Workspaces Art…" at bounding box center [756, 209] width 1512 height 36
click at [44, 216] on span "Home" at bounding box center [49, 210] width 34 height 14
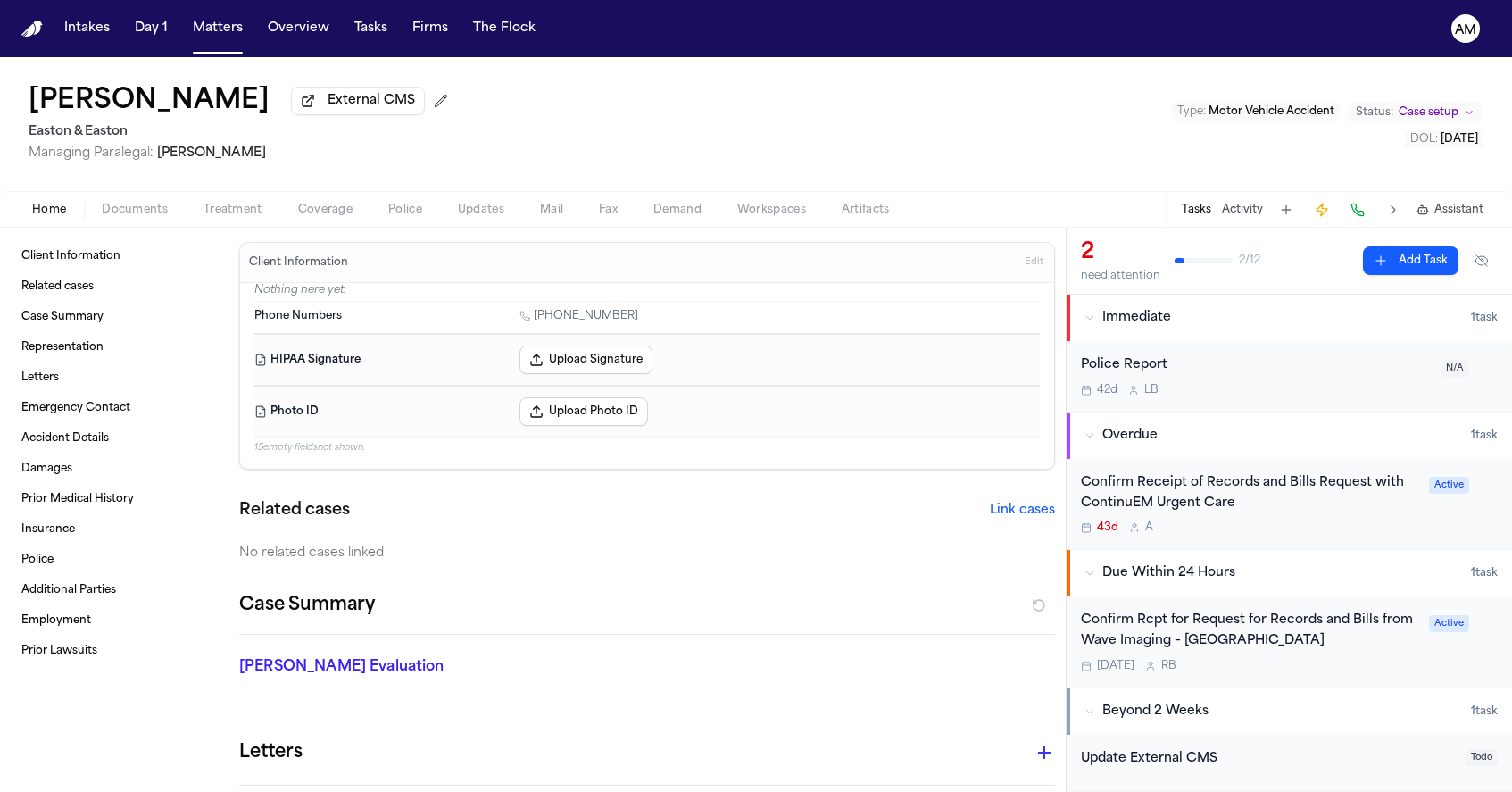
click at [1039, 265] on span "Edit" at bounding box center [1034, 263] width 19 height 13
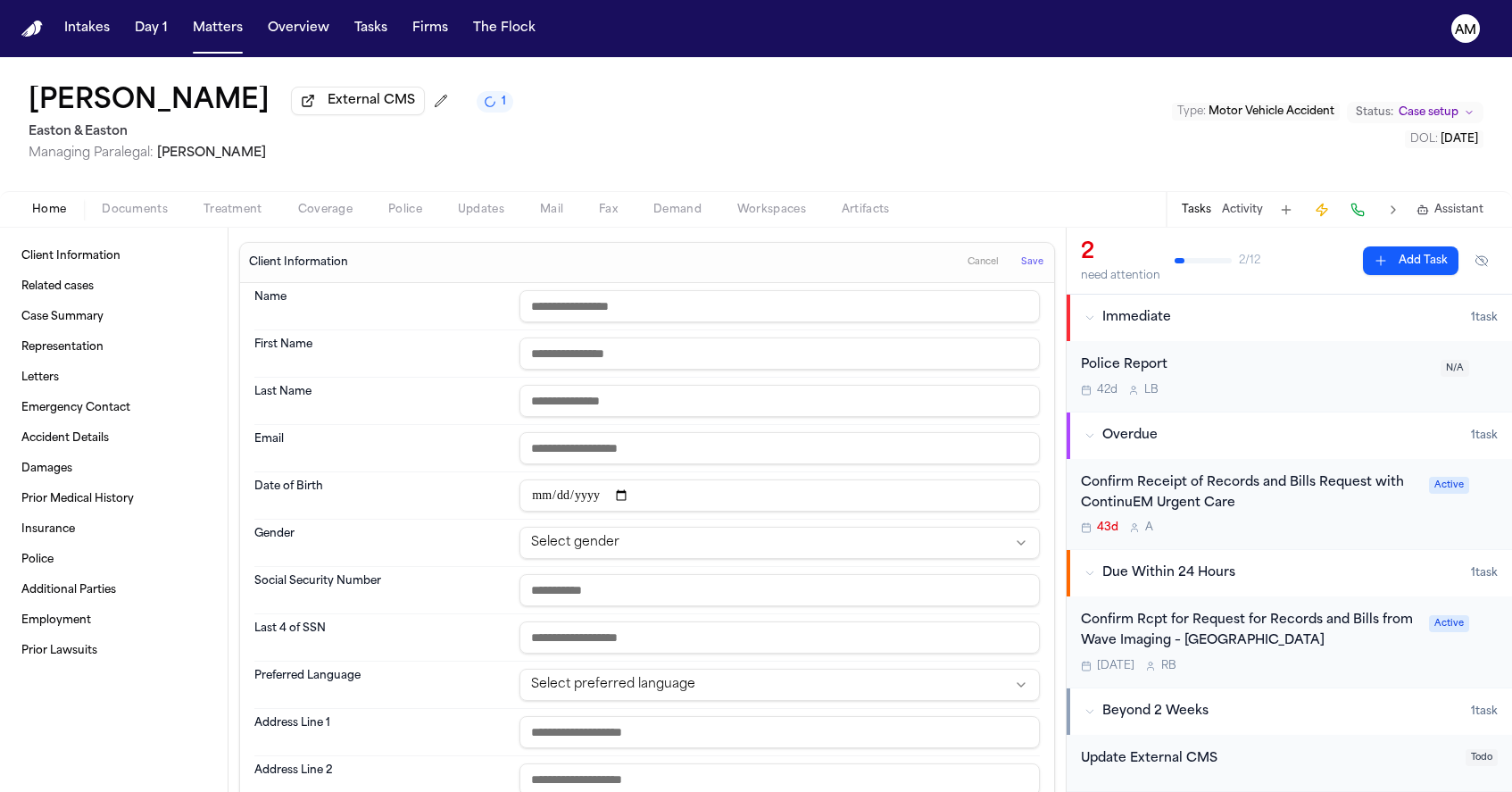
click at [143, 215] on span "Documents" at bounding box center [135, 210] width 66 height 14
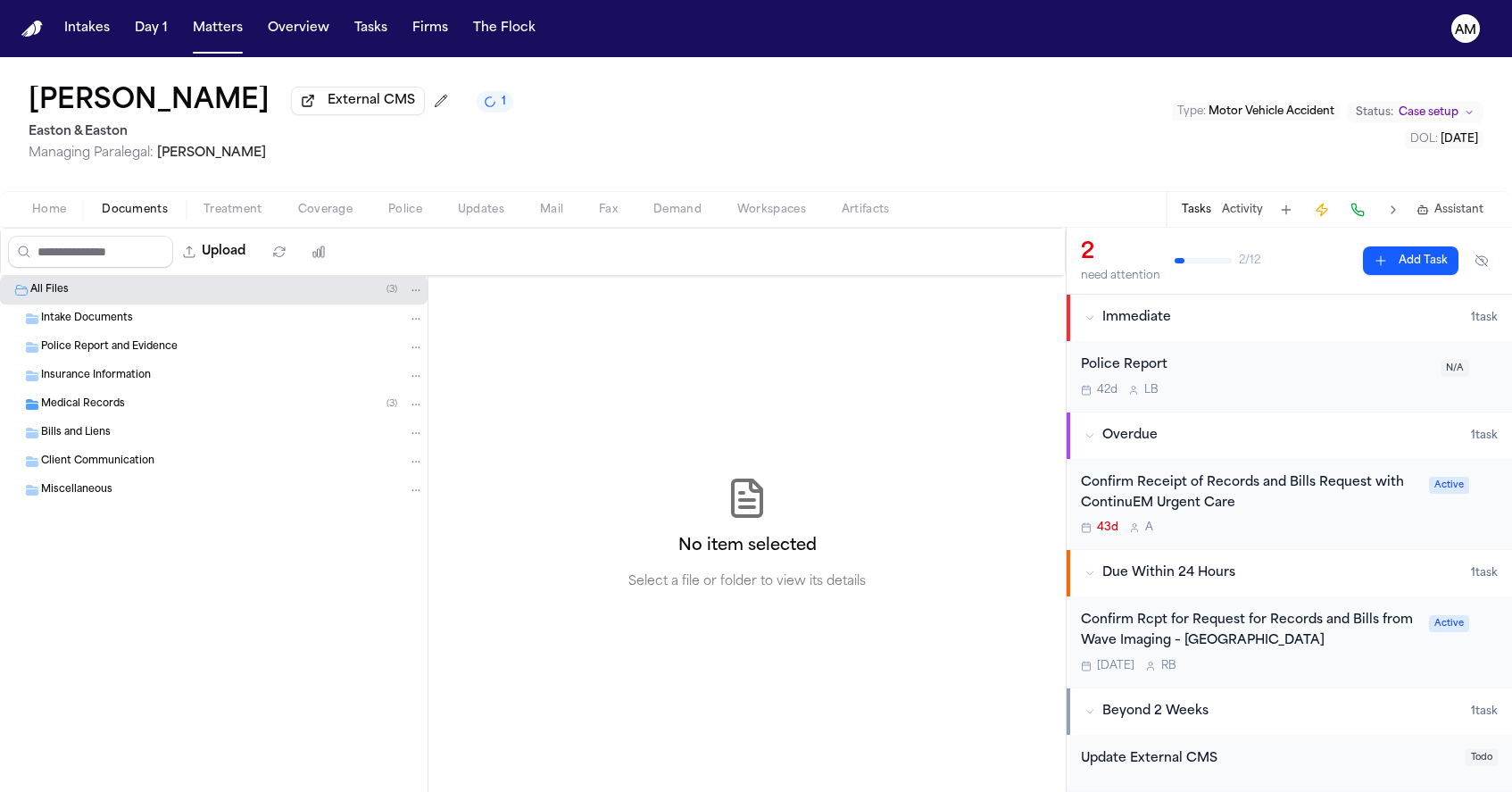
click at [91, 408] on span "Medical Records" at bounding box center [83, 404] width 84 height 15
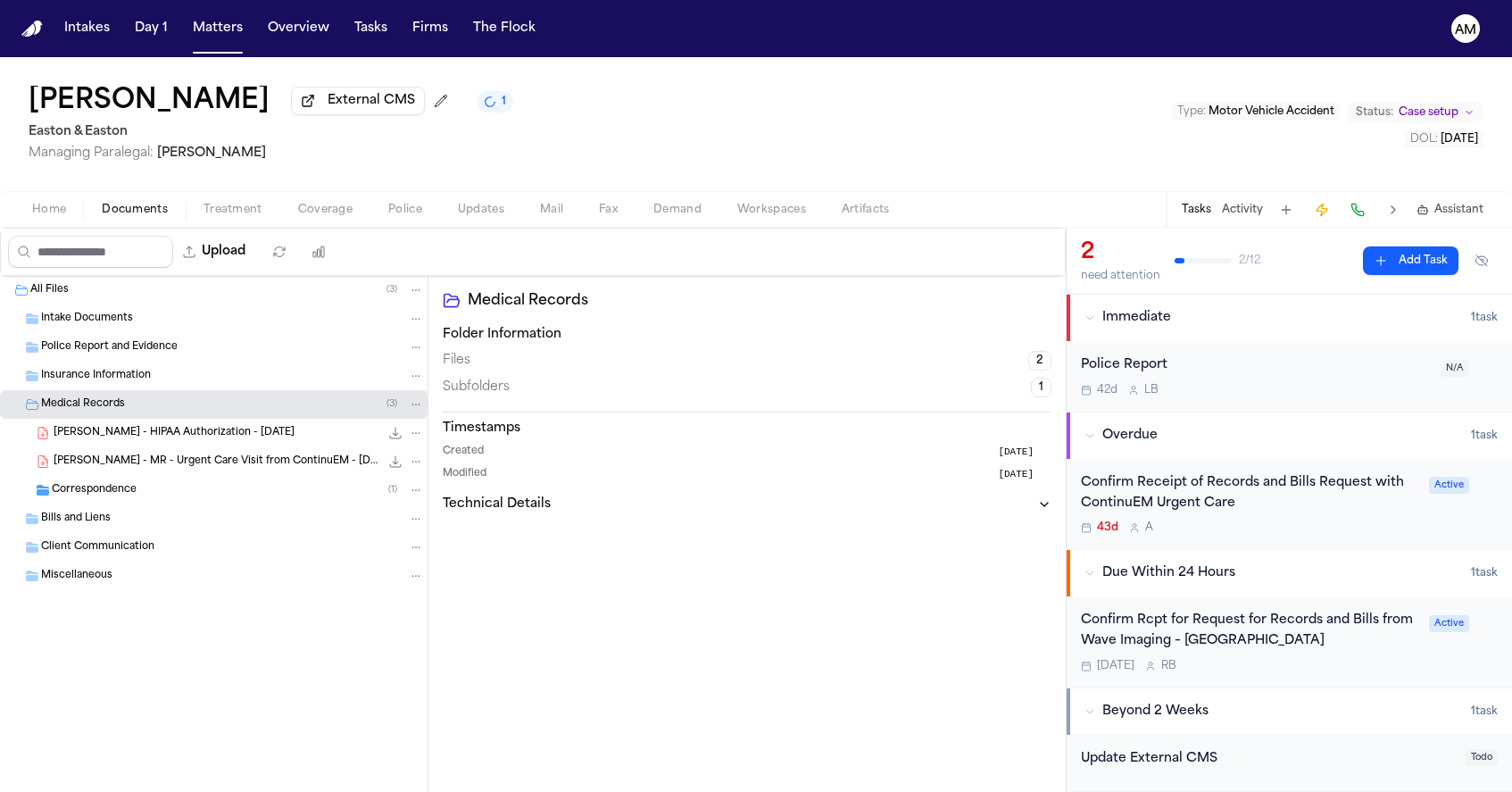
click at [106, 447] on div "Y. Han - HIPAA Authorization - 7.9.25 588.7 KB • PDF" at bounding box center [214, 433] width 427 height 29
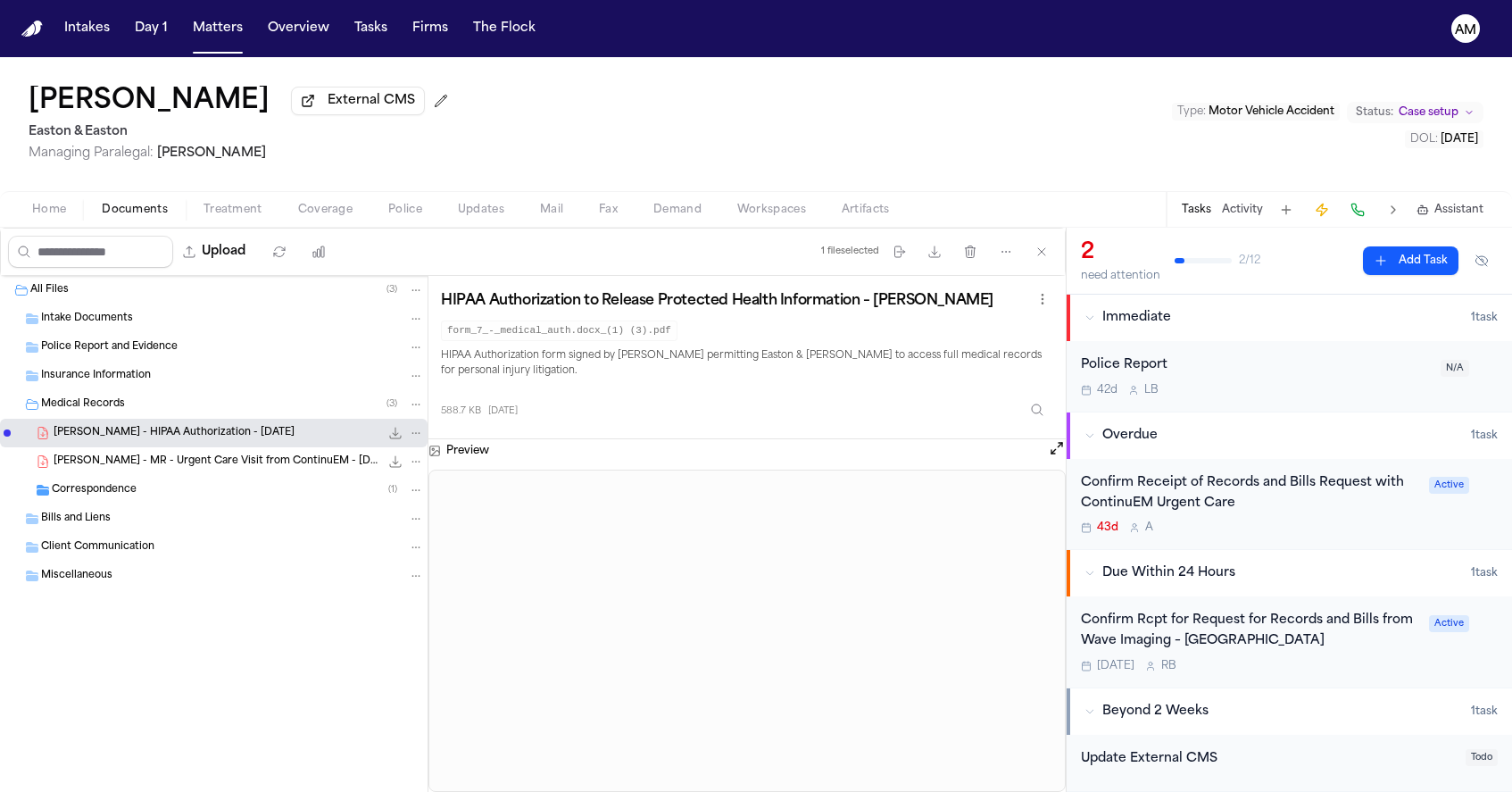
click at [1319, 519] on div "Confirm Receipt of Records and Bills Request with ContinuEM Urgent Care 43d A" at bounding box center [1249, 504] width 337 height 63
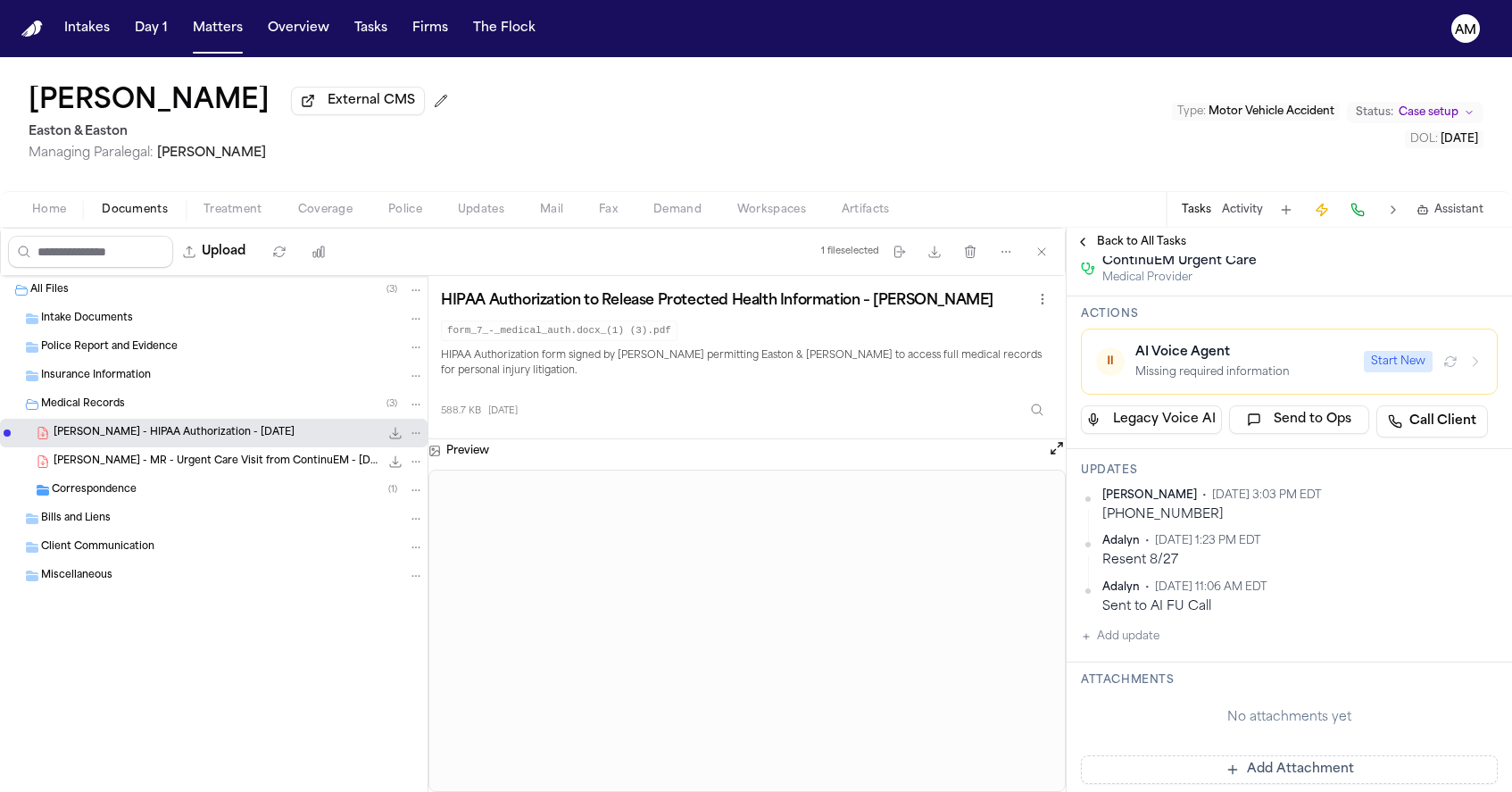
scroll to position [294, 0]
click at [1489, 501] on html "Intakes Day 1 Matters Overview Tasks Firms The Flock AM Yunhee Han External CMS…" at bounding box center [756, 396] width 1512 height 792
click at [1440, 518] on div "Edit" at bounding box center [1441, 526] width 106 height 25
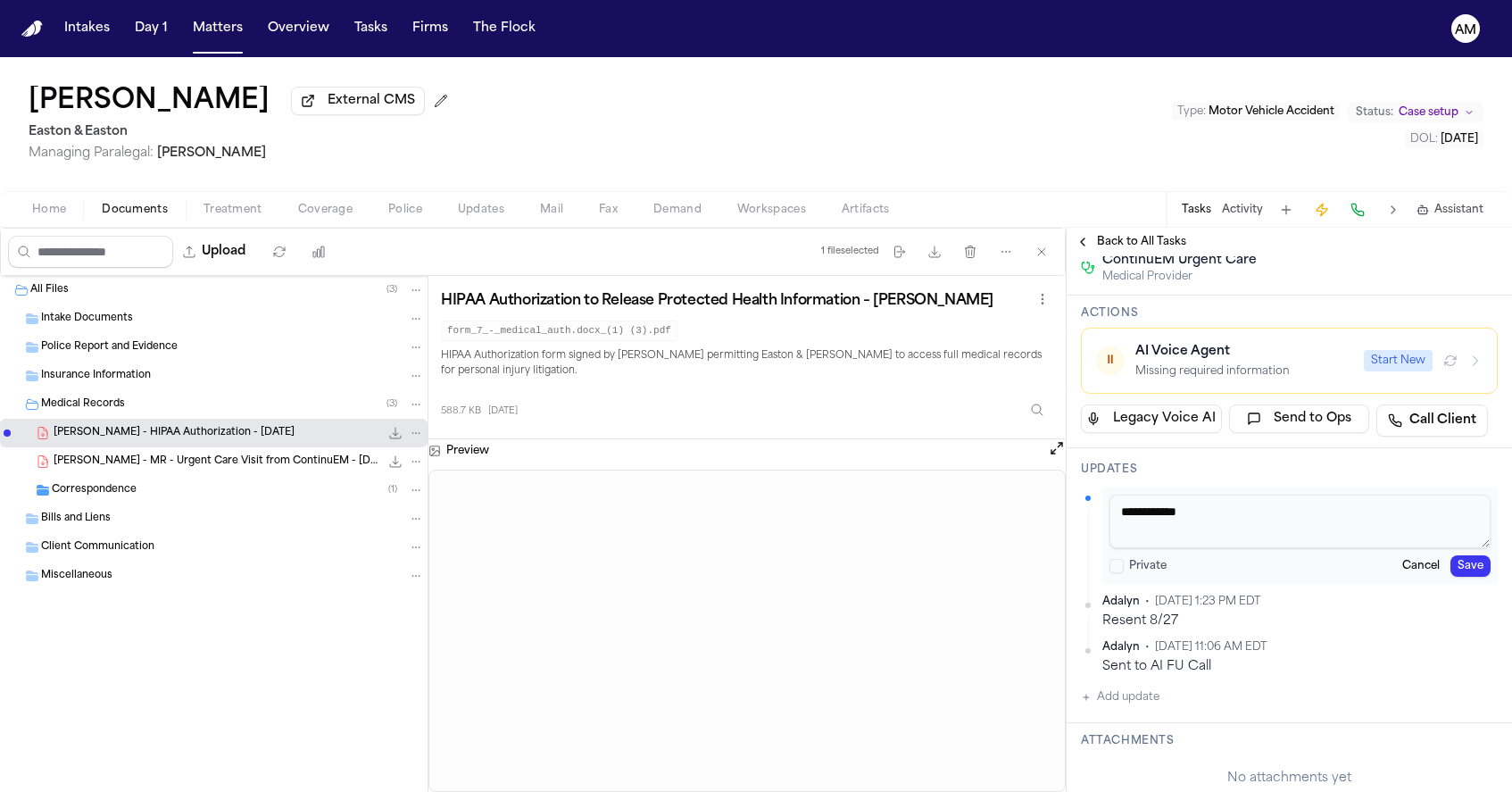
click at [1286, 522] on textarea "**********" at bounding box center [1300, 521] width 381 height 54
click at [1125, 517] on textarea "**********" at bounding box center [1300, 521] width 381 height 54
click at [1396, 516] on textarea "**********" at bounding box center [1300, 521] width 381 height 54
click at [1115, 517] on textarea "**********" at bounding box center [1300, 521] width 381 height 54
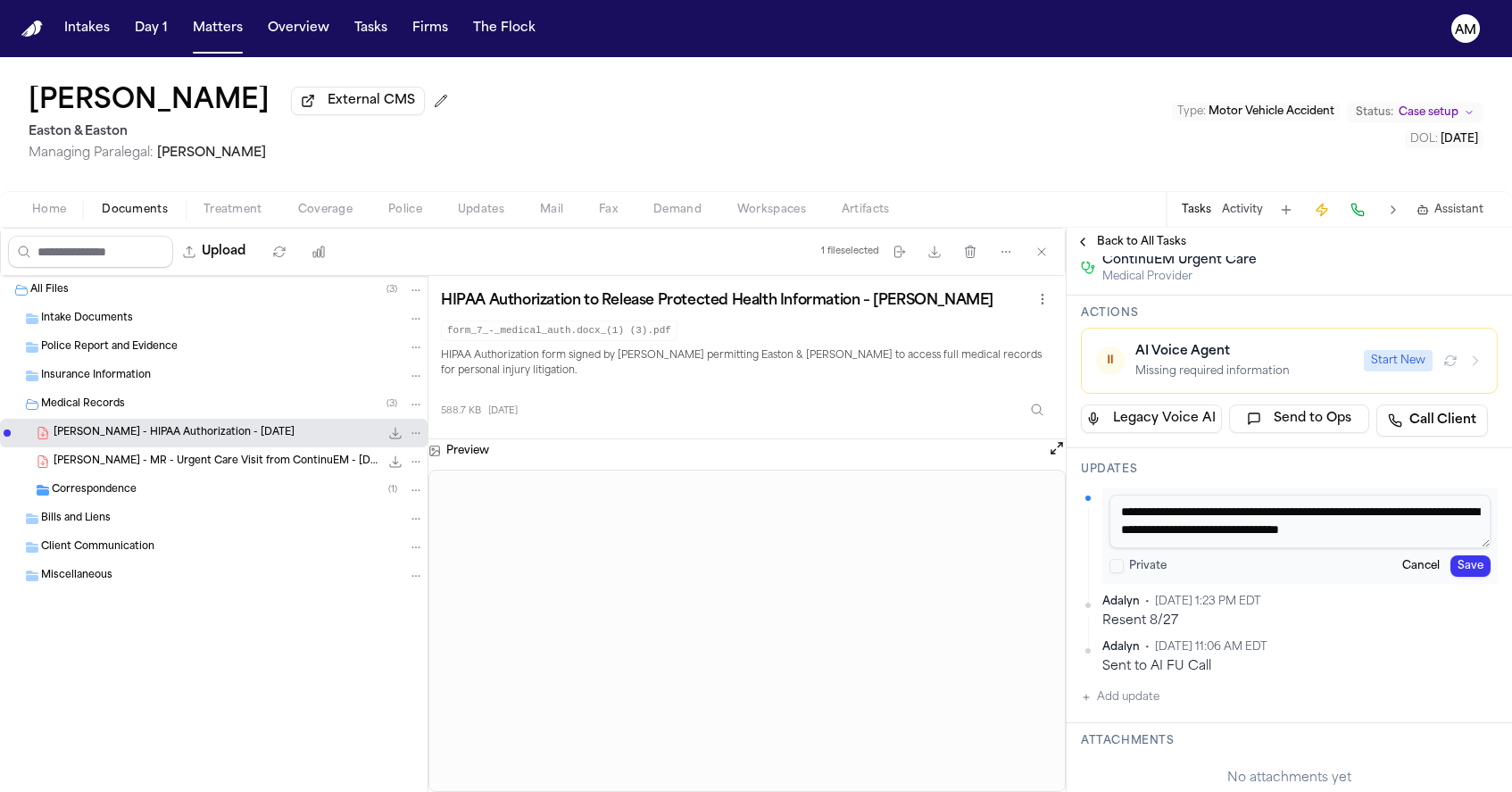
scroll to position [16, 0]
click at [1203, 542] on textarea "**********" at bounding box center [1300, 521] width 381 height 54
type textarea "**********"
click at [1460, 575] on button "Save" at bounding box center [1470, 566] width 40 height 21
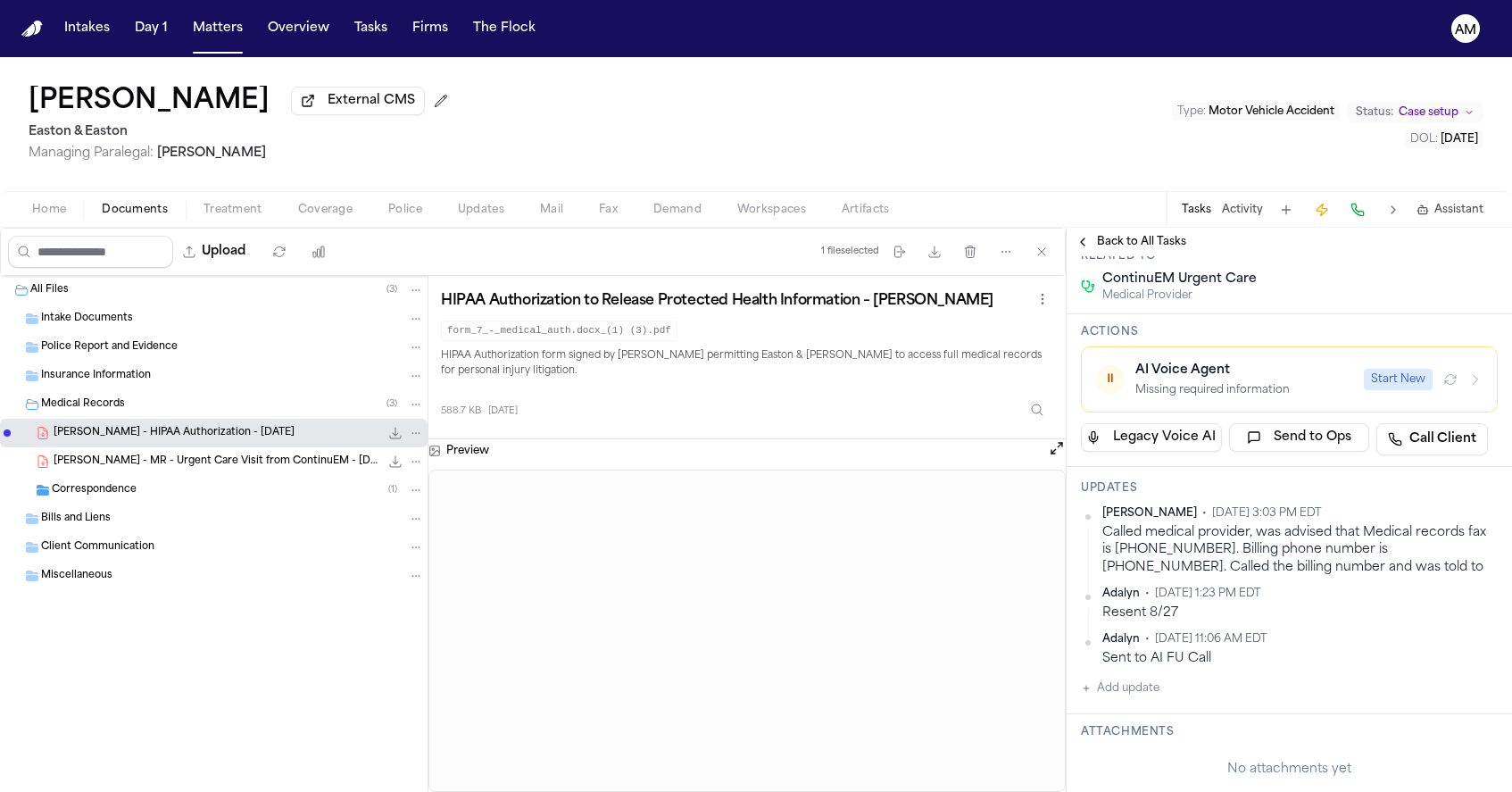
scroll to position [269, 0]
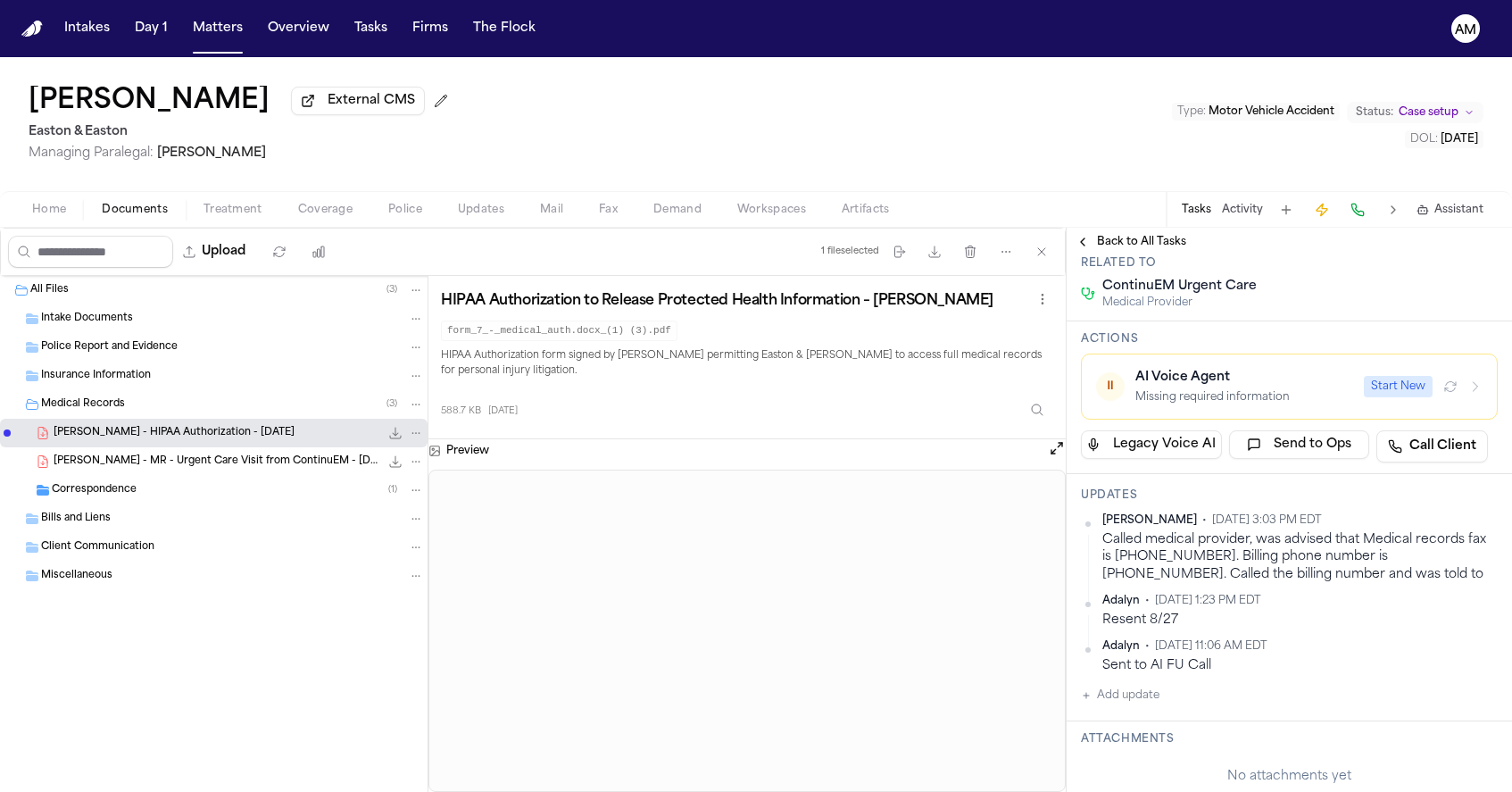
click at [1491, 527] on html "Intakes Day 1 Matters Overview Tasks Firms The Flock AM Yunhee Han External CMS…" at bounding box center [756, 396] width 1512 height 792
click at [1437, 545] on div "Edit" at bounding box center [1441, 552] width 106 height 25
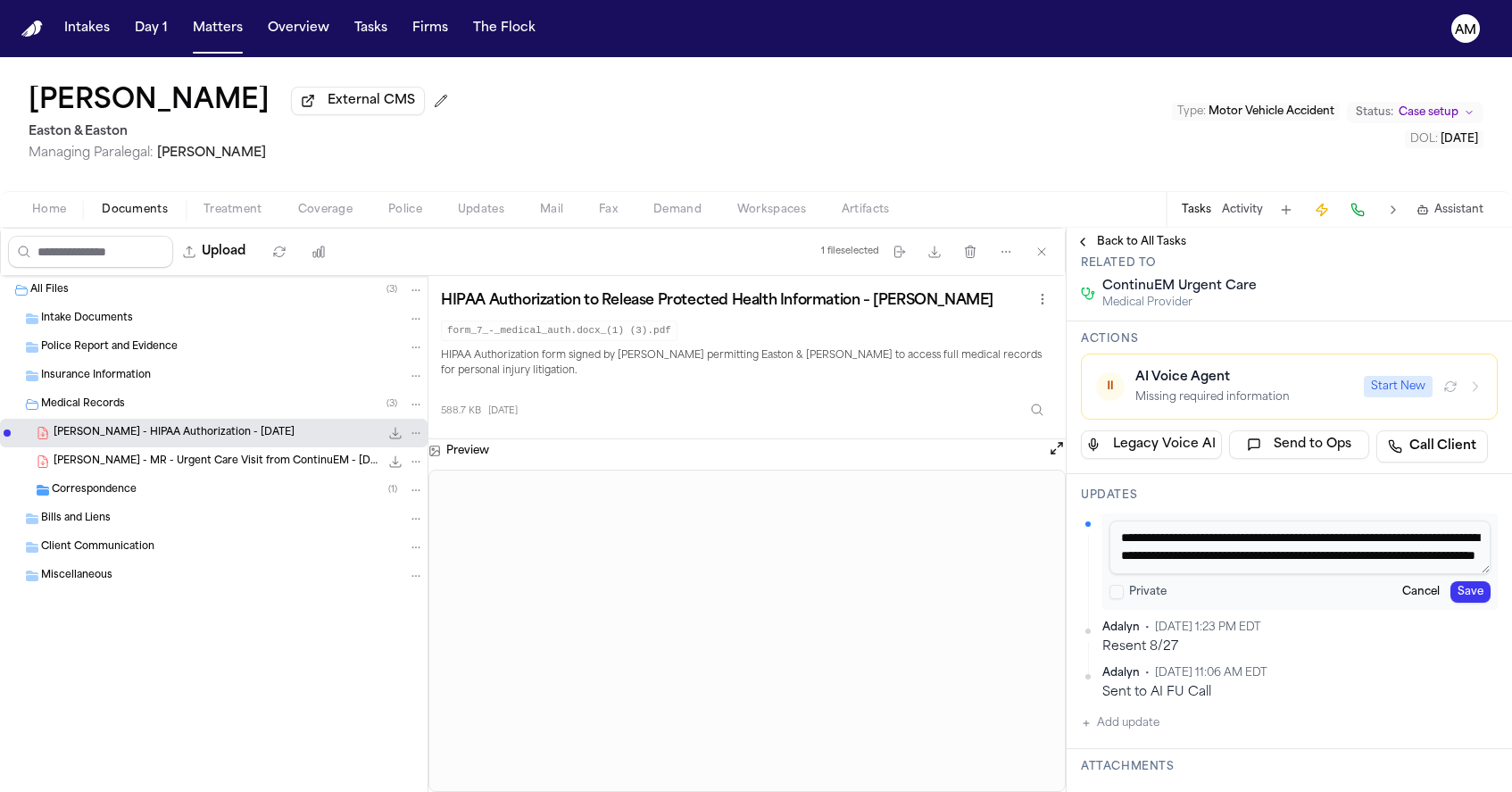
scroll to position [16, 0]
click at [1456, 562] on textarea "**********" at bounding box center [1300, 547] width 381 height 54
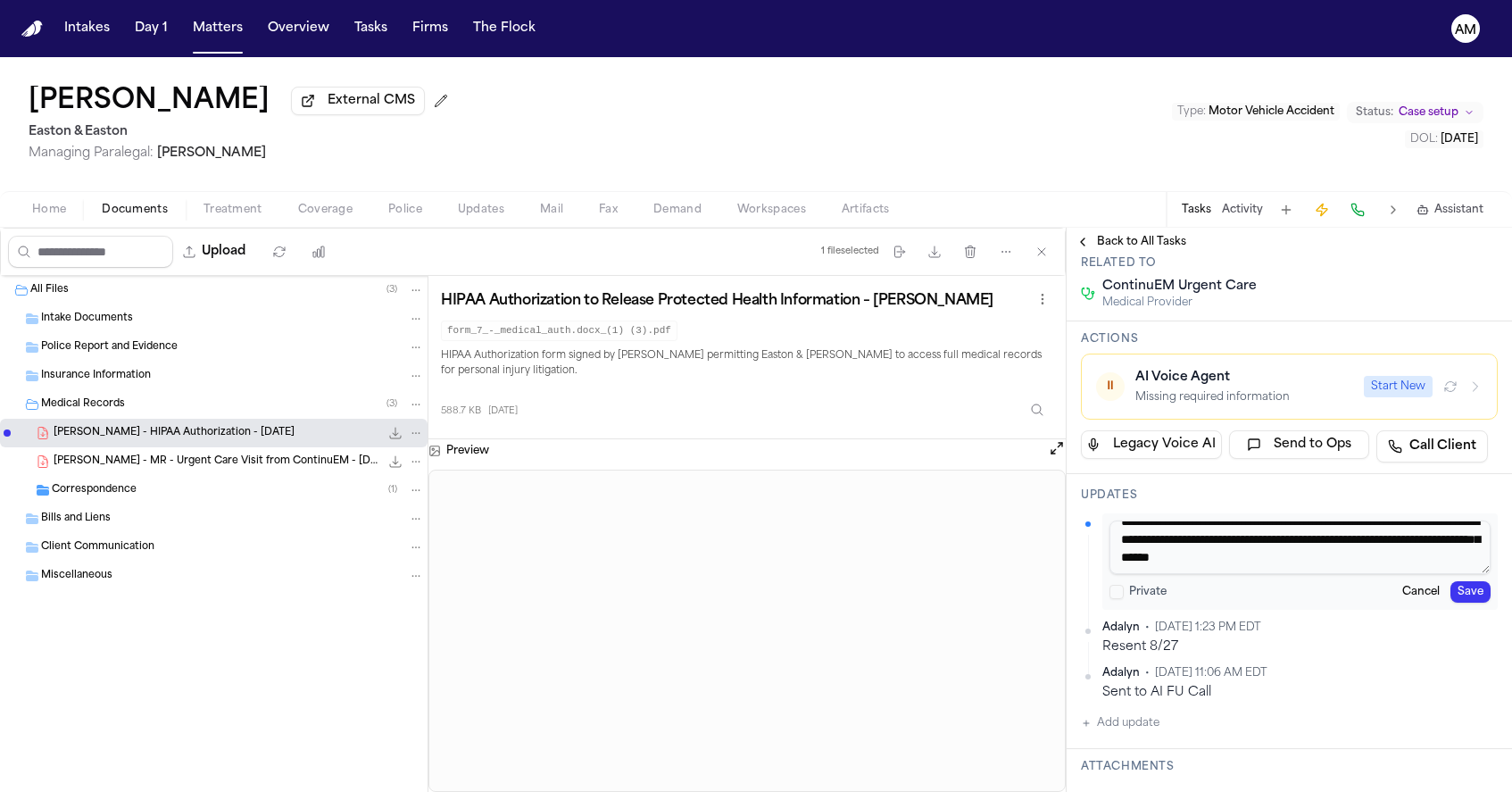
scroll to position [28, 0]
type textarea "**********"
click at [1468, 593] on button "Save" at bounding box center [1470, 592] width 40 height 21
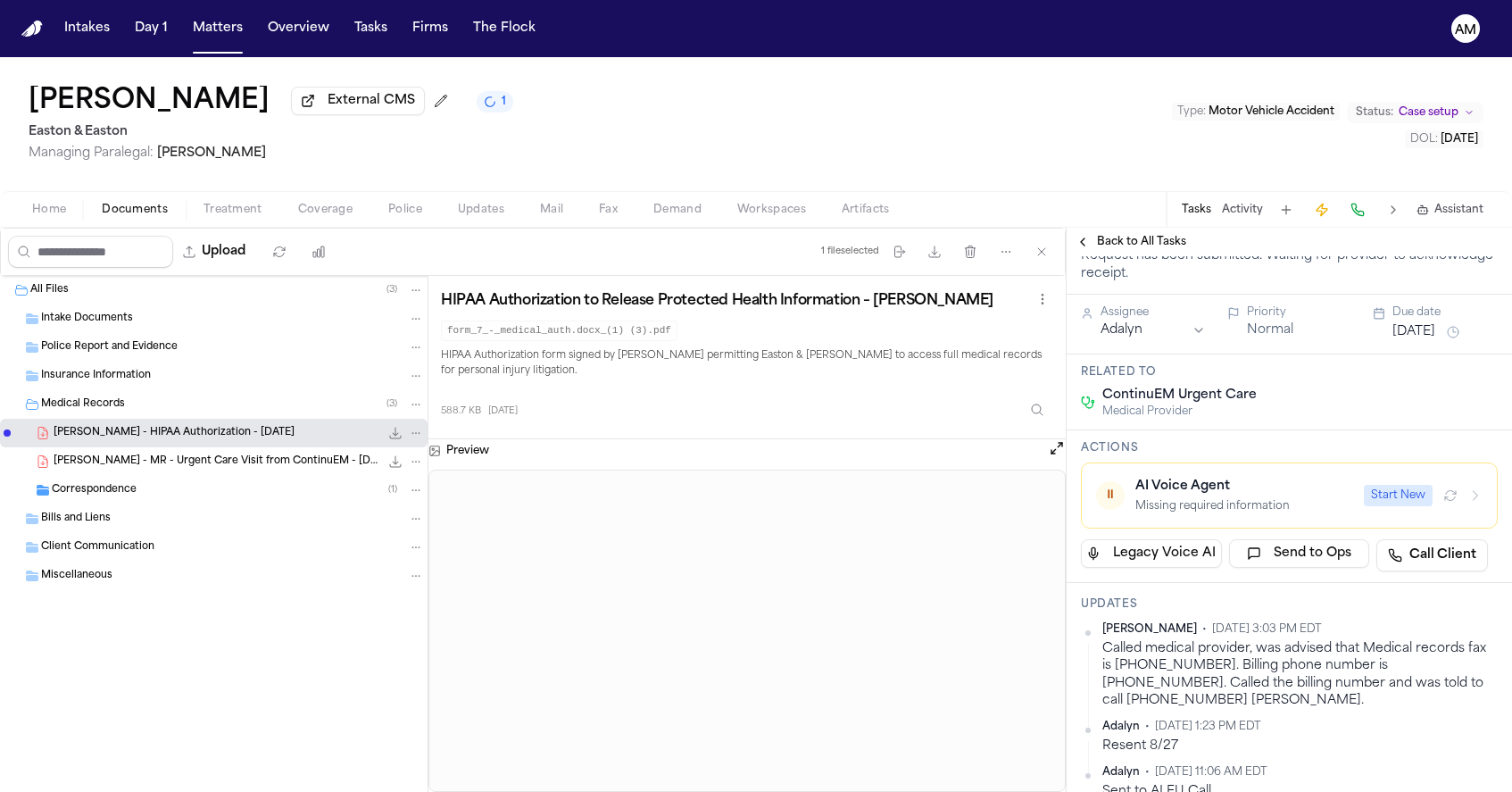
scroll to position [181, 0]
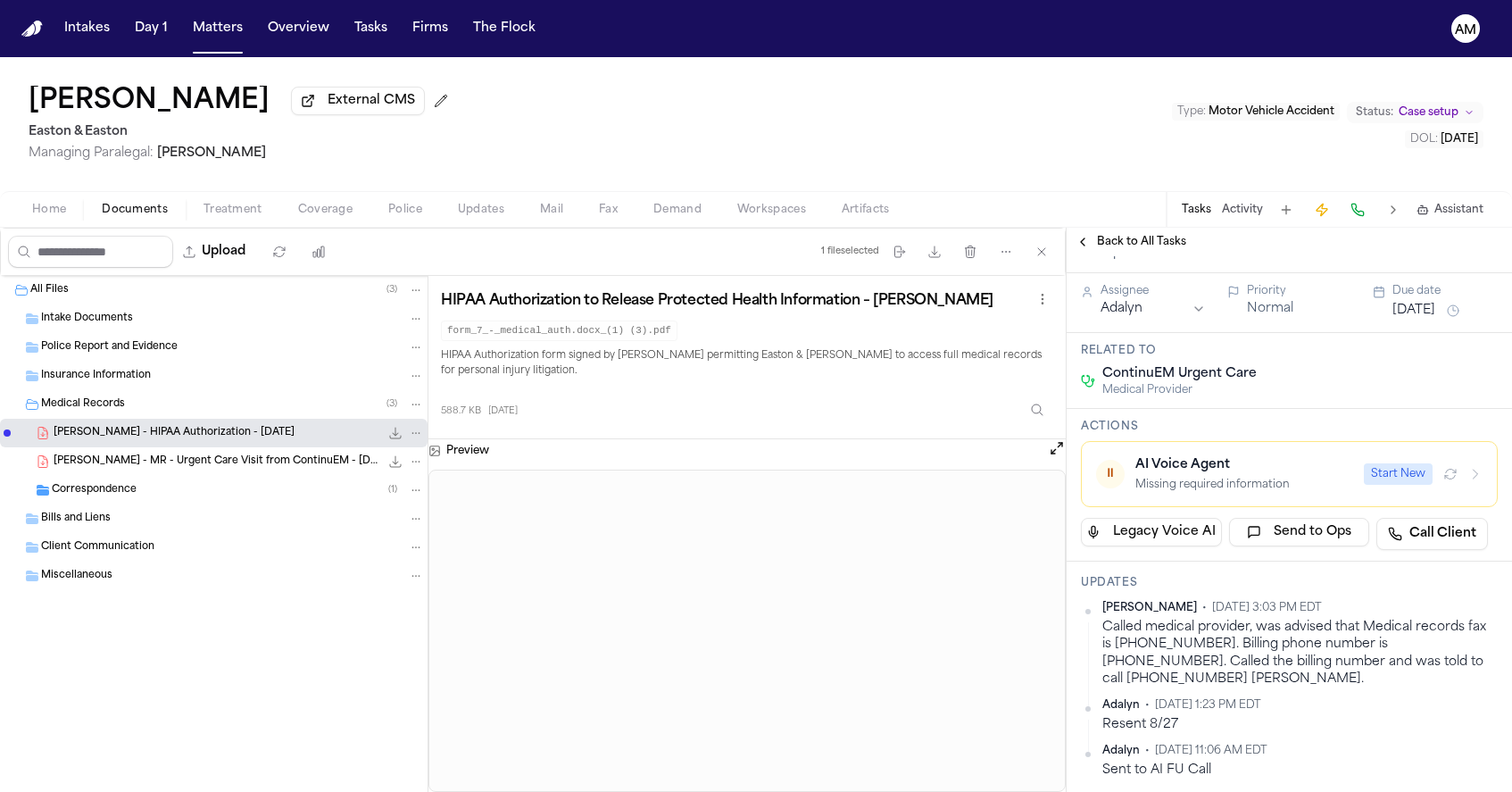
click at [1491, 611] on html "Intakes Day 1 Matters Overview Tasks Firms The Flock AM Yunhee Han External CMS…" at bounding box center [756, 396] width 1512 height 792
click at [1454, 640] on div "Edit" at bounding box center [1441, 639] width 106 height 25
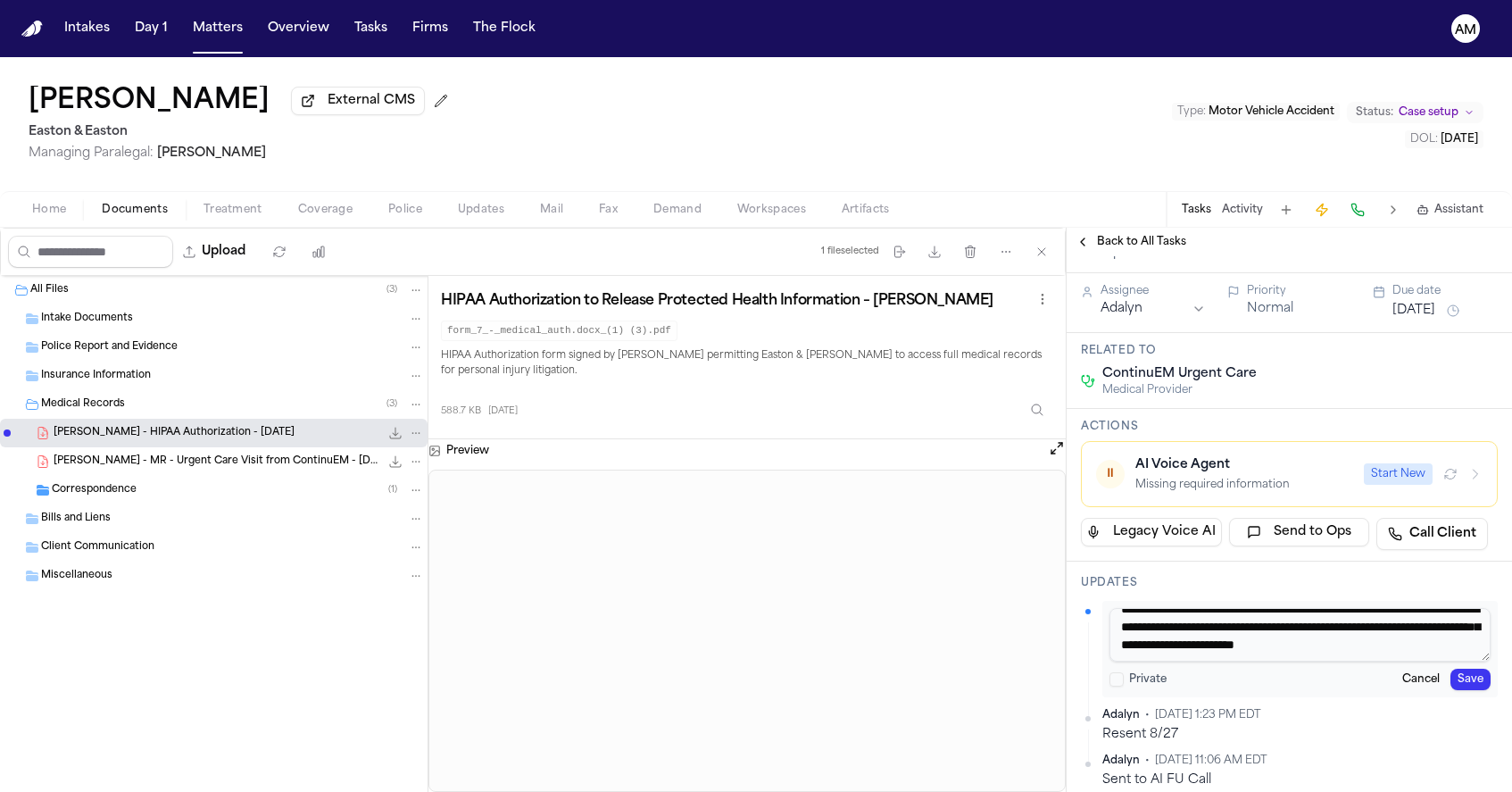
scroll to position [34, 0]
click at [1432, 656] on textarea "**********" at bounding box center [1300, 635] width 381 height 54
type textarea "**********"
click at [1485, 684] on button "Save" at bounding box center [1470, 679] width 40 height 21
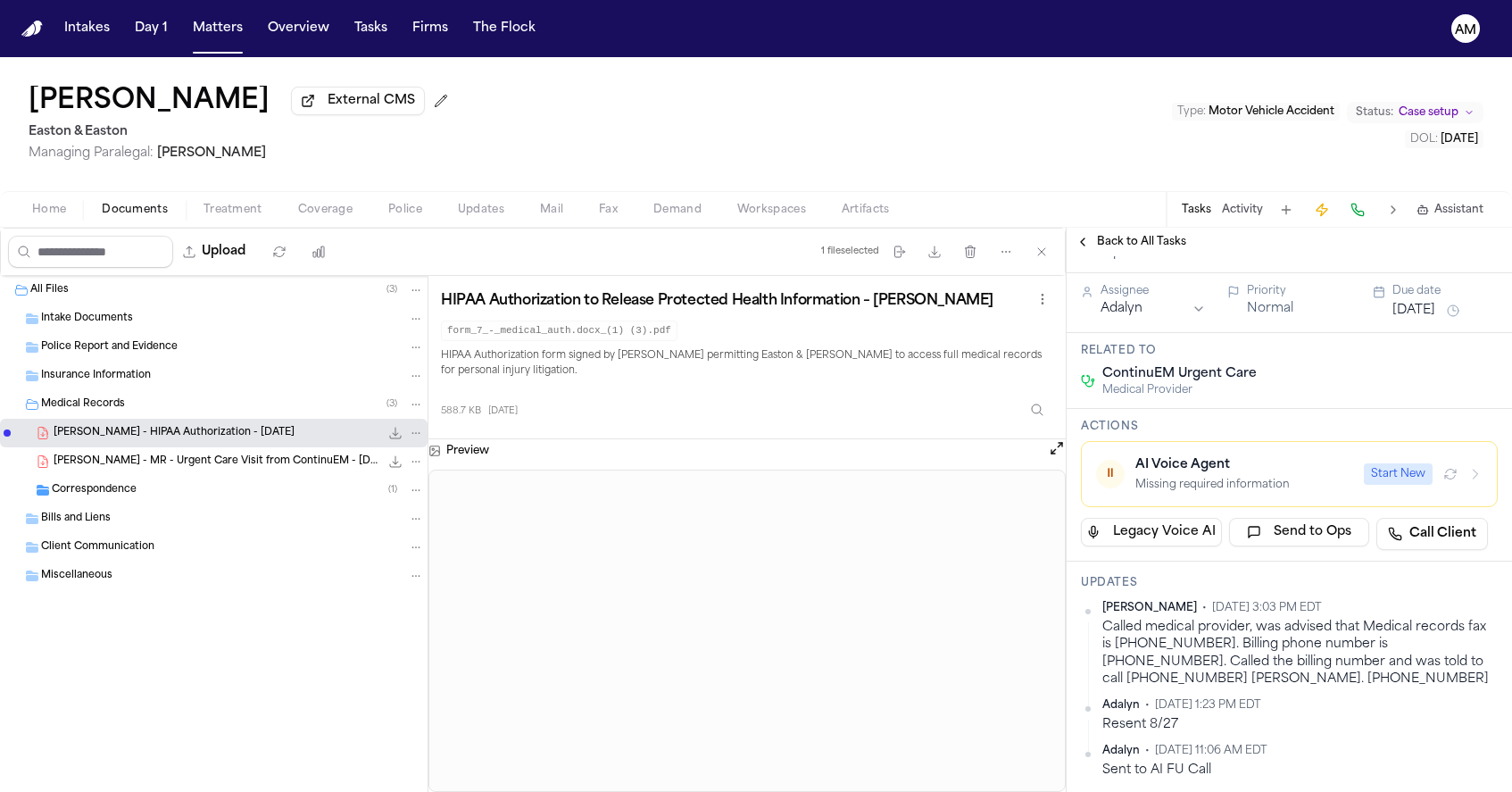
click at [1492, 608] on html "Intakes Day 1 Matters Overview Tasks Firms The Flock AM Yunhee Han External CMS…" at bounding box center [756, 396] width 1512 height 792
click at [1433, 641] on div "Edit" at bounding box center [1441, 639] width 106 height 25
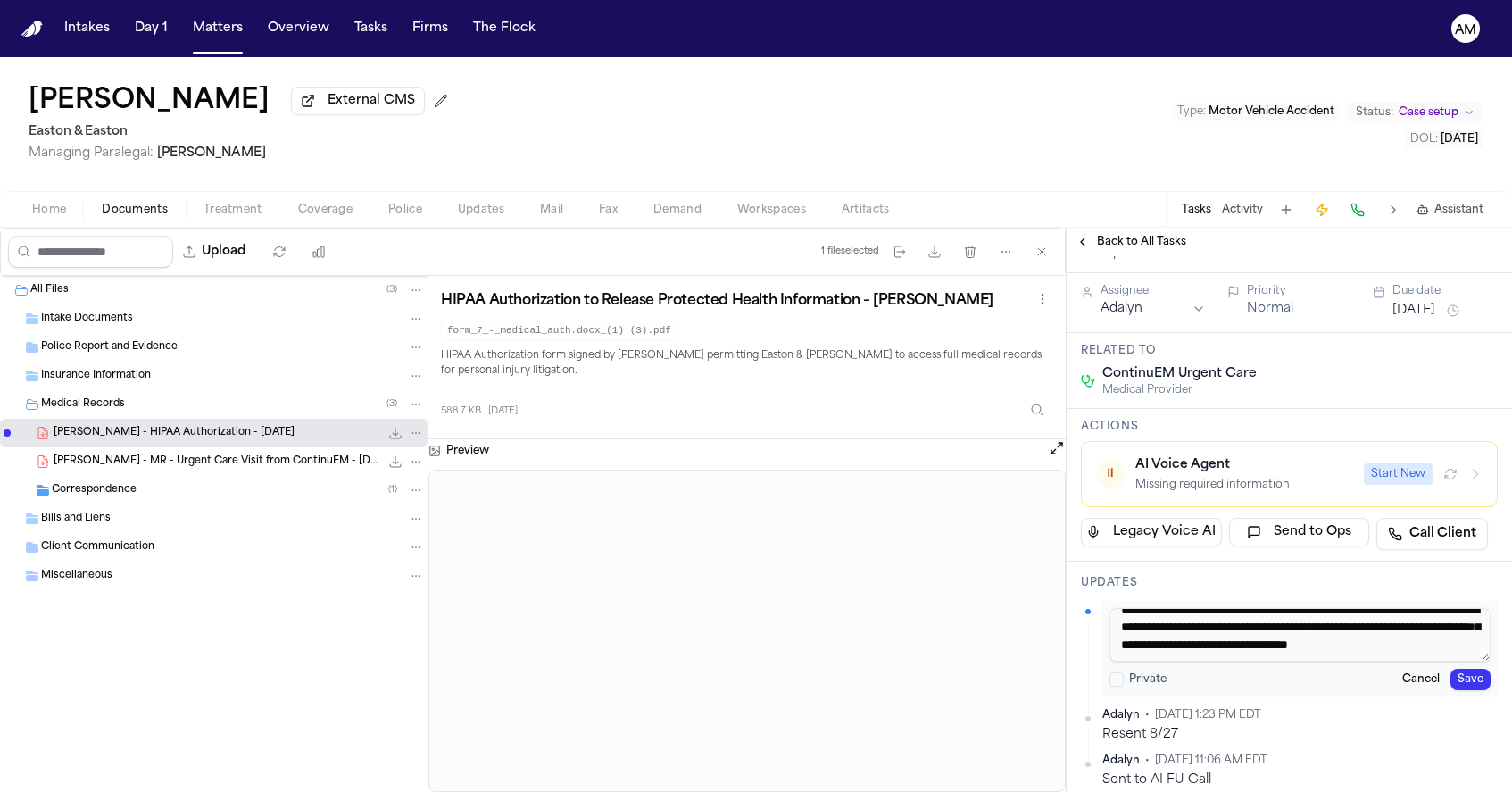
click at [1377, 653] on textarea "**********" at bounding box center [1300, 635] width 381 height 54
click at [1266, 648] on textarea "**********" at bounding box center [1300, 635] width 381 height 54
click at [1267, 650] on textarea "**********" at bounding box center [1300, 635] width 381 height 54
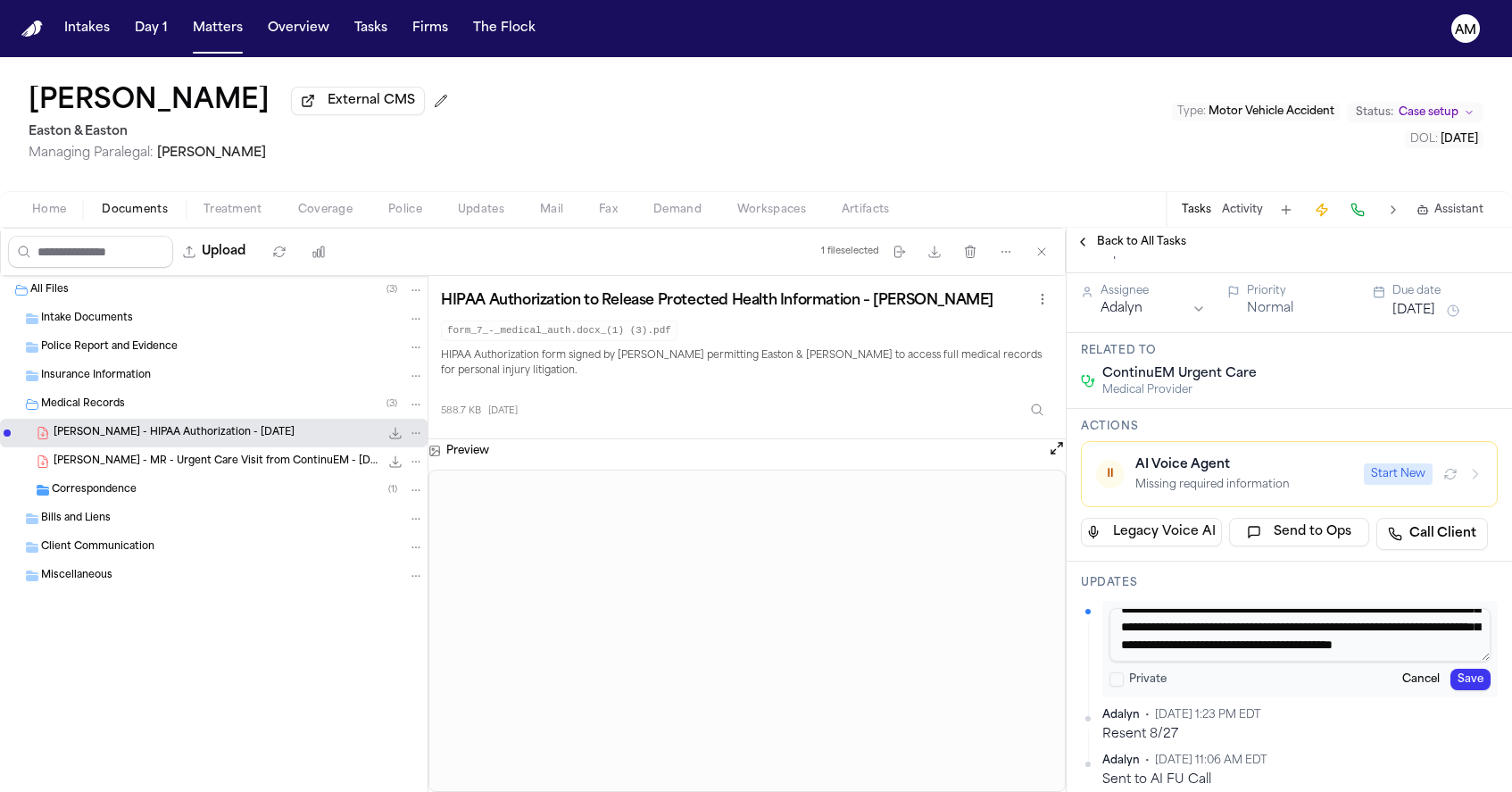
type textarea "**********"
click at [1485, 689] on button "Save" at bounding box center [1470, 679] width 40 height 21
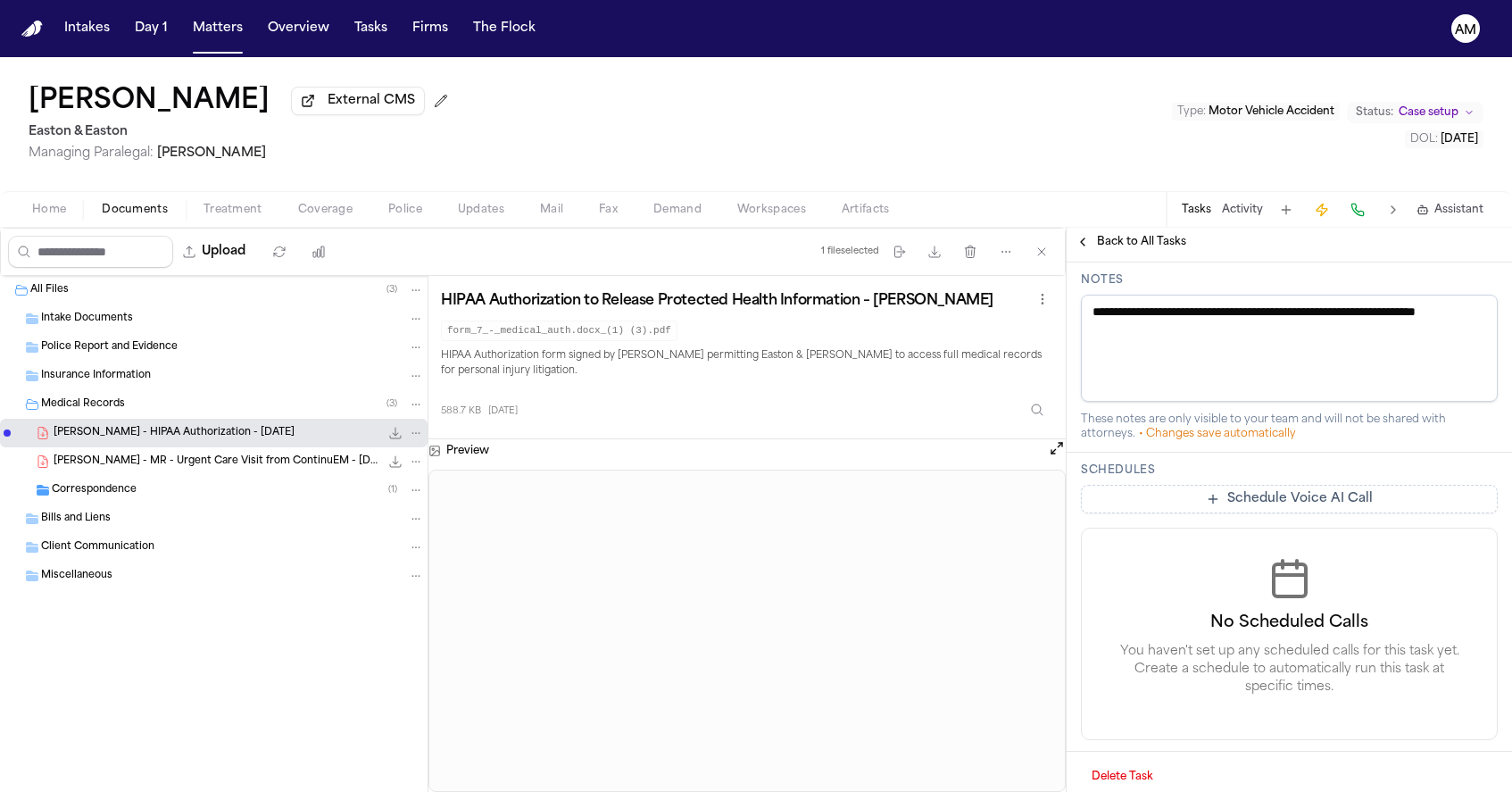
scroll to position [910, 0]
click at [169, 460] on span "Y. Han - MR - Urgent Care Visit from ContinuEM - 6.23.25" at bounding box center [216, 461] width 325 height 15
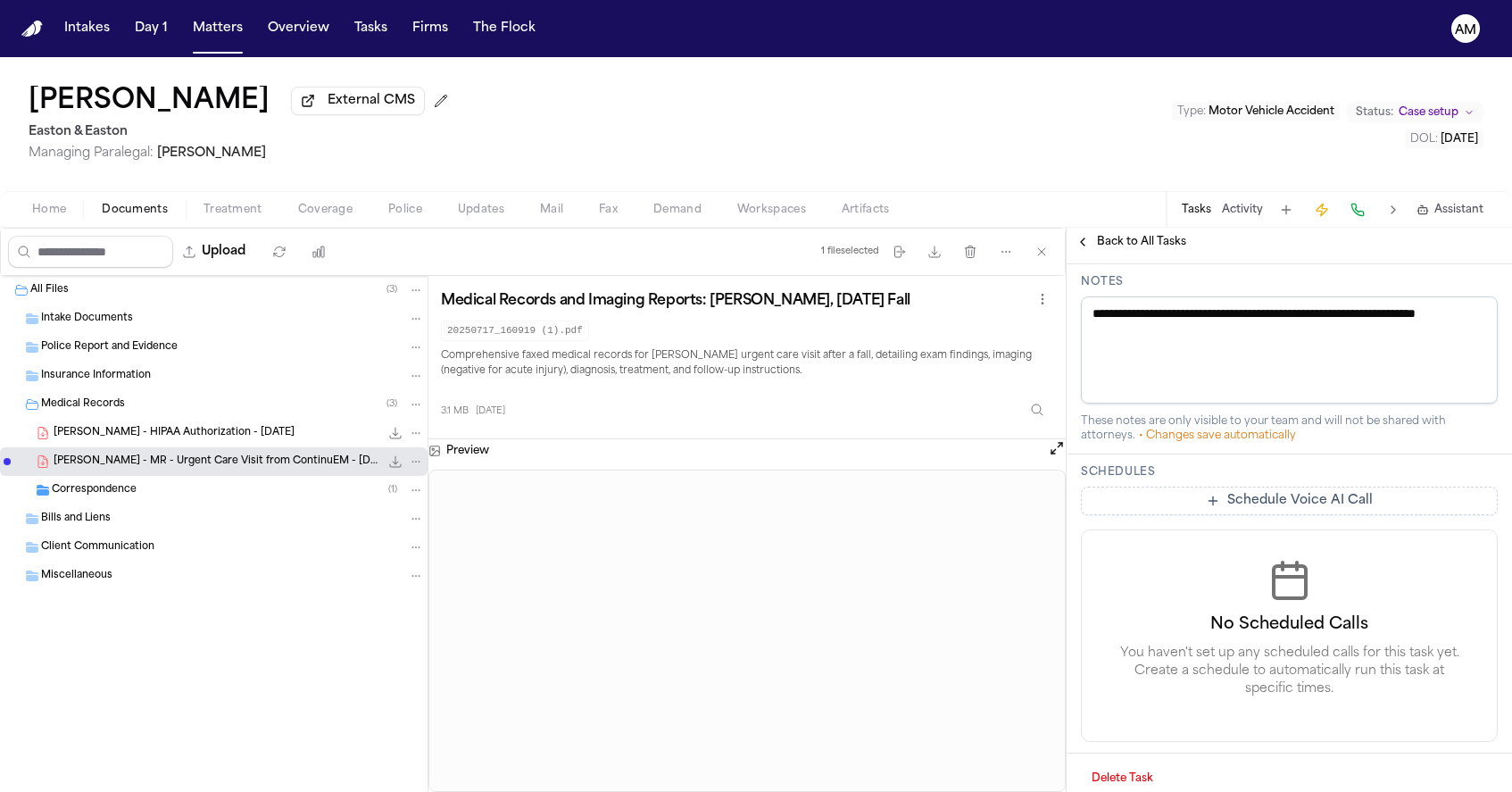
scroll to position [0, 0]
click at [1050, 447] on button "Open preview" at bounding box center [1057, 448] width 18 height 18
click at [113, 496] on span "Correspondence" at bounding box center [94, 490] width 85 height 15
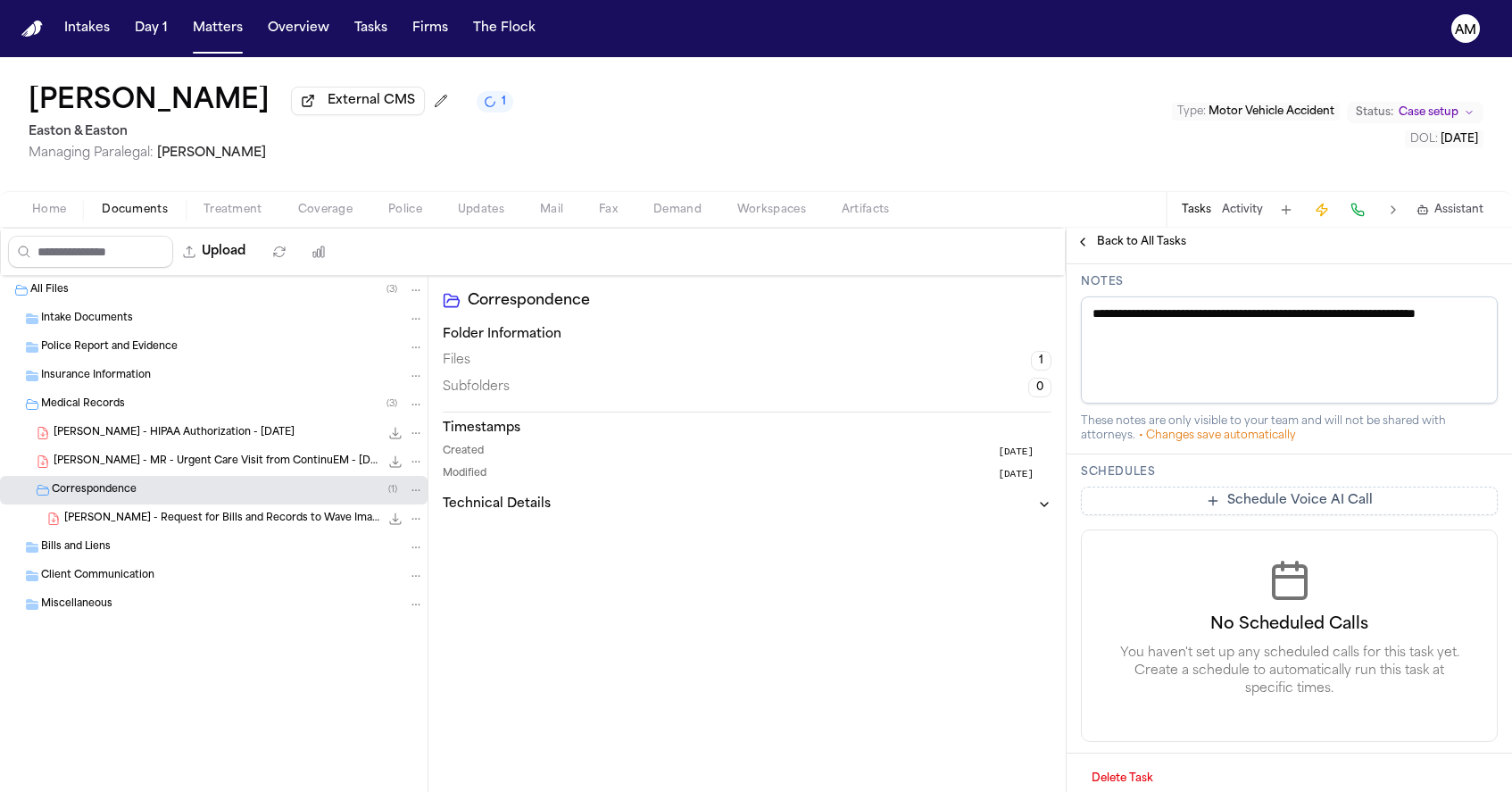
click at [124, 517] on span "Y. Han - Request for Bills and Records to Wave Imaging - 10.8.25" at bounding box center [222, 518] width 315 height 15
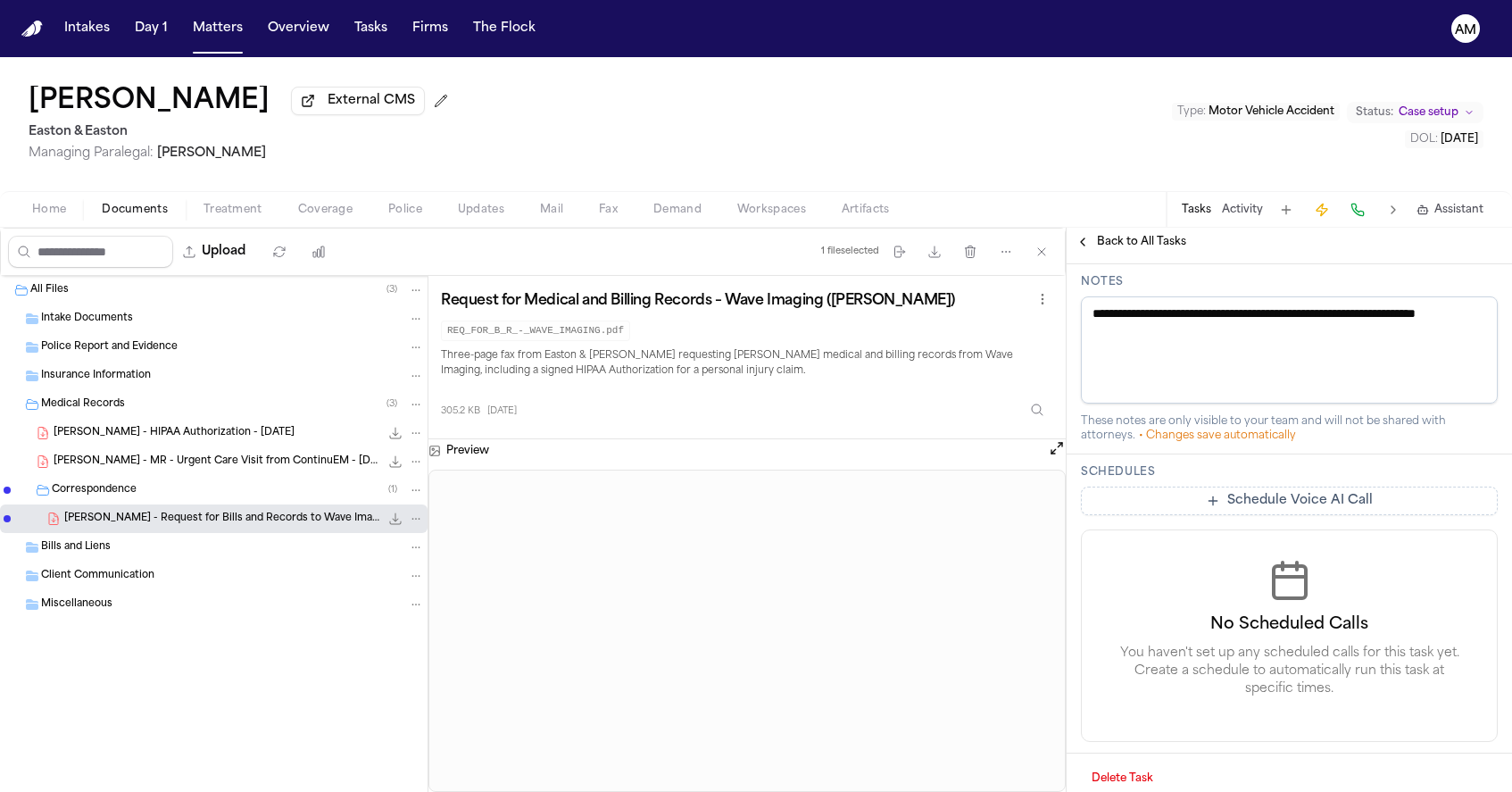
click at [265, 219] on button "Treatment" at bounding box center [233, 210] width 95 height 21
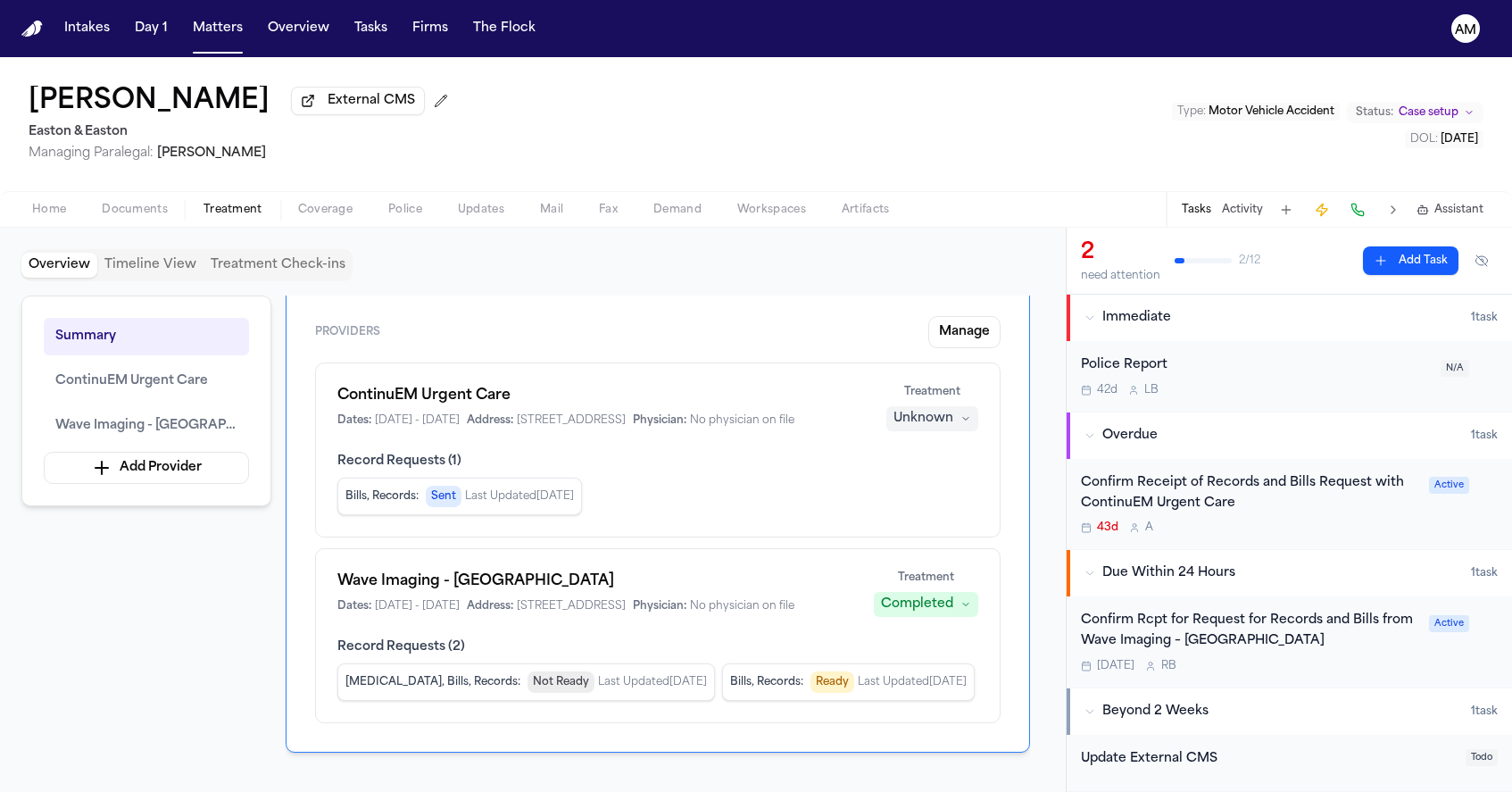
scroll to position [139, 0]
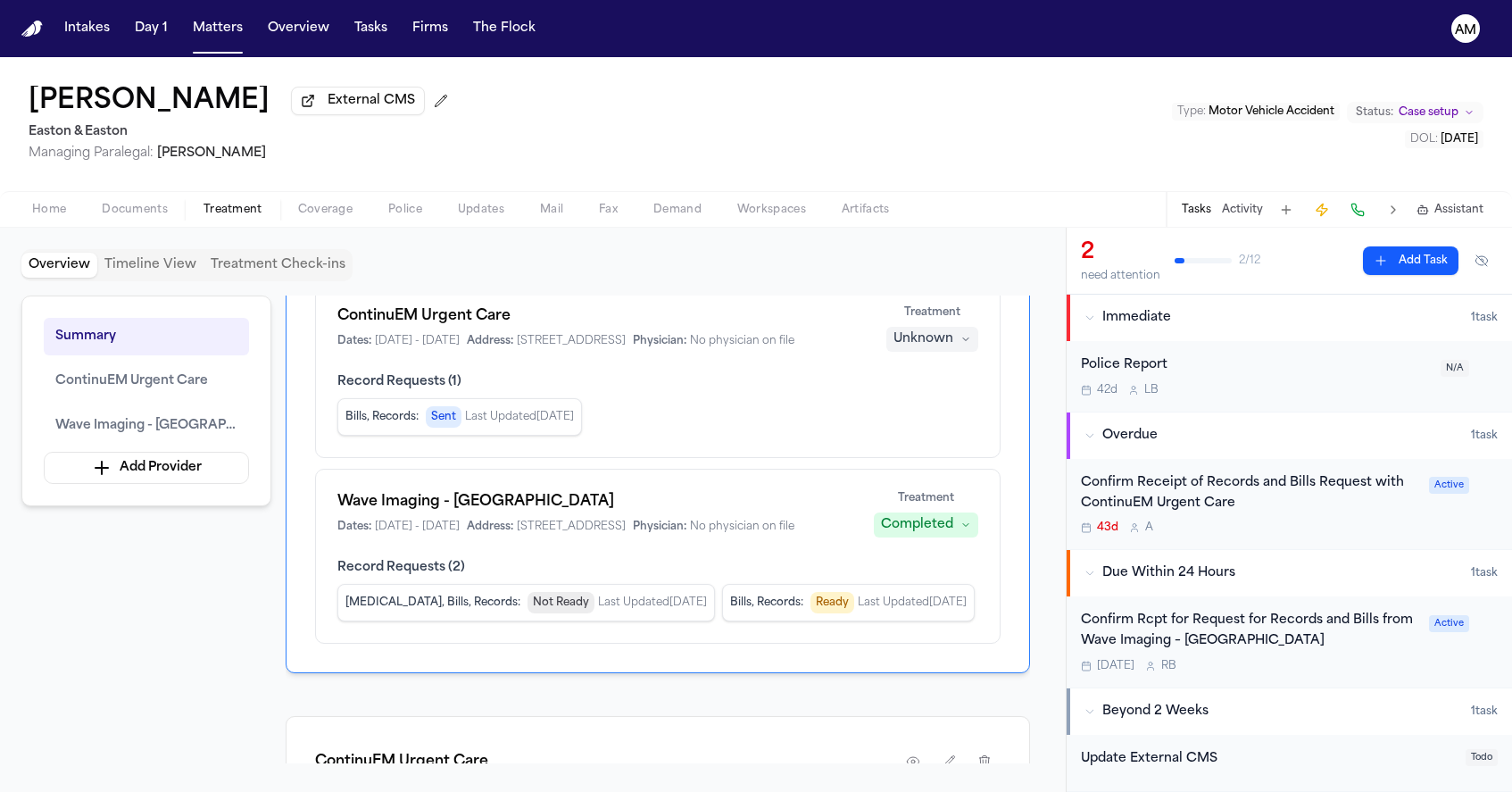
click at [112, 212] on span "Documents" at bounding box center [135, 210] width 66 height 14
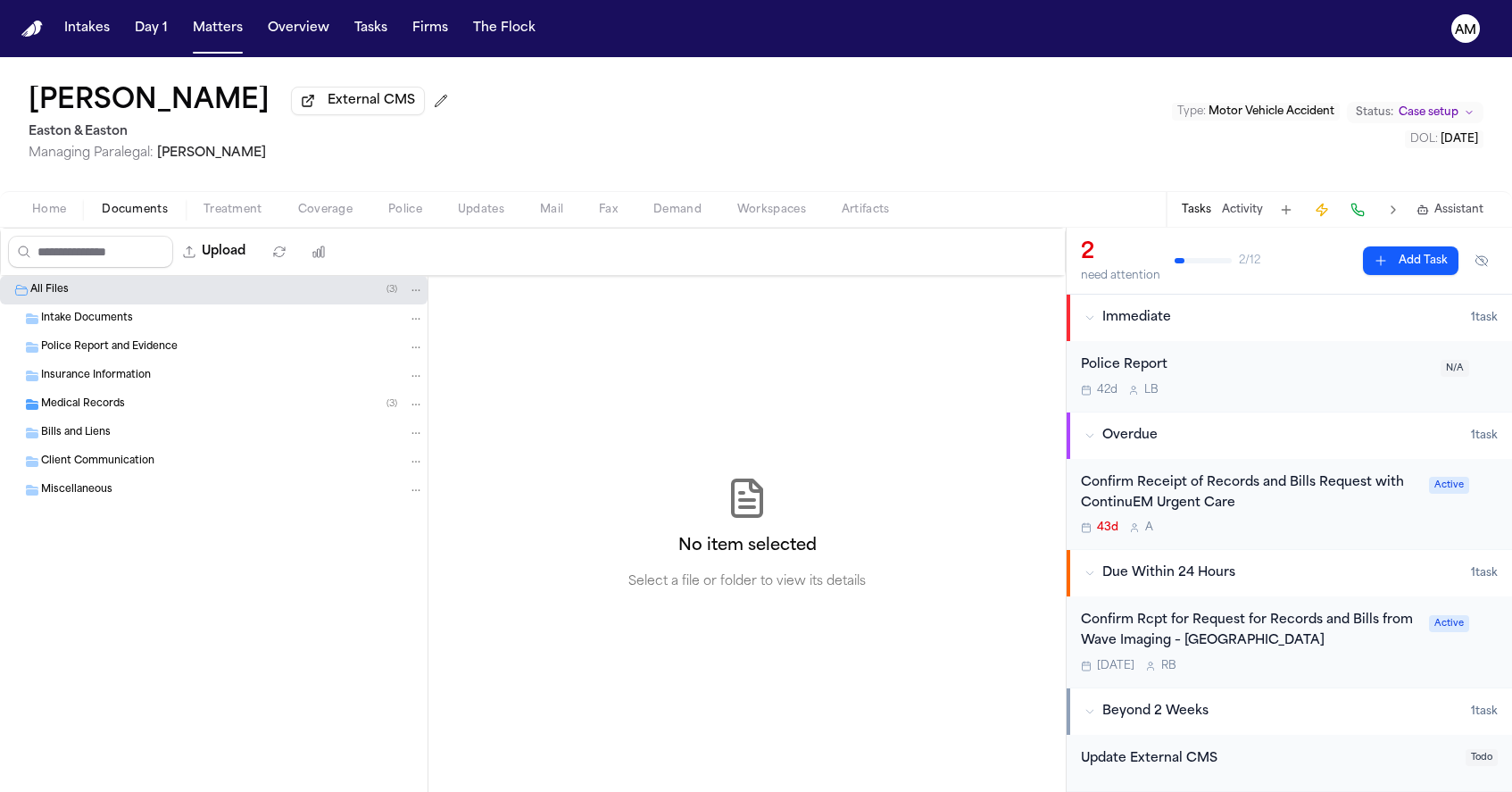
click at [148, 397] on div "Medical Records ( 3 )" at bounding box center [214, 404] width 427 height 29
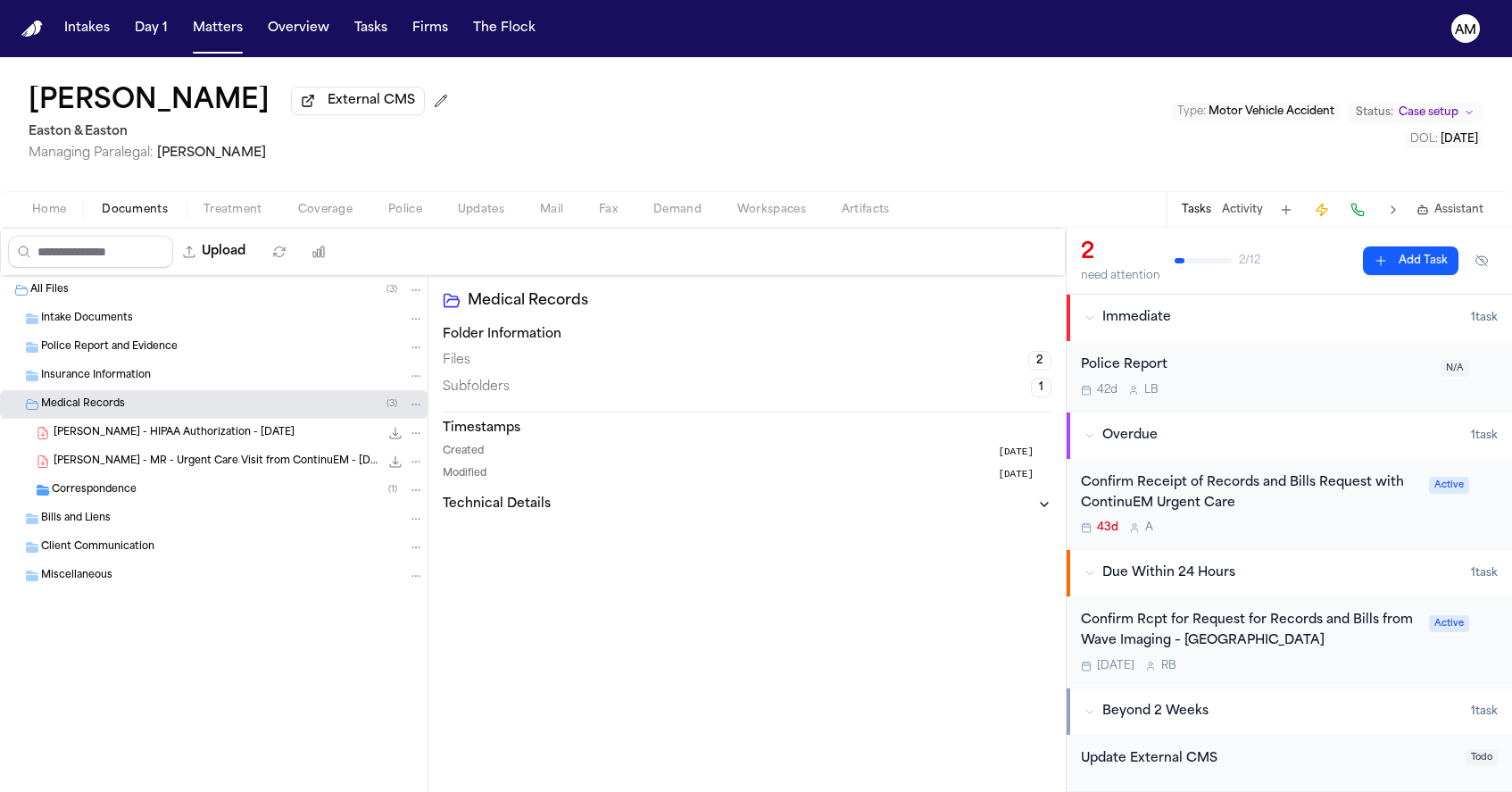
click at [156, 459] on span "Y. Han - MR - Urgent Care Visit from ContinuEM - 6.23.25" at bounding box center [216, 461] width 325 height 15
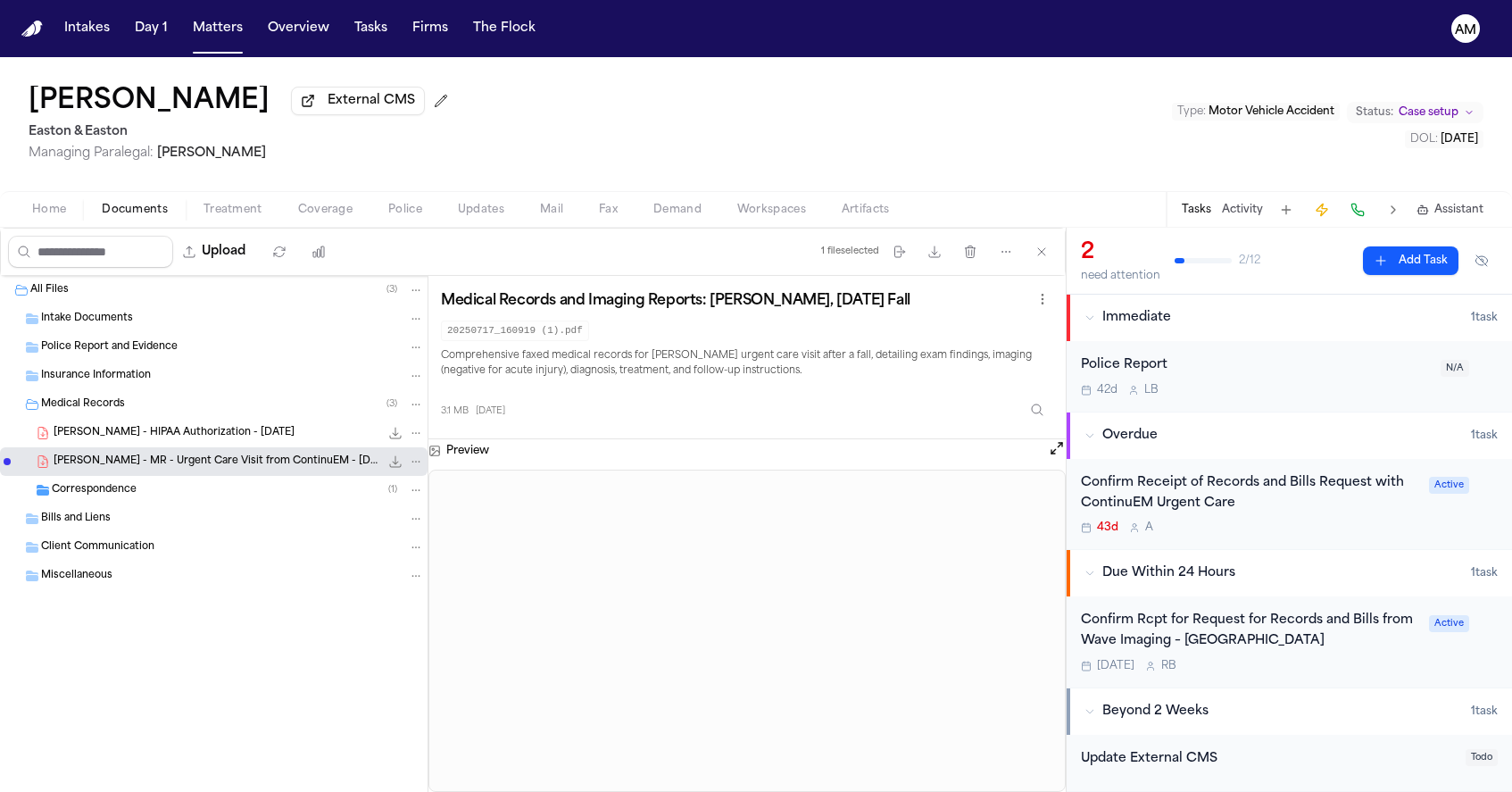
click at [1315, 513] on div "Confirm Receipt of Records and Bills Request with ContinuEM Urgent Care" at bounding box center [1249, 493] width 337 height 41
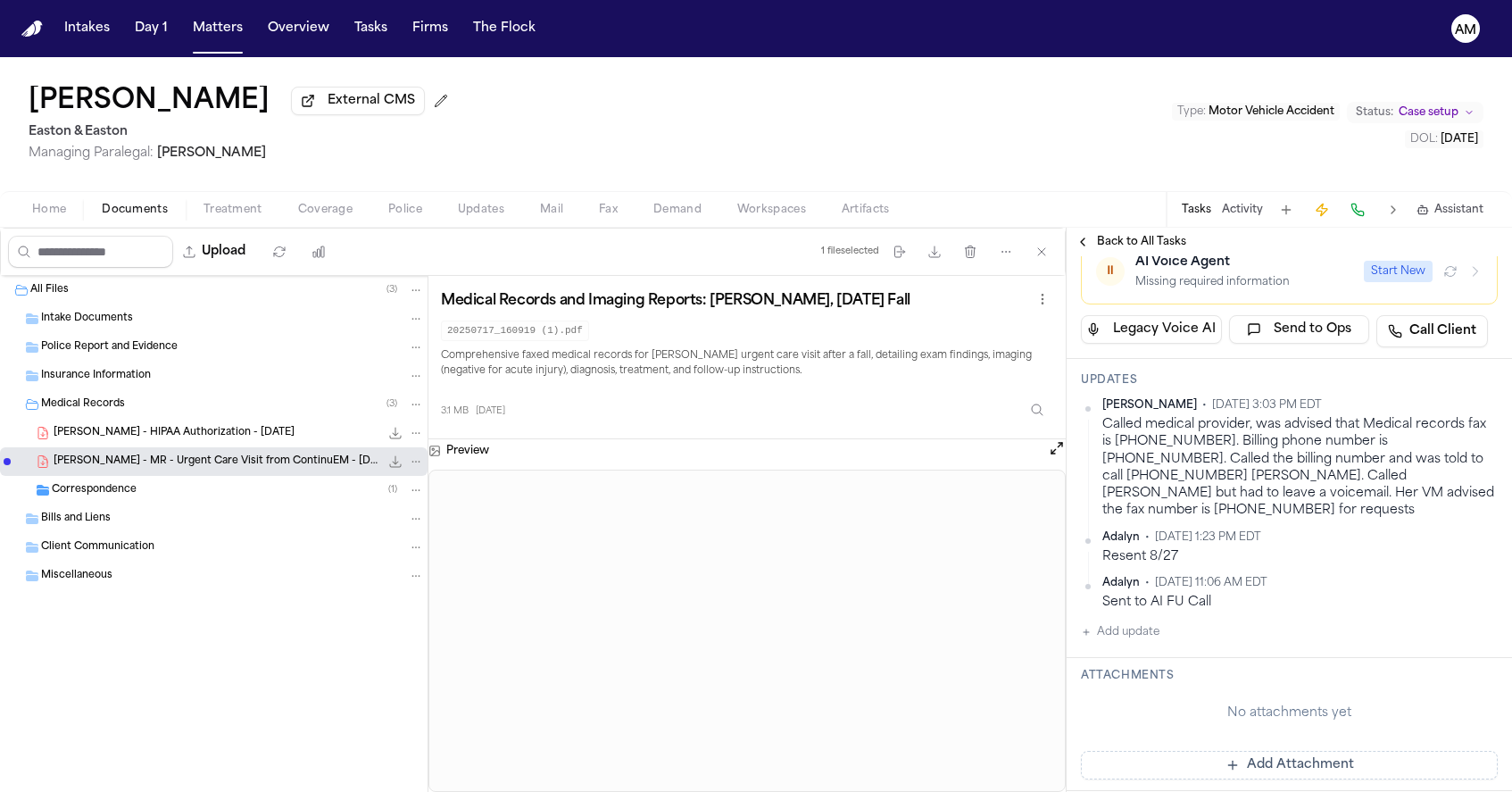
scroll to position [385, 0]
click at [1153, 621] on button "Add update" at bounding box center [1120, 630] width 79 height 21
click at [1119, 680] on button "Private" at bounding box center [1117, 687] width 14 height 14
click at [1144, 650] on div "Private Cancel Add" at bounding box center [1300, 662] width 395 height 86
click at [1146, 642] on textarea "Add your update" at bounding box center [1300, 645] width 381 height 36
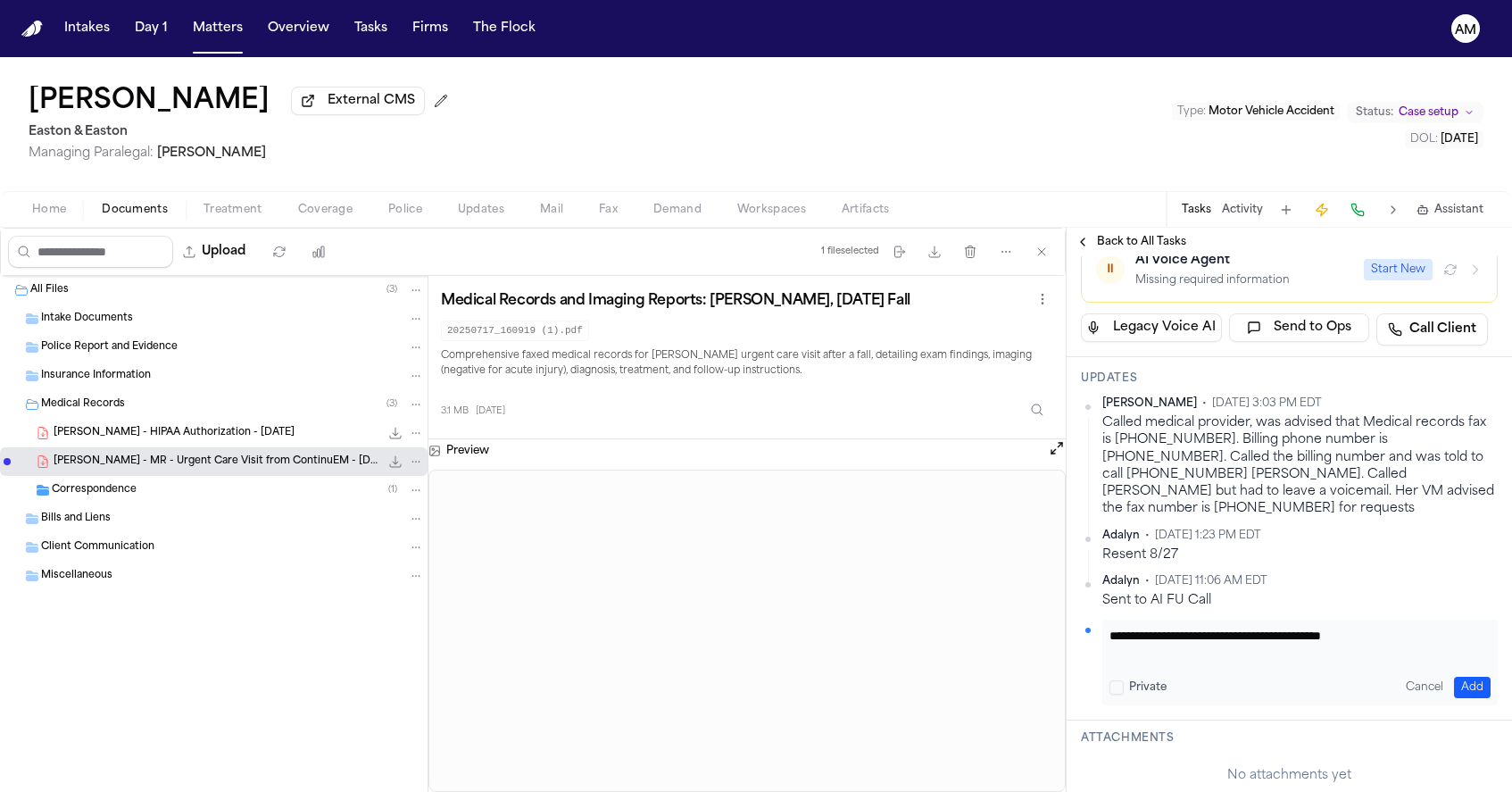
type textarea "**********"
click at [1482, 677] on button "Add" at bounding box center [1472, 687] width 37 height 21
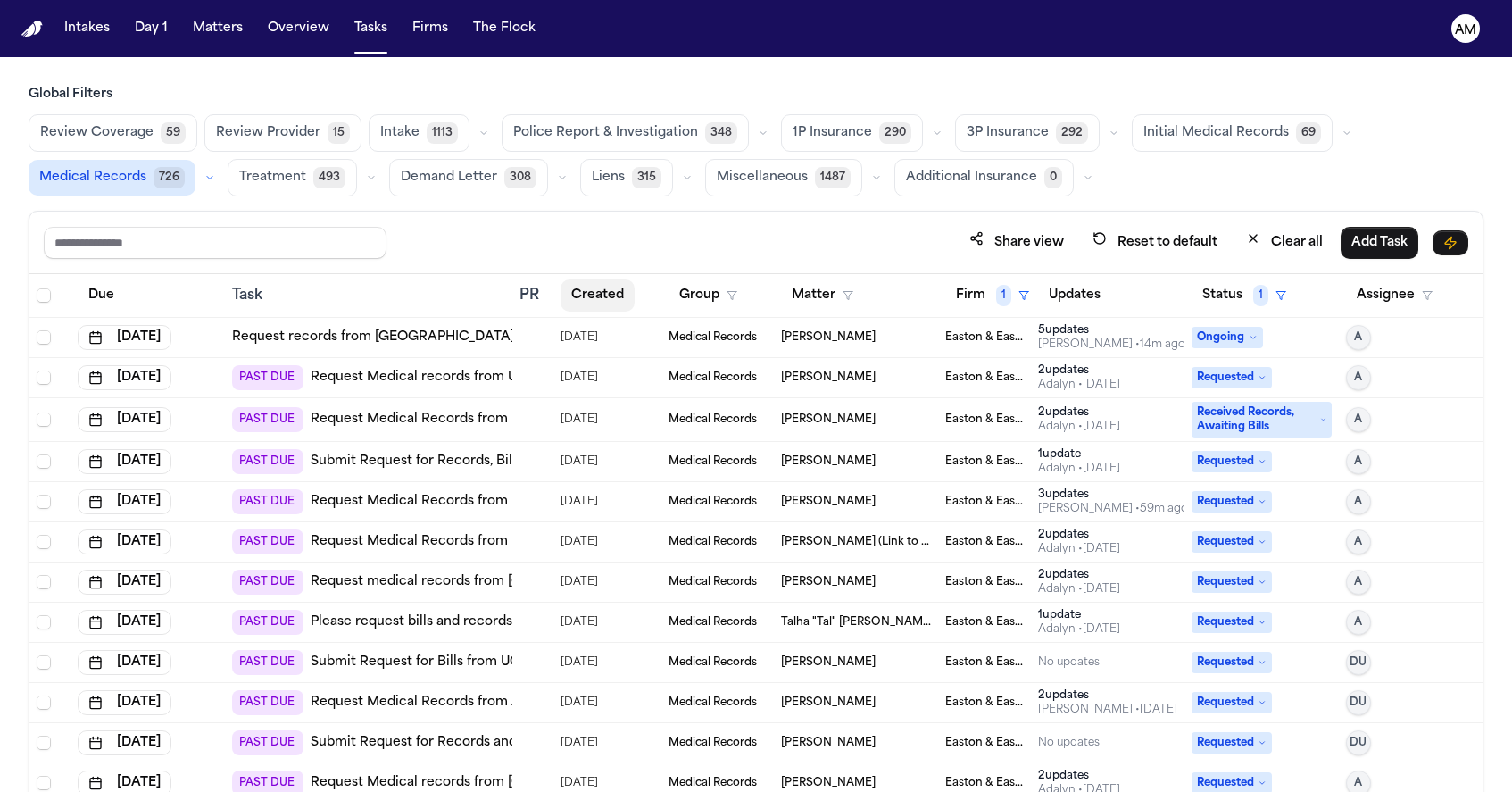
click at [621, 308] on button "Created" at bounding box center [597, 296] width 74 height 32
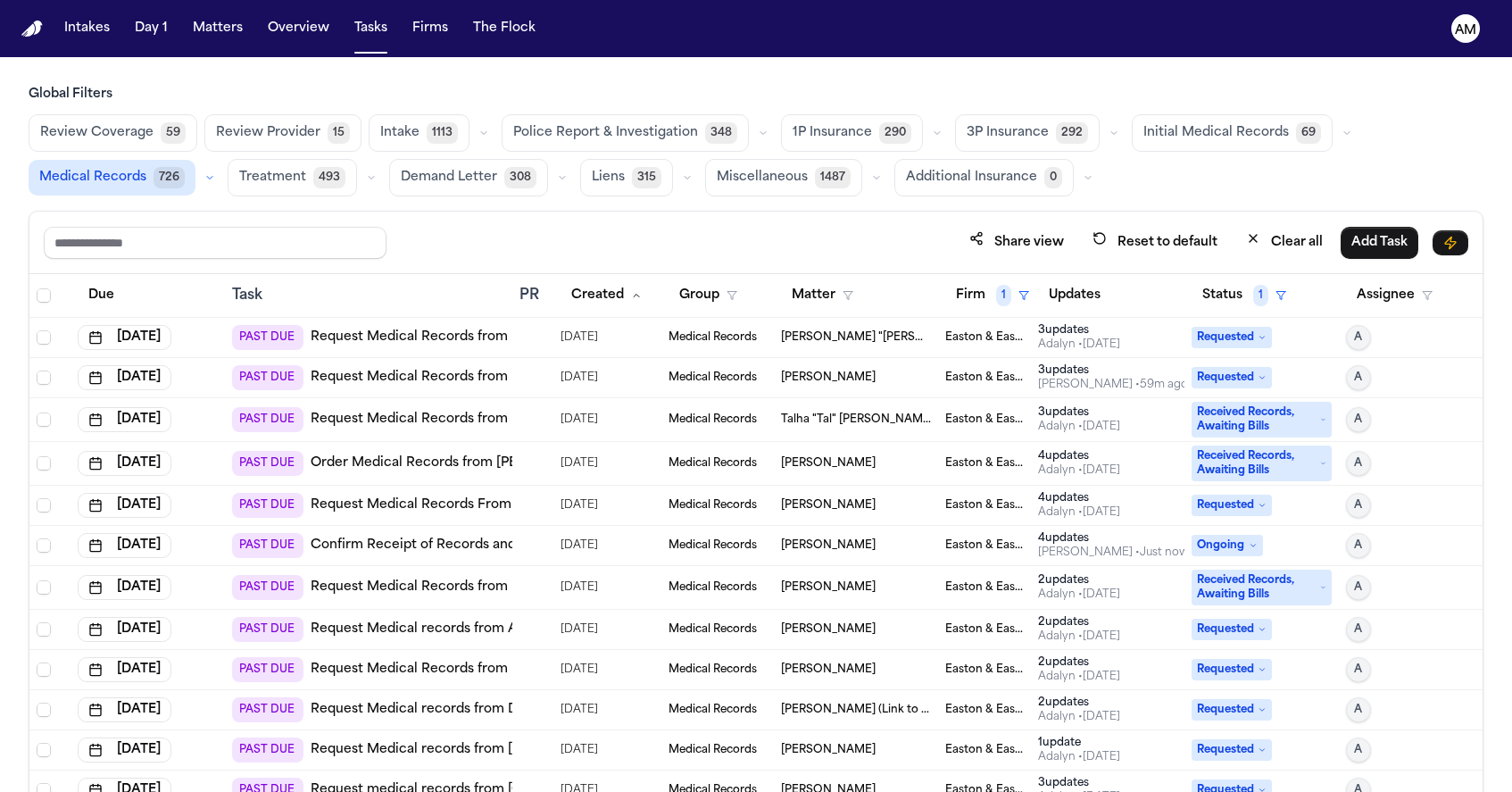
click at [410, 335] on link "Request Medical Records from Kaiser Foundation Health" at bounding box center [526, 337] width 431 height 18
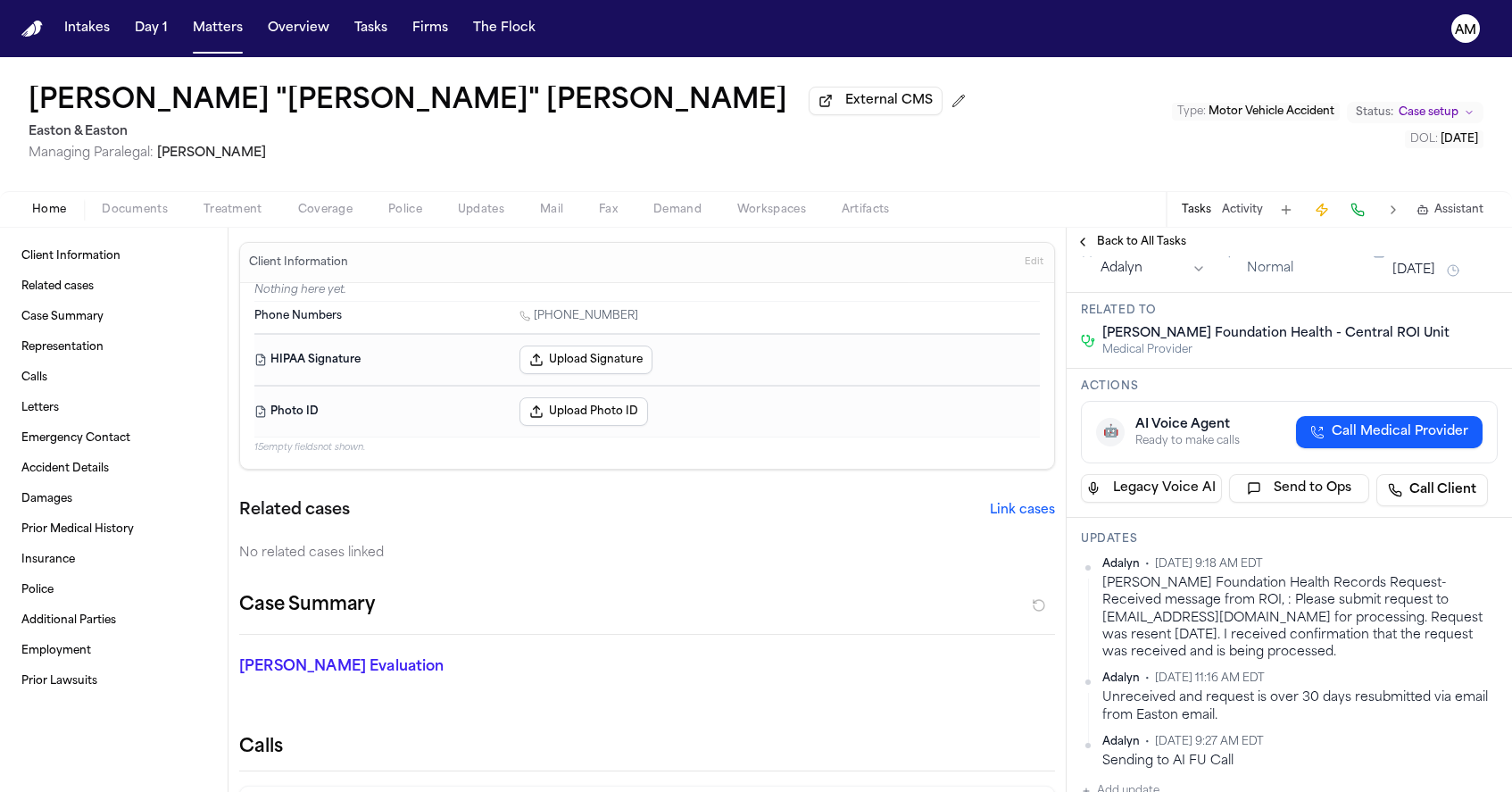
scroll to position [164, 0]
click at [115, 206] on span "Documents" at bounding box center [135, 210] width 66 height 14
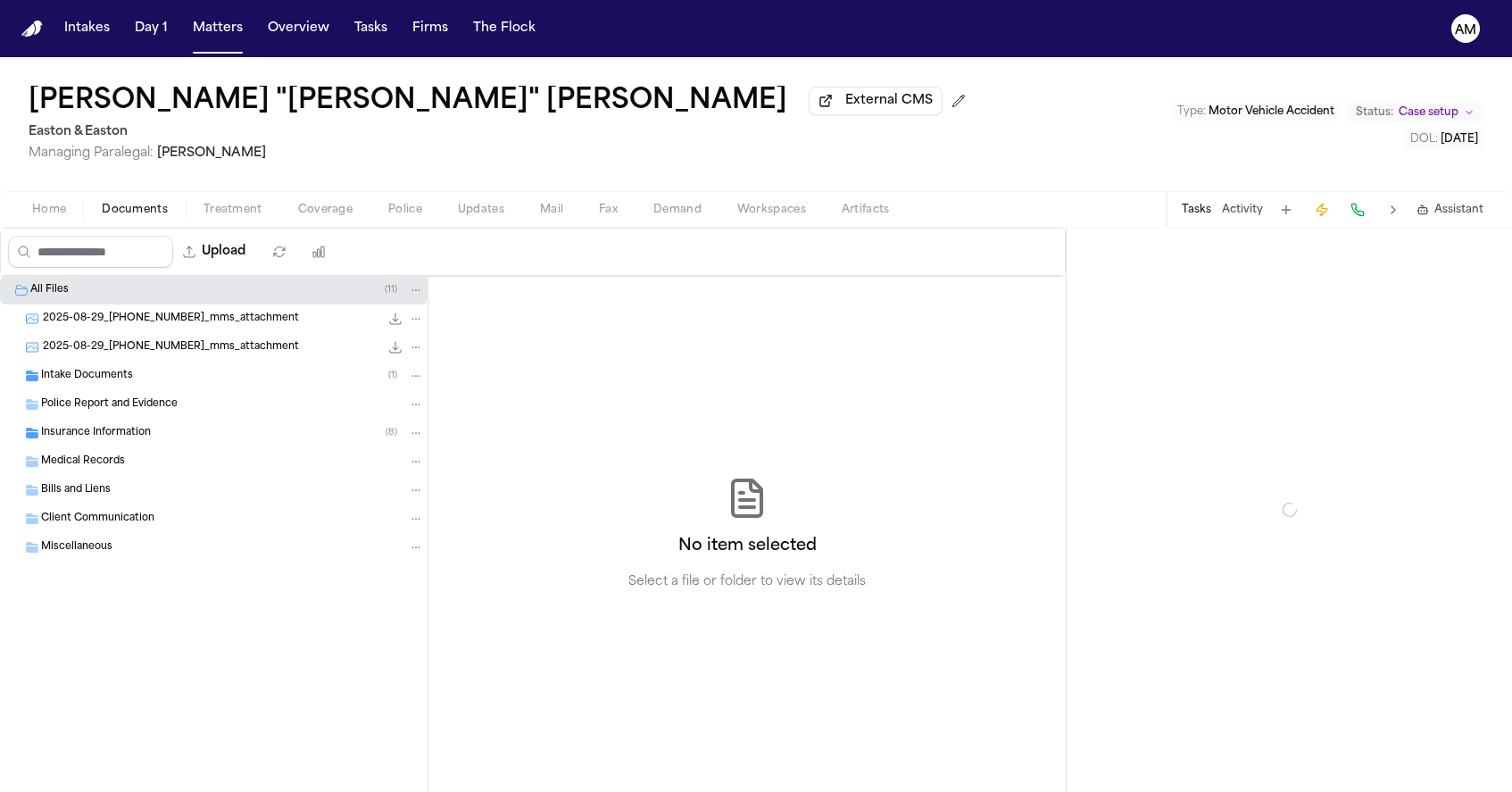
click at [145, 468] on div "Medical Records" at bounding box center [232, 461] width 383 height 16
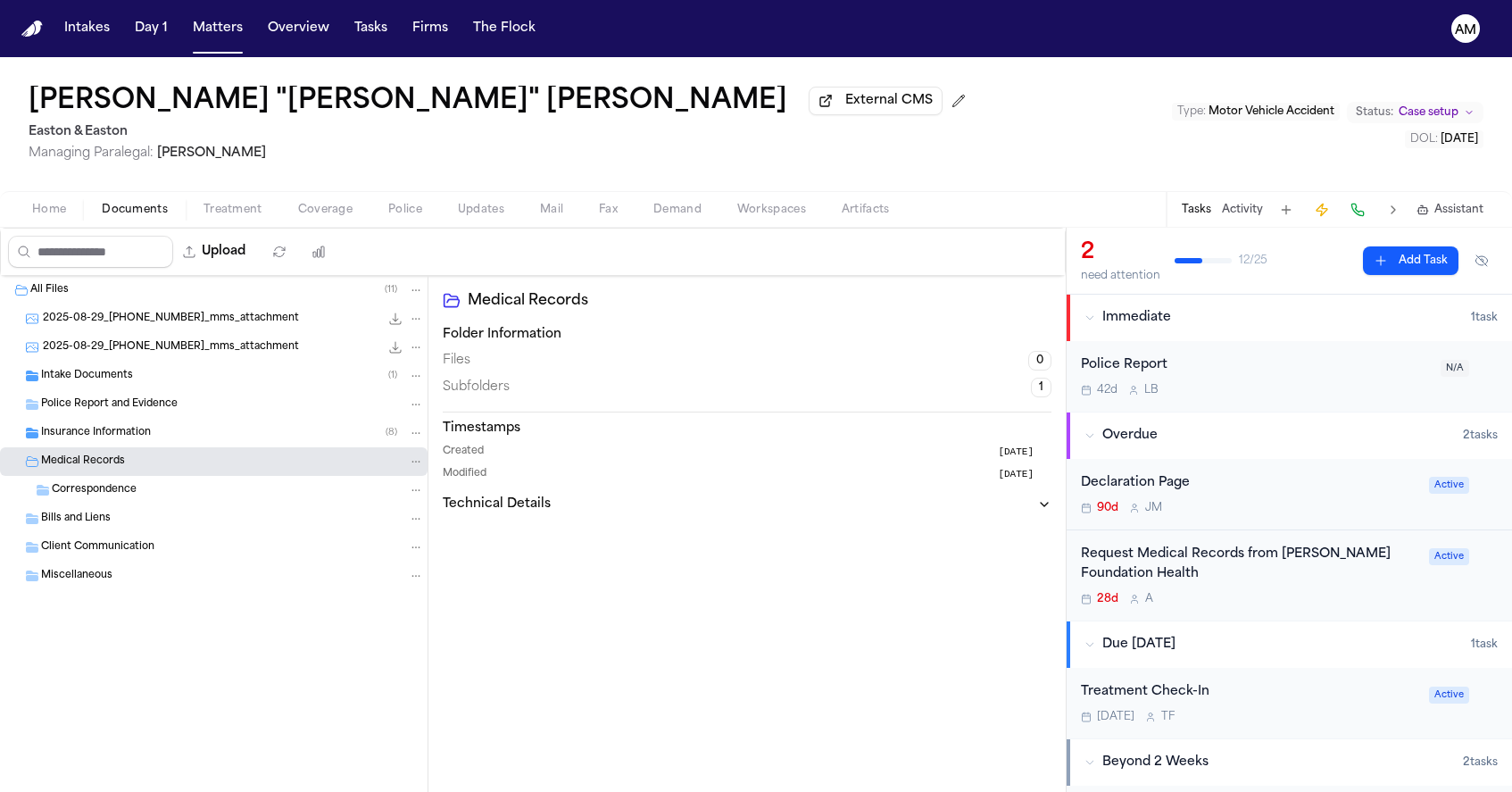
click at [145, 468] on div "Medical Records" at bounding box center [232, 461] width 383 height 16
click at [42, 210] on span "Home" at bounding box center [49, 210] width 34 height 14
